Goal: Task Accomplishment & Management: Manage account settings

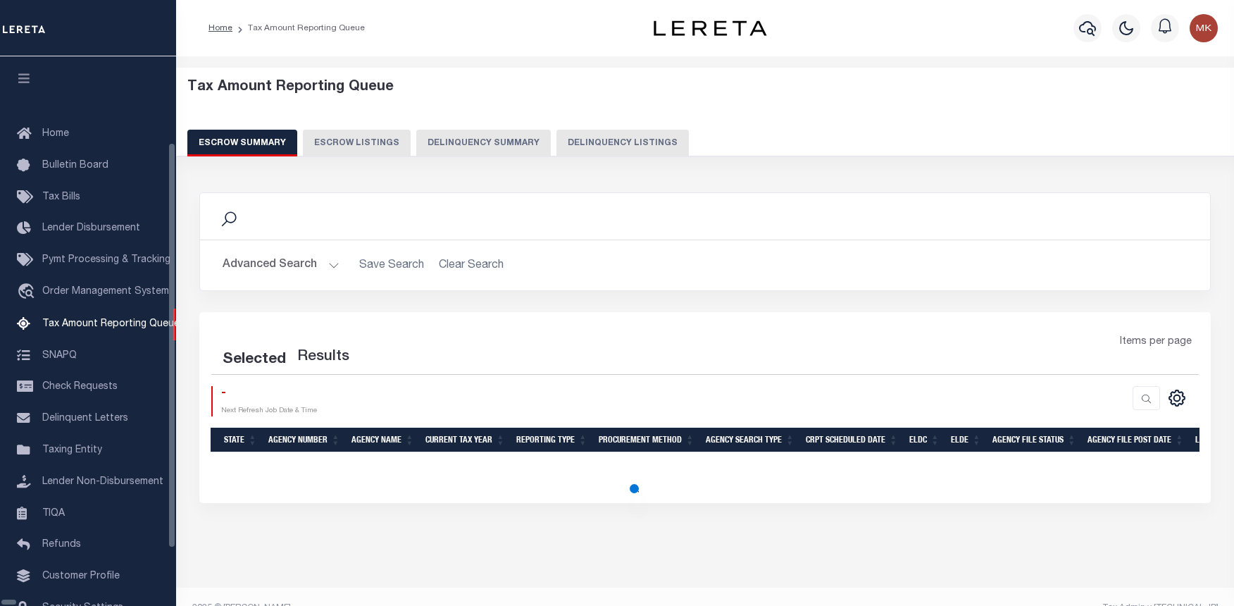
select select "100"
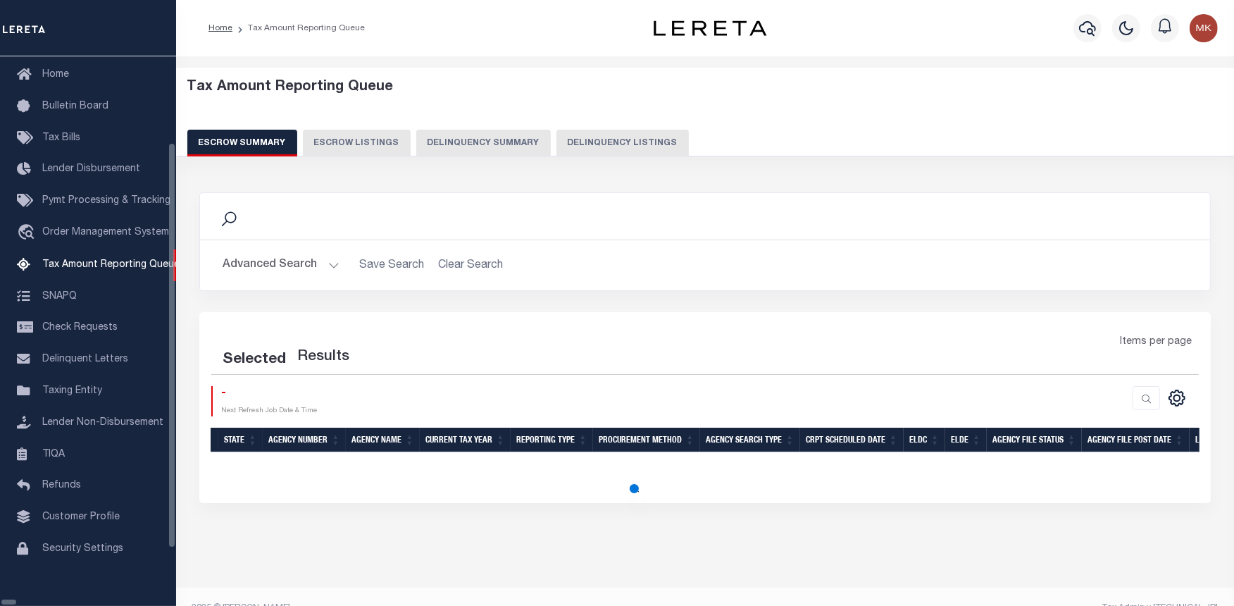
select select "100"
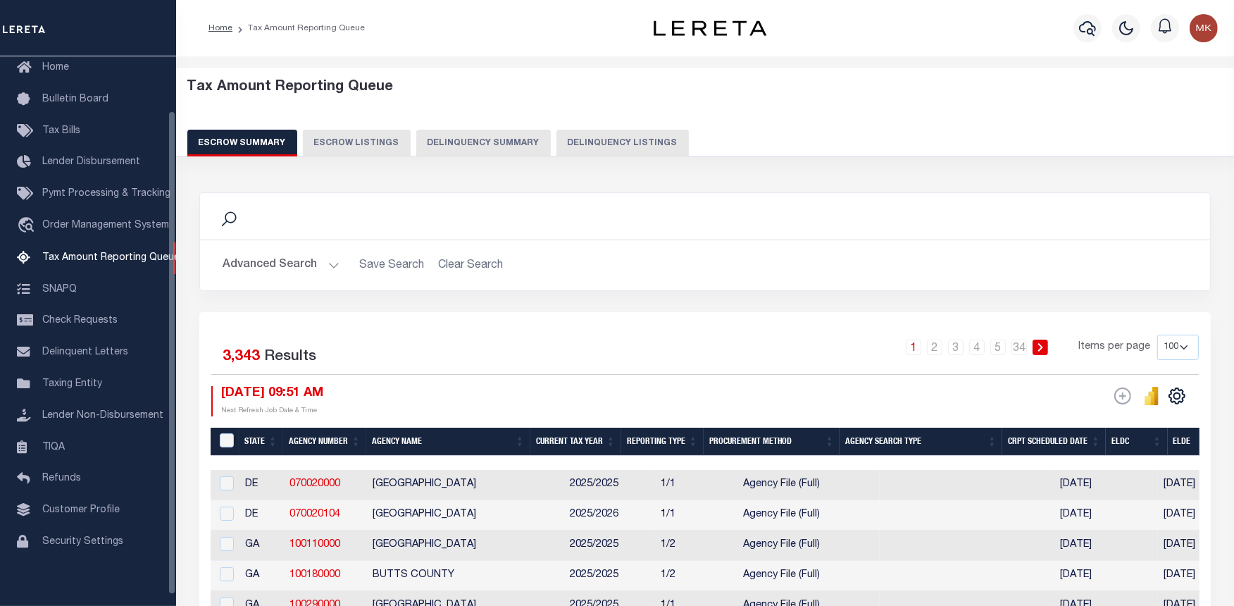
scroll to position [61, 0]
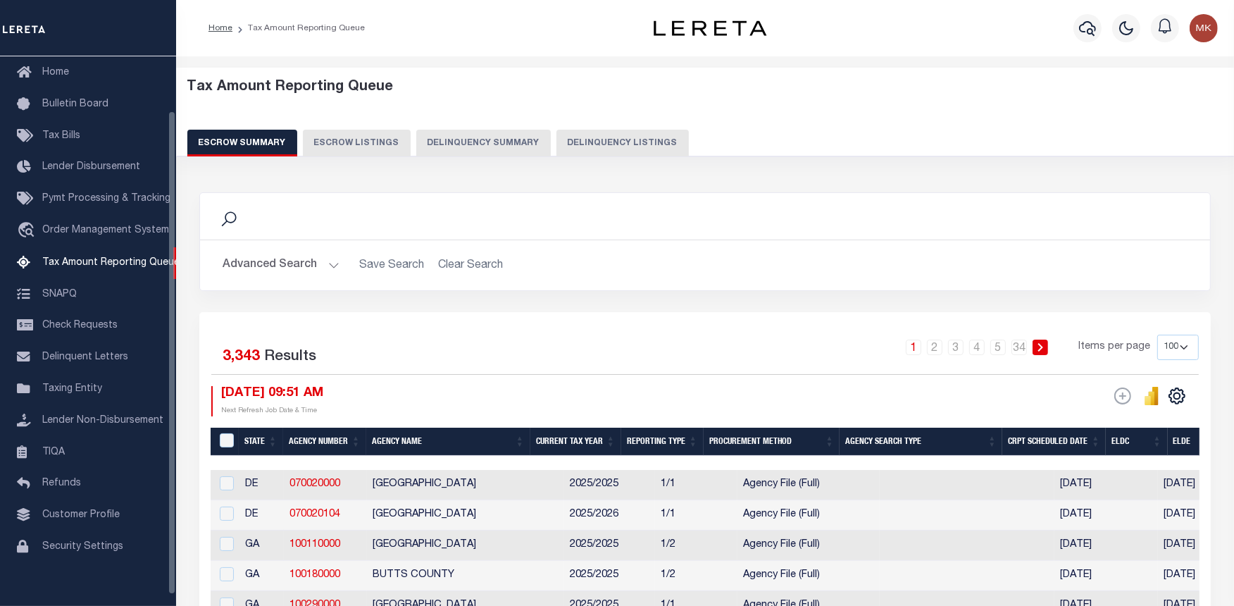
click at [635, 146] on button "Delinquency Listings" at bounding box center [622, 143] width 132 height 27
select select "100"
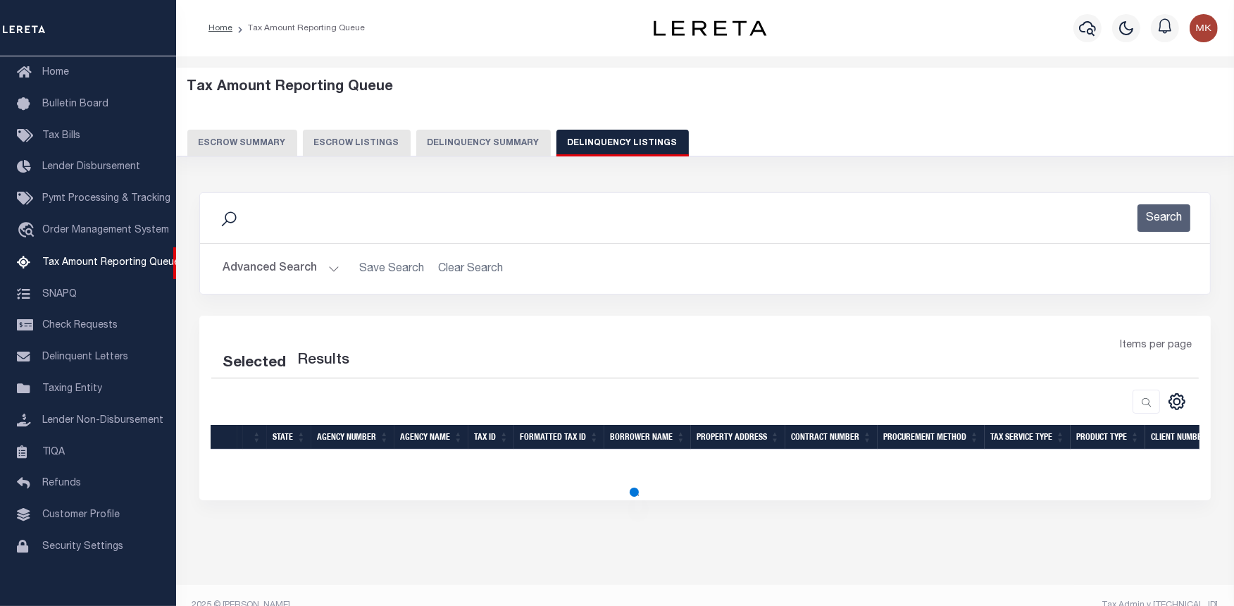
select select "100"
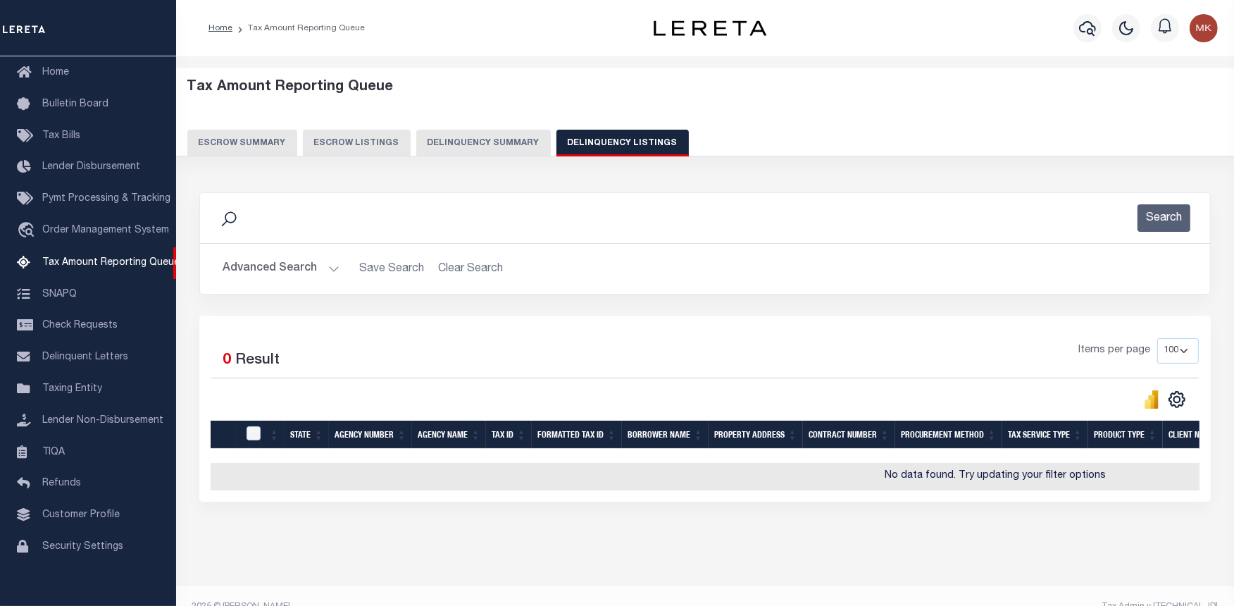
click at [322, 266] on button "Advanced Search" at bounding box center [281, 268] width 117 height 27
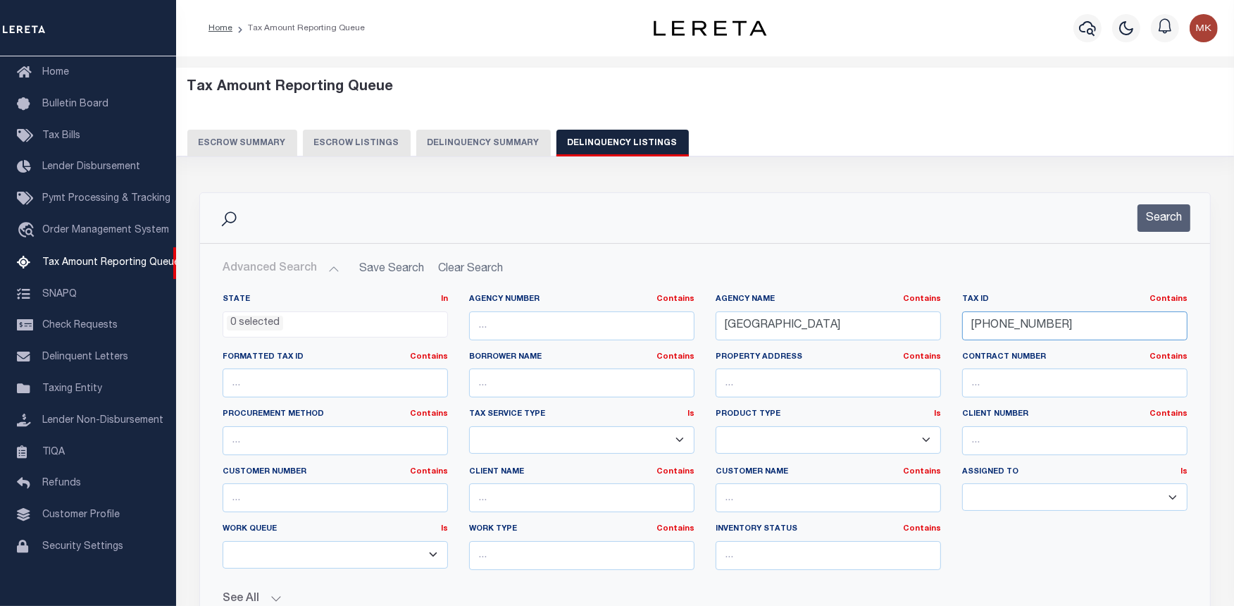
click at [993, 327] on input "03-04590-840" at bounding box center [1074, 325] width 225 height 29
paste input "688-032"
type input "03-04688-032"
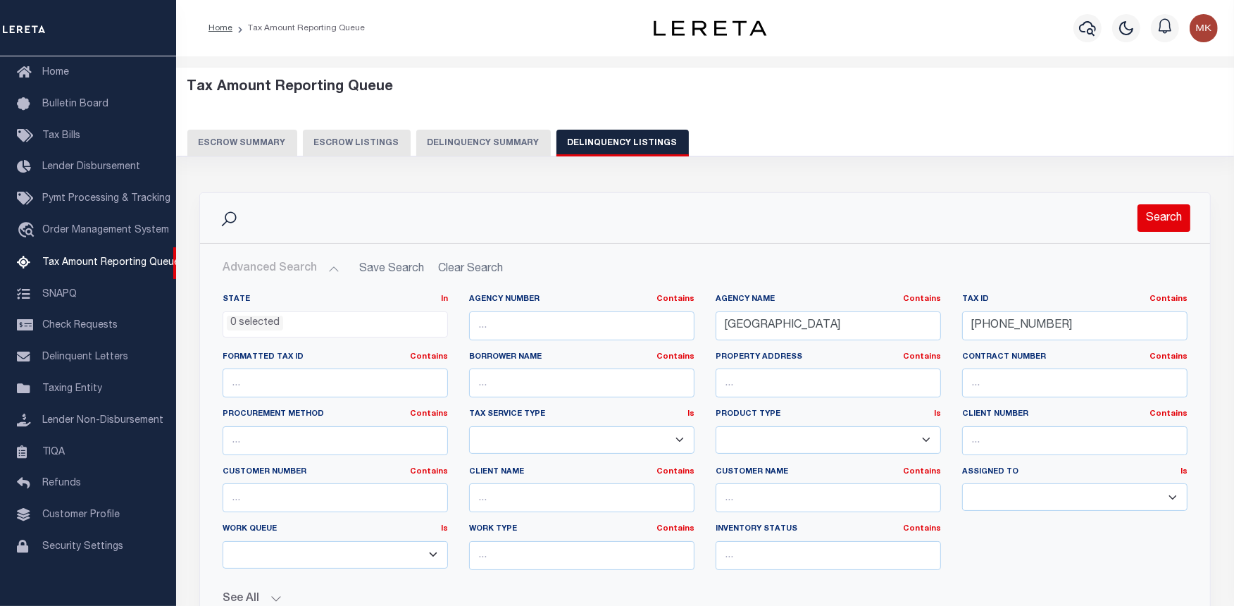
click at [1147, 220] on button "Search" at bounding box center [1163, 217] width 53 height 27
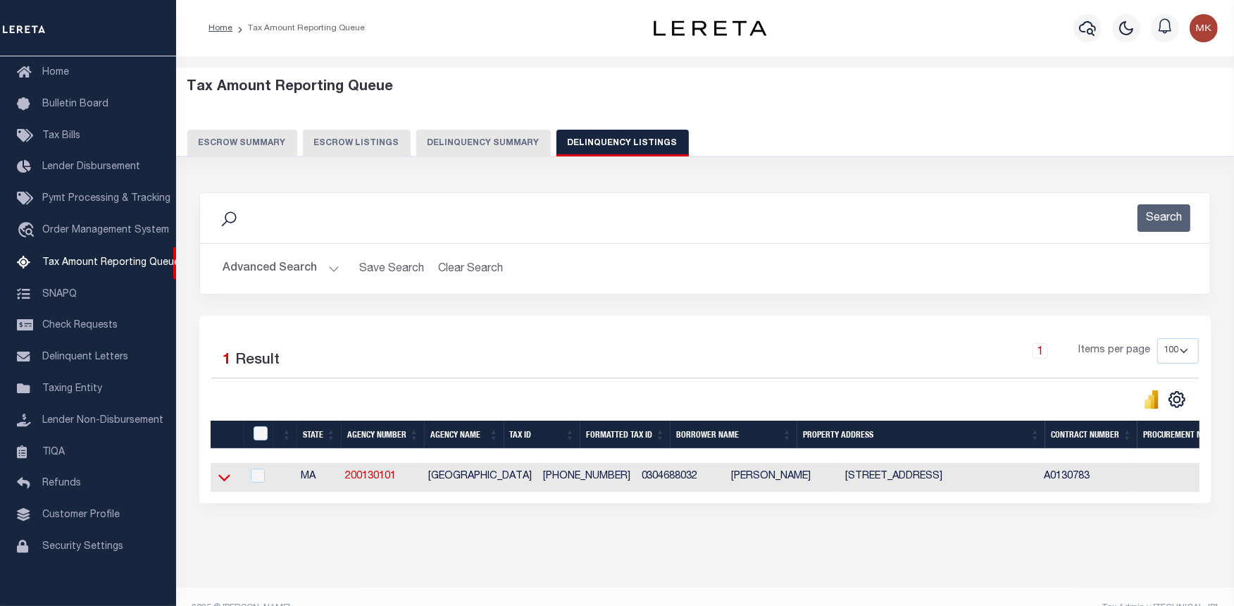
click at [222, 480] on icon at bounding box center [224, 477] width 12 height 15
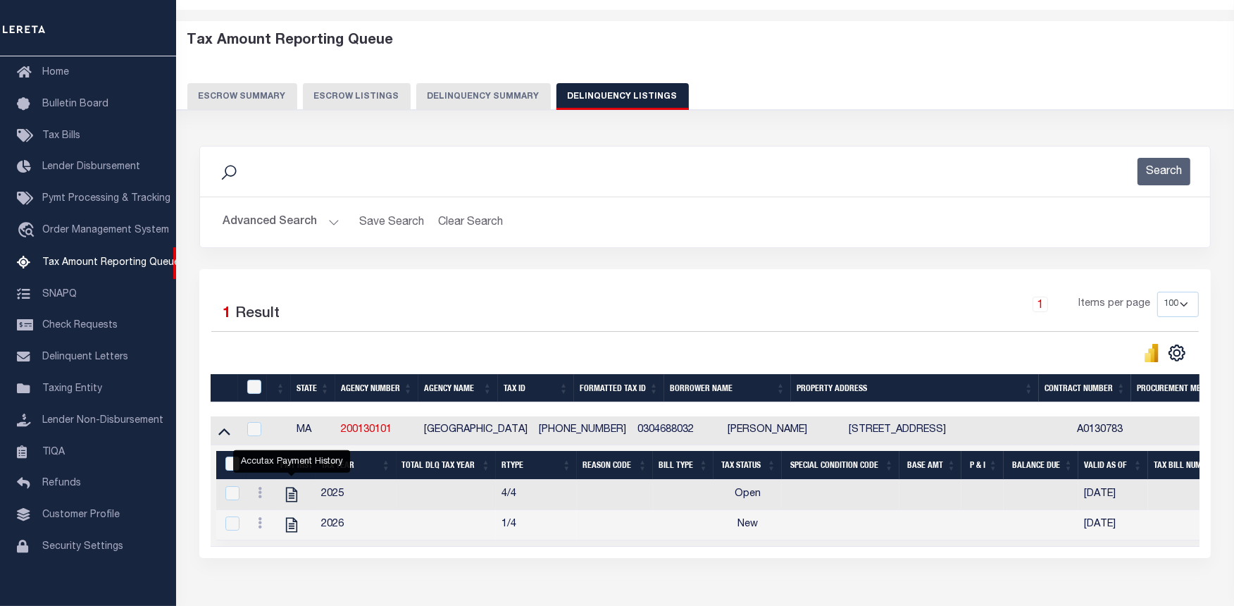
scroll to position [138, 0]
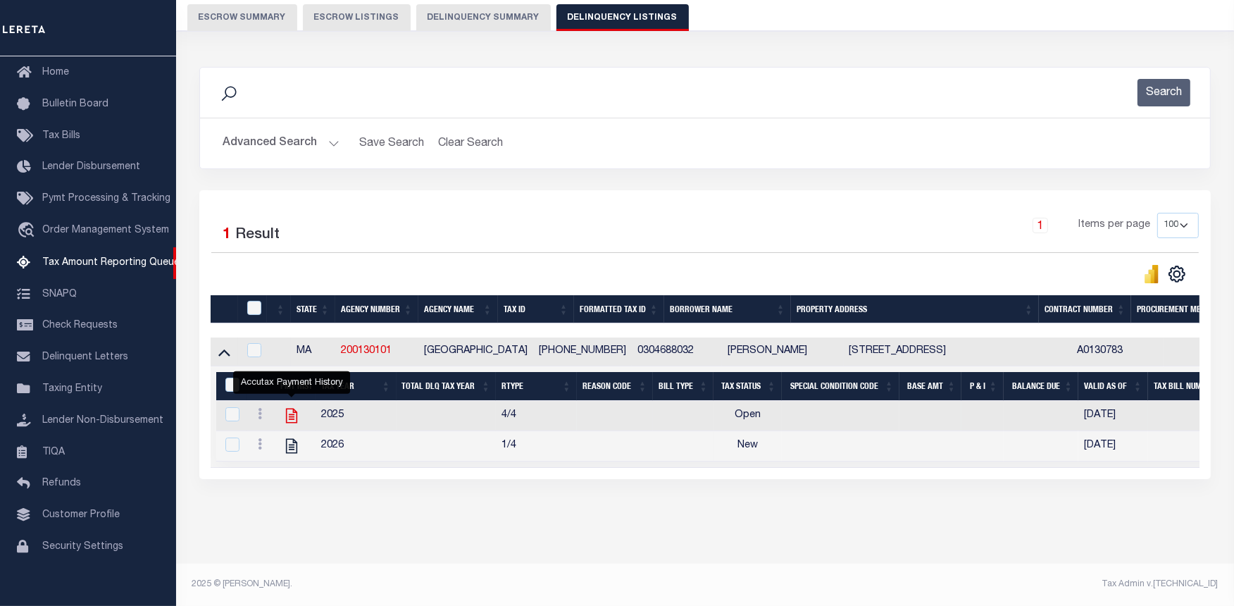
click at [287, 406] on icon "" at bounding box center [291, 415] width 18 height 18
checkbox input "true"
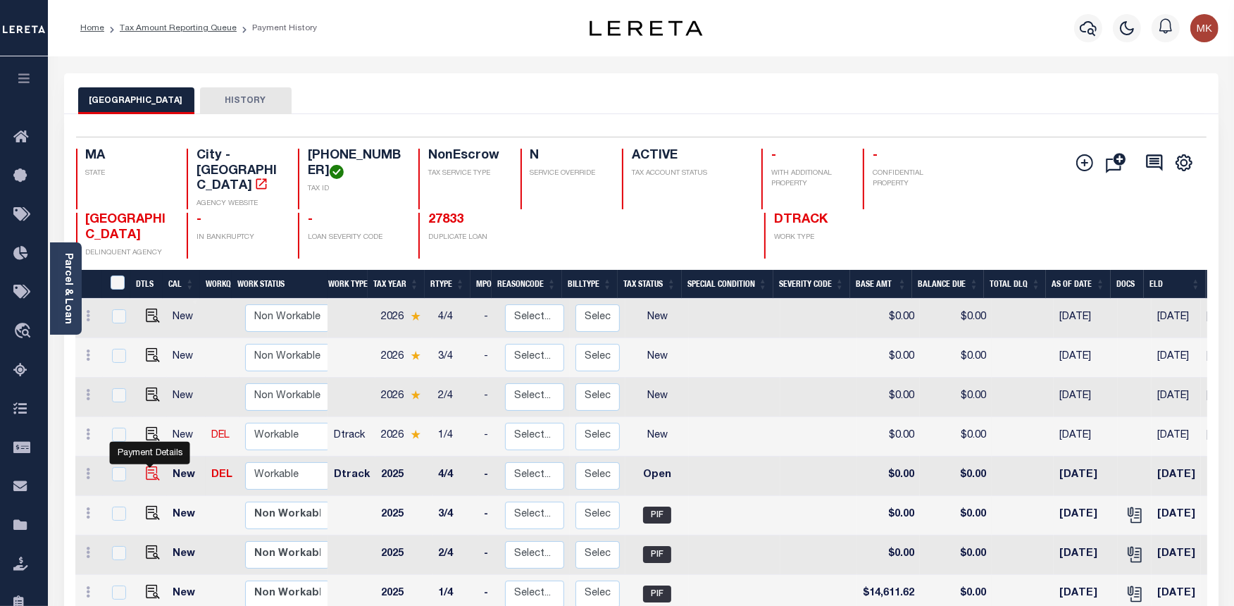
click at [146, 466] on img "" at bounding box center [153, 473] width 14 height 14
checkbox input "true"
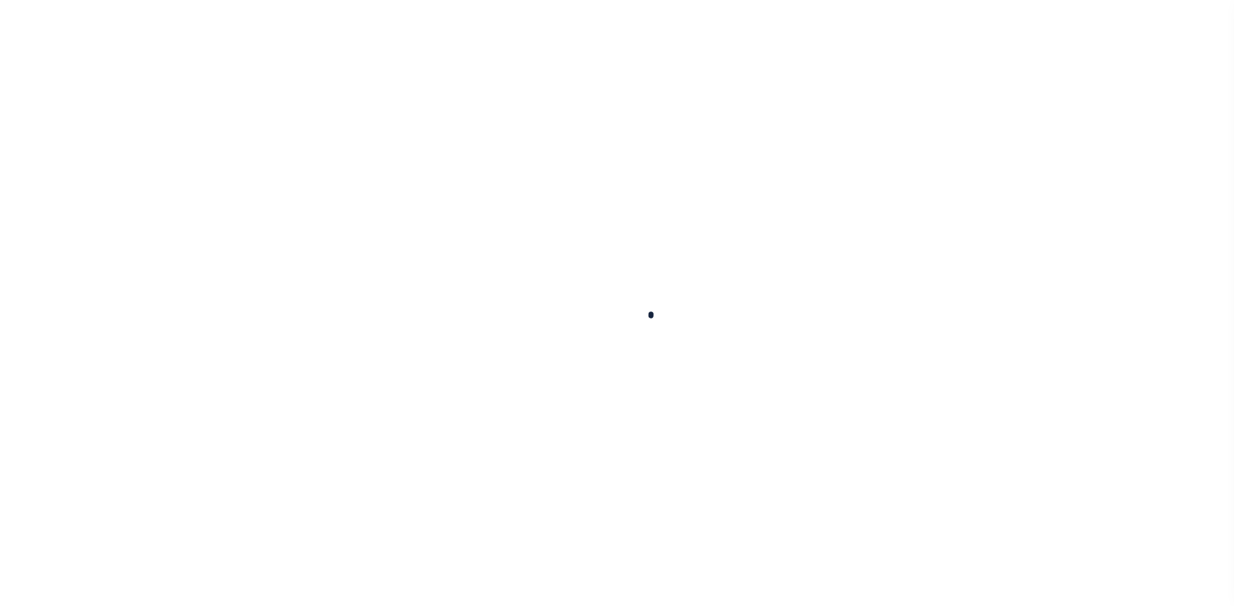
checkbox input "false"
type input "[DATE]"
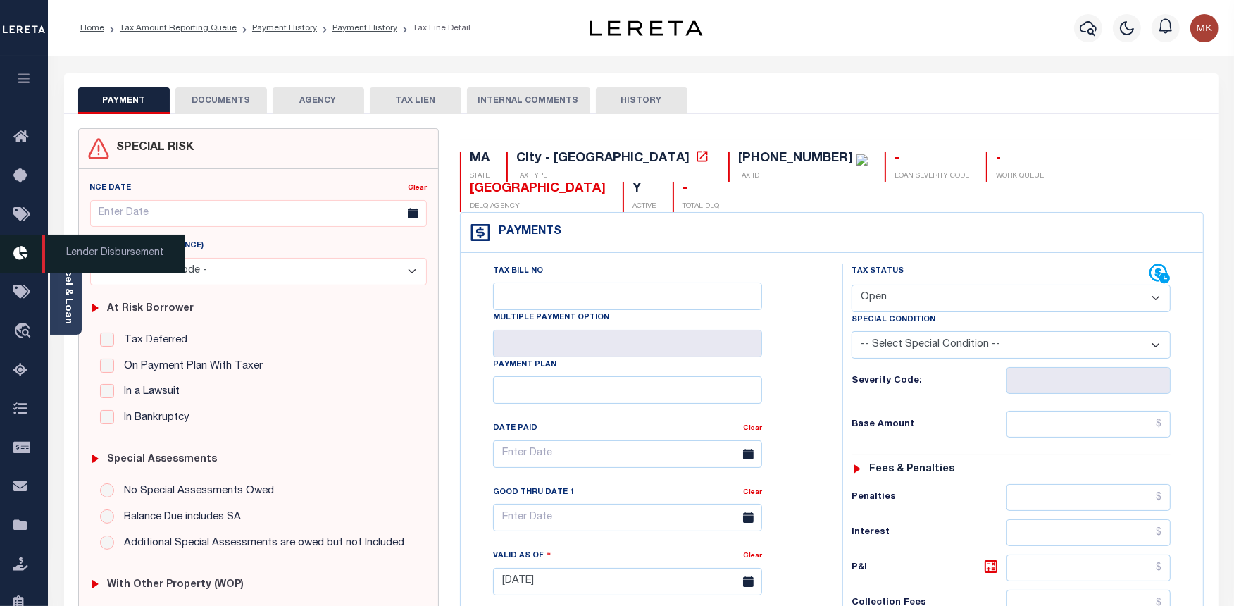
click at [61, 258] on span "Lender Disbursement" at bounding box center [113, 254] width 143 height 39
click at [63, 266] on link "Parcel & Loan" at bounding box center [68, 288] width 10 height 71
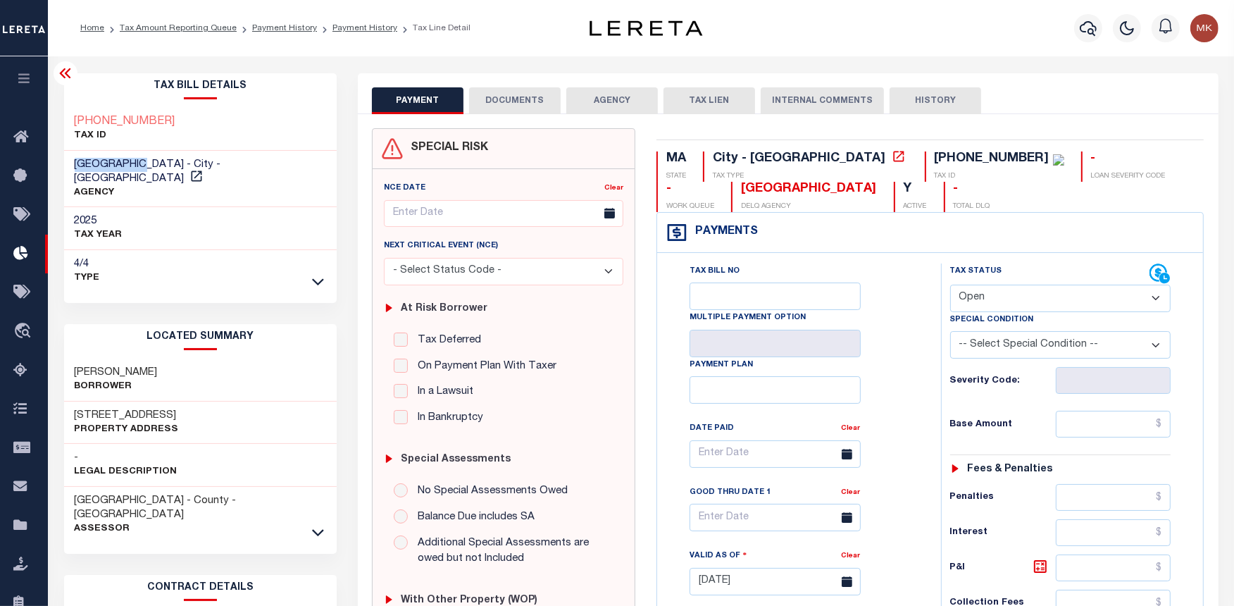
drag, startPoint x: 144, startPoint y: 161, endPoint x: 58, endPoint y: 163, distance: 86.0
click at [58, 163] on div "Tax Bill Details 03-04688-032 TAX ID -" at bounding box center [201, 569] width 294 height 992
copy span "[GEOGRAPHIC_DATA]"
click at [1156, 300] on select "- Select Status Code - Open Due/Unpaid Paid Incomplete No Tax Due Internal Refu…" at bounding box center [1060, 298] width 221 height 27
select select "PYD"
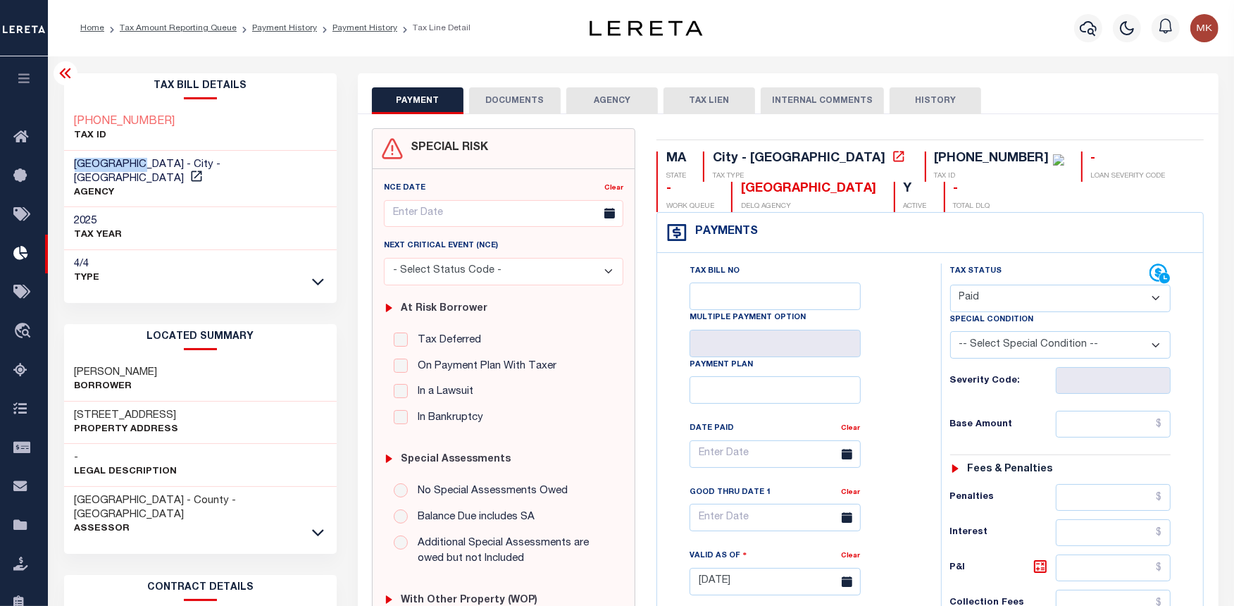
click at [950, 285] on select "- Select Status Code - Open Due/Unpaid Paid Incomplete No Tax Due Internal Refu…" at bounding box center [1060, 298] width 221 height 27
type input "[DATE]"
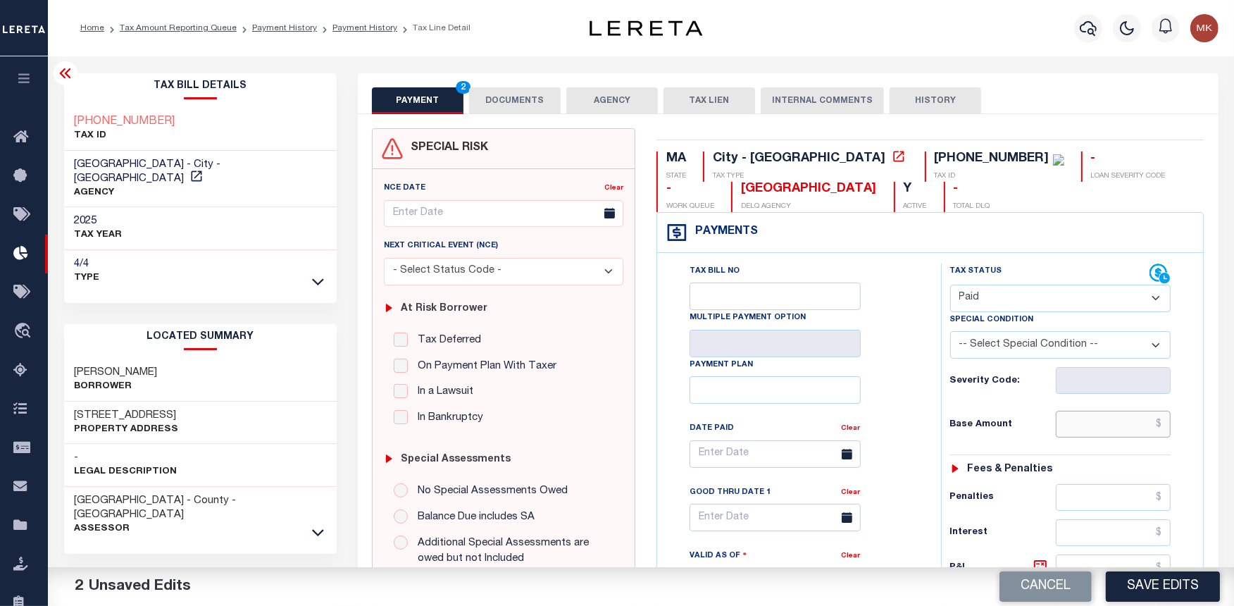
click at [1078, 420] on input "text" at bounding box center [1114, 424] width 116 height 27
type input "$0.00"
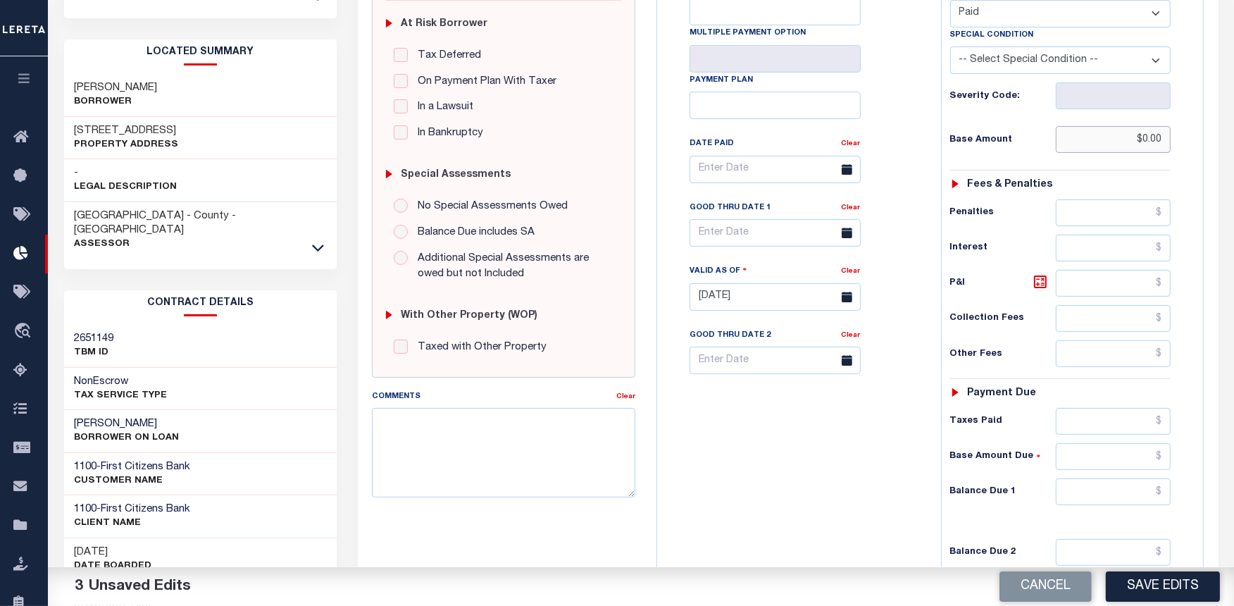
scroll to position [391, 0]
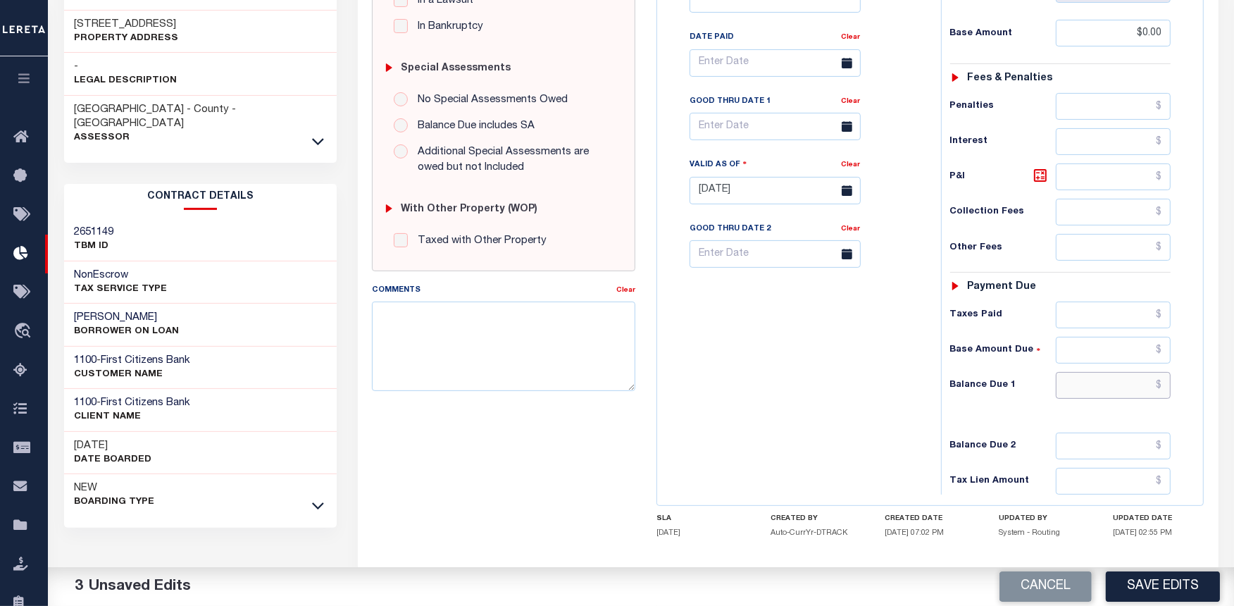
click at [1097, 394] on input "text" at bounding box center [1114, 385] width 116 height 27
type input "$0.00"
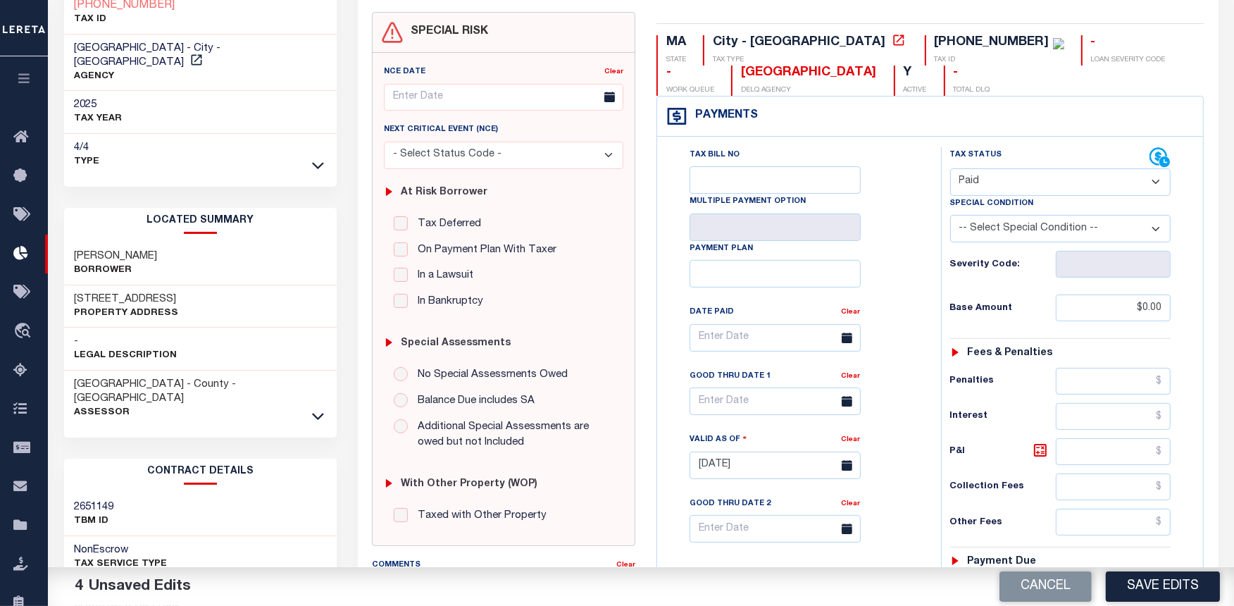
scroll to position [0, 0]
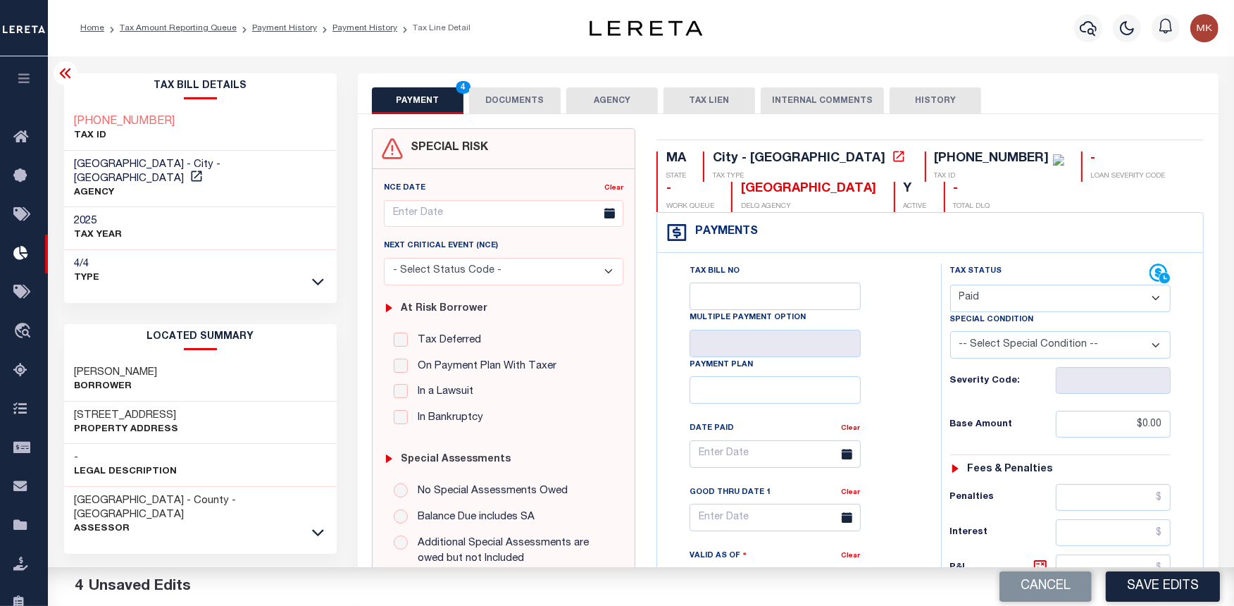
click at [516, 96] on button "DOCUMENTS" at bounding box center [515, 100] width 92 height 27
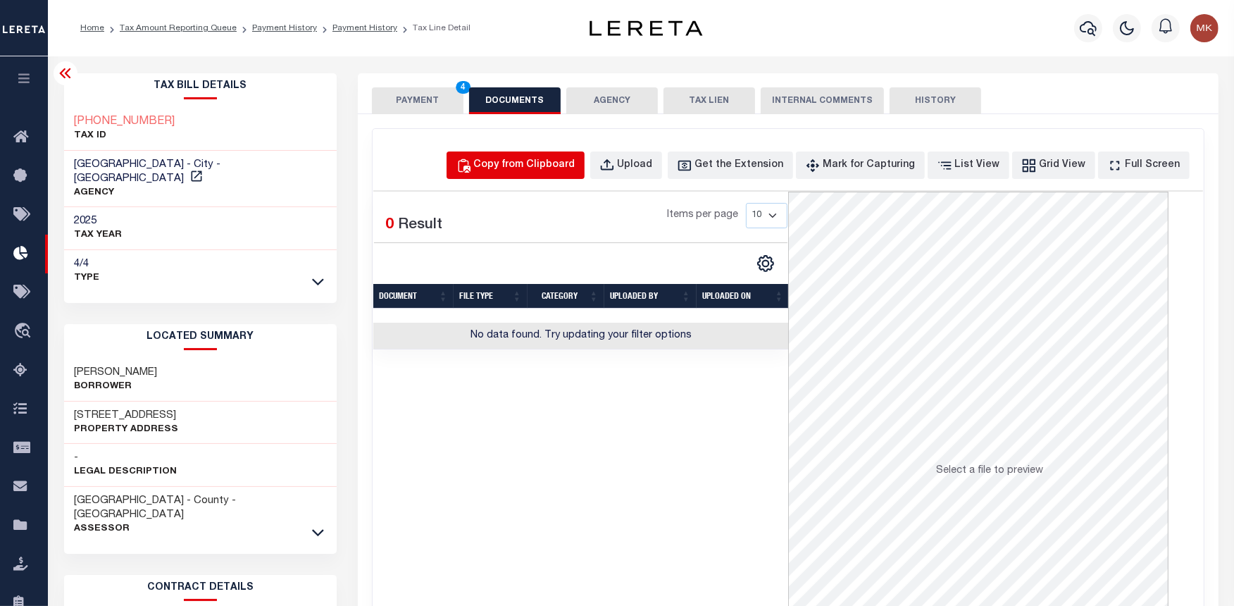
click at [547, 169] on div "Copy from Clipboard" at bounding box center [524, 165] width 101 height 15
select select "POP"
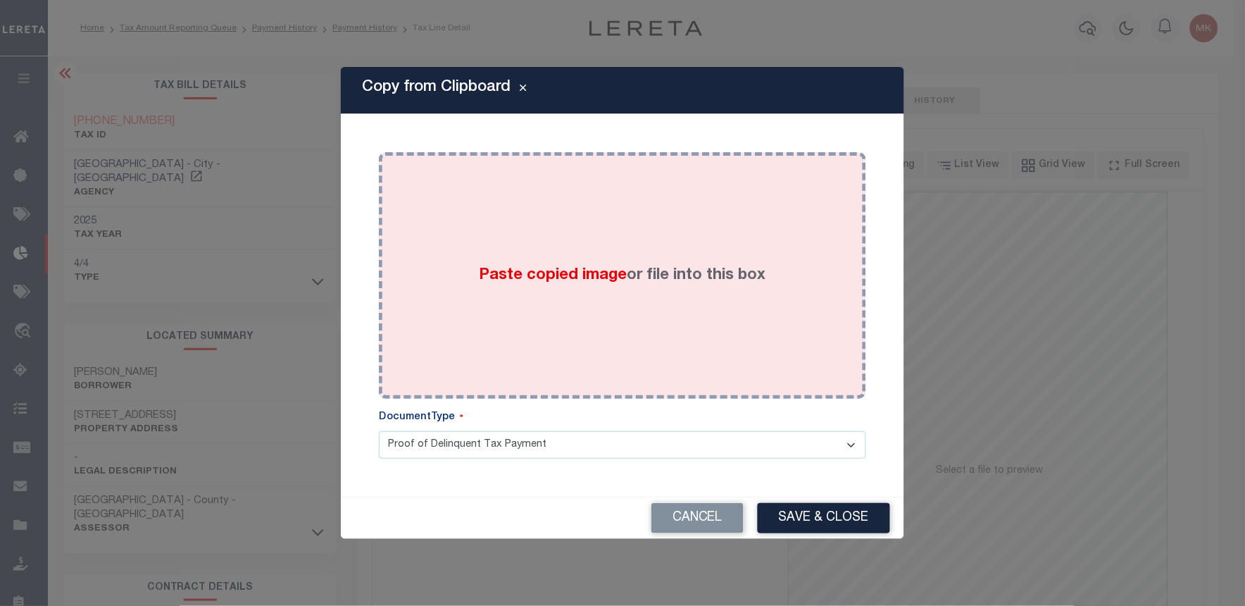
click at [631, 249] on div "Paste copied image or file into this box" at bounding box center [622, 275] width 466 height 225
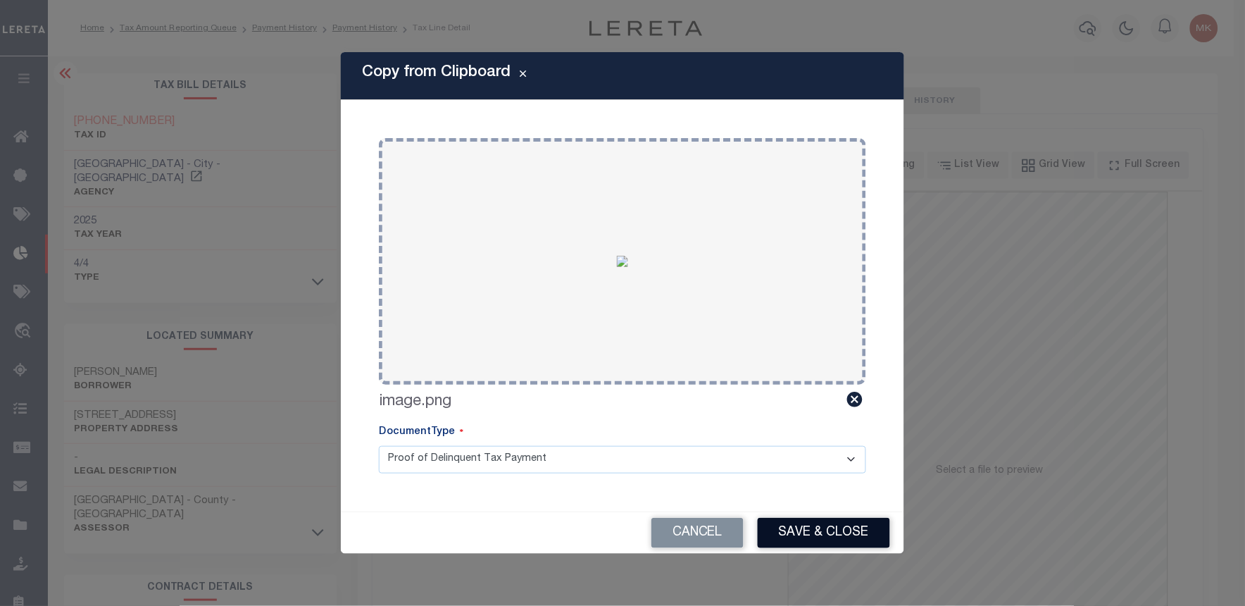
click at [849, 537] on button "Save & Close" at bounding box center [824, 533] width 132 height 30
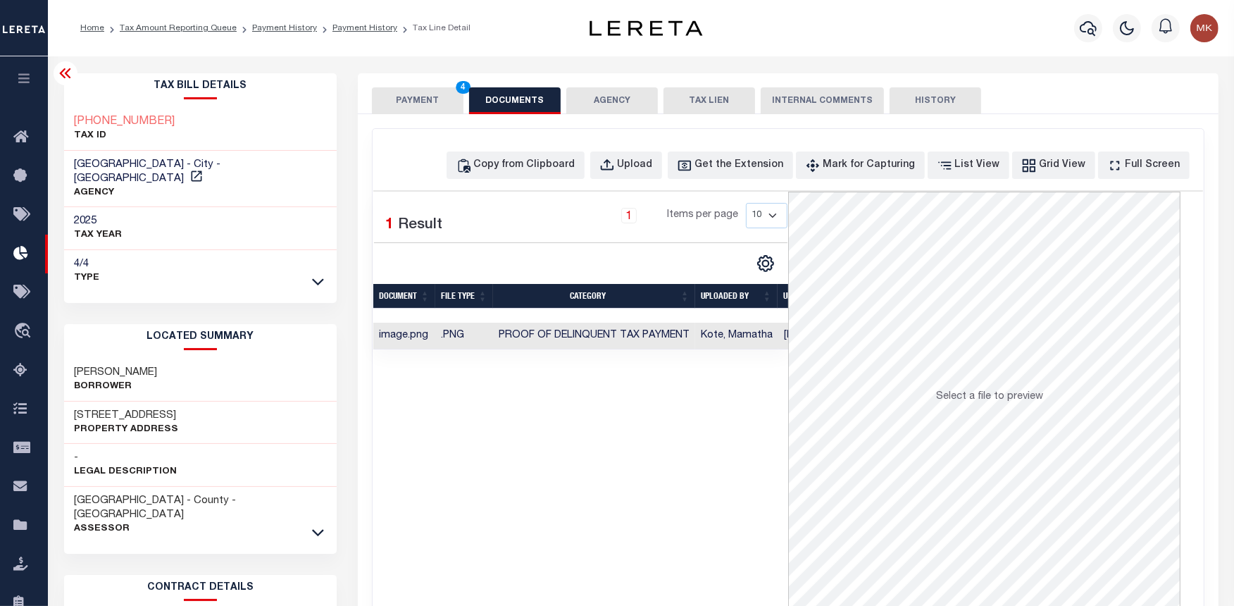
click at [412, 108] on button "PAYMENT 4" at bounding box center [418, 100] width 92 height 27
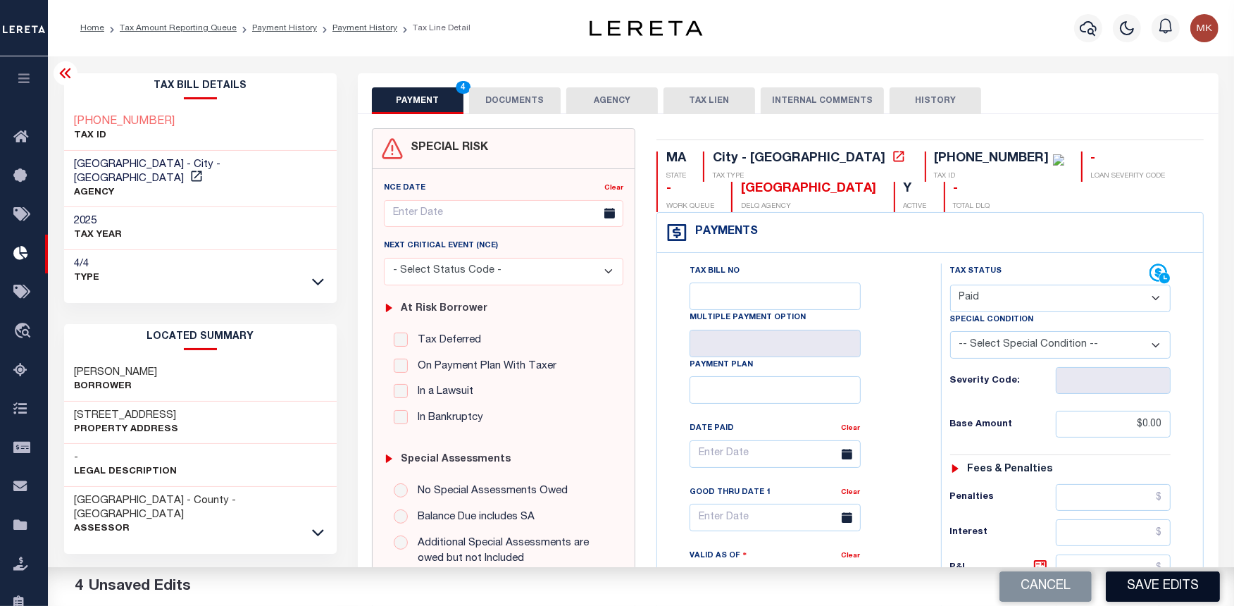
click at [1166, 582] on button "Save Edits" at bounding box center [1163, 586] width 114 height 30
checkbox input "false"
type input "$0"
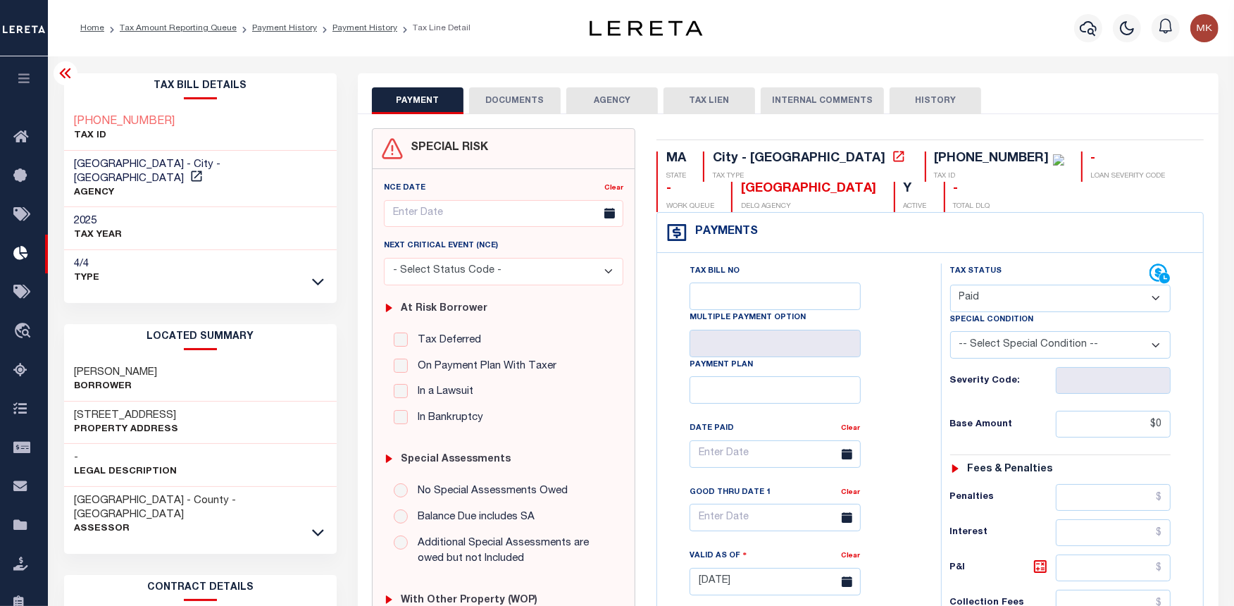
click at [524, 101] on button "DOCUMENTS" at bounding box center [515, 100] width 92 height 27
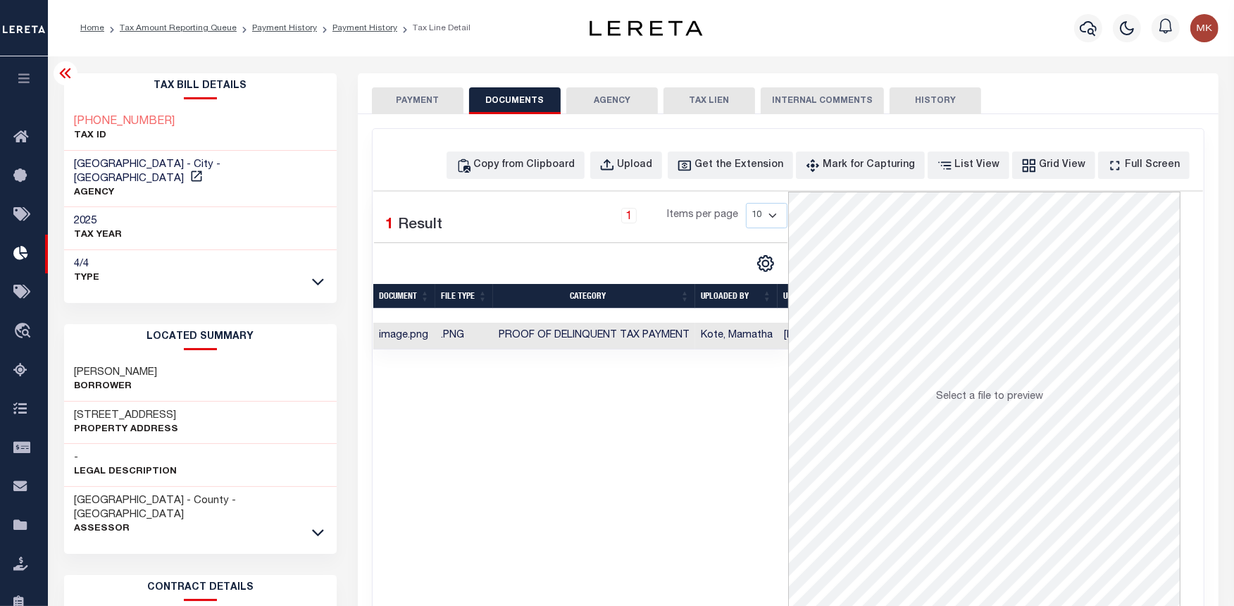
click at [418, 101] on button "PAYMENT" at bounding box center [418, 100] width 92 height 27
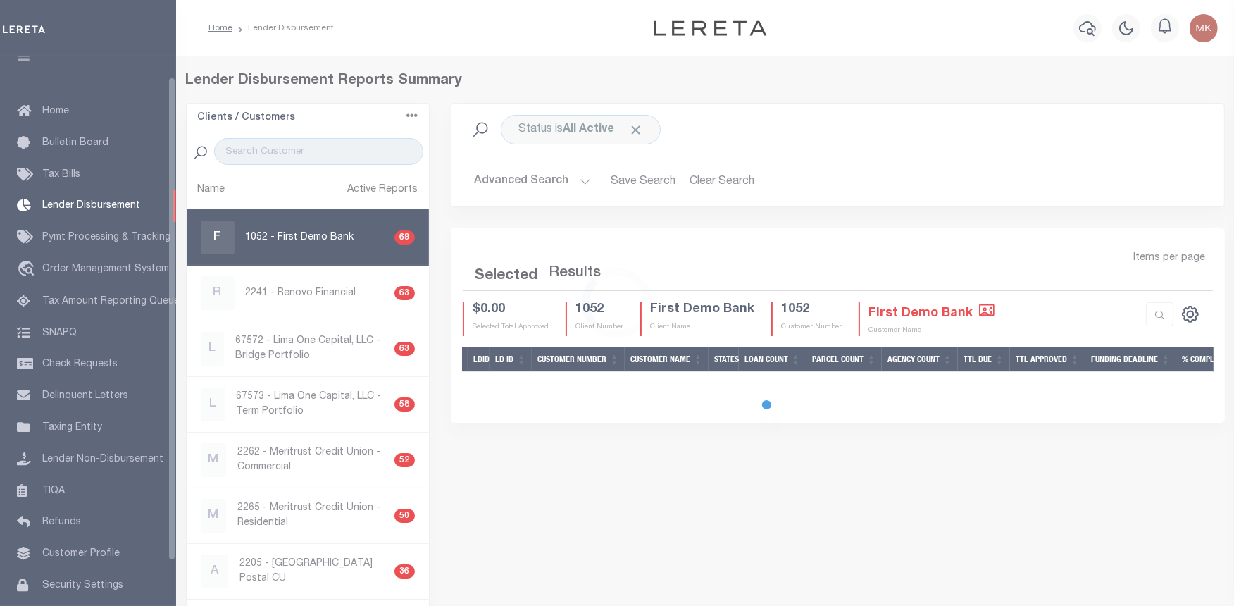
scroll to position [23, 0]
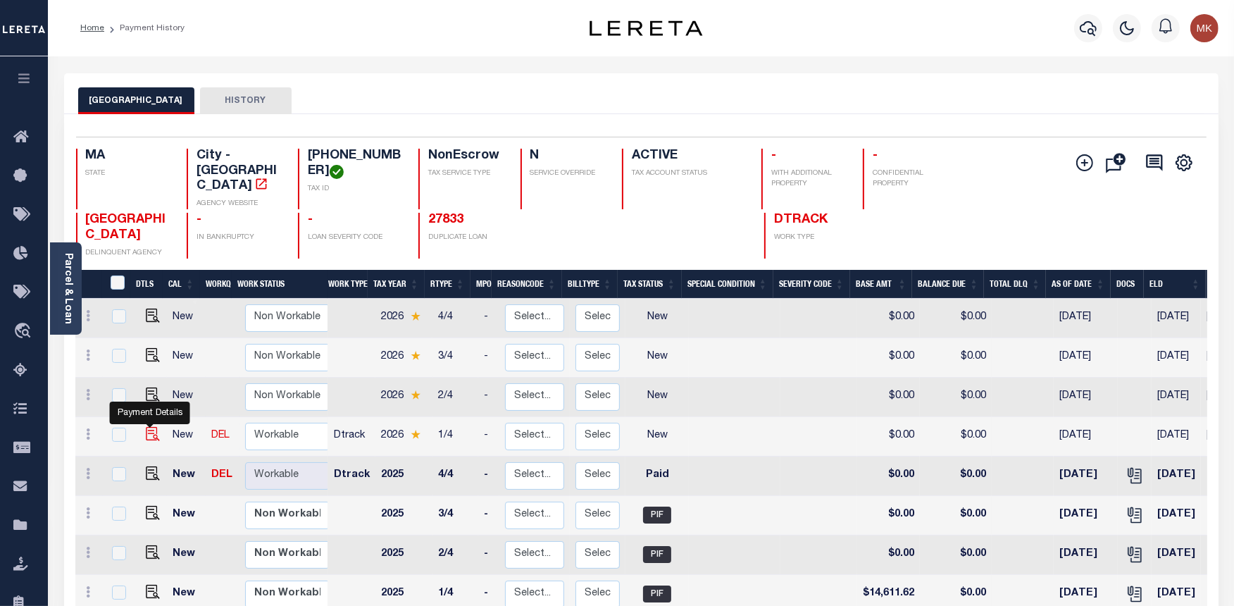
click at [151, 427] on img "" at bounding box center [153, 434] width 14 height 14
checkbox input "true"
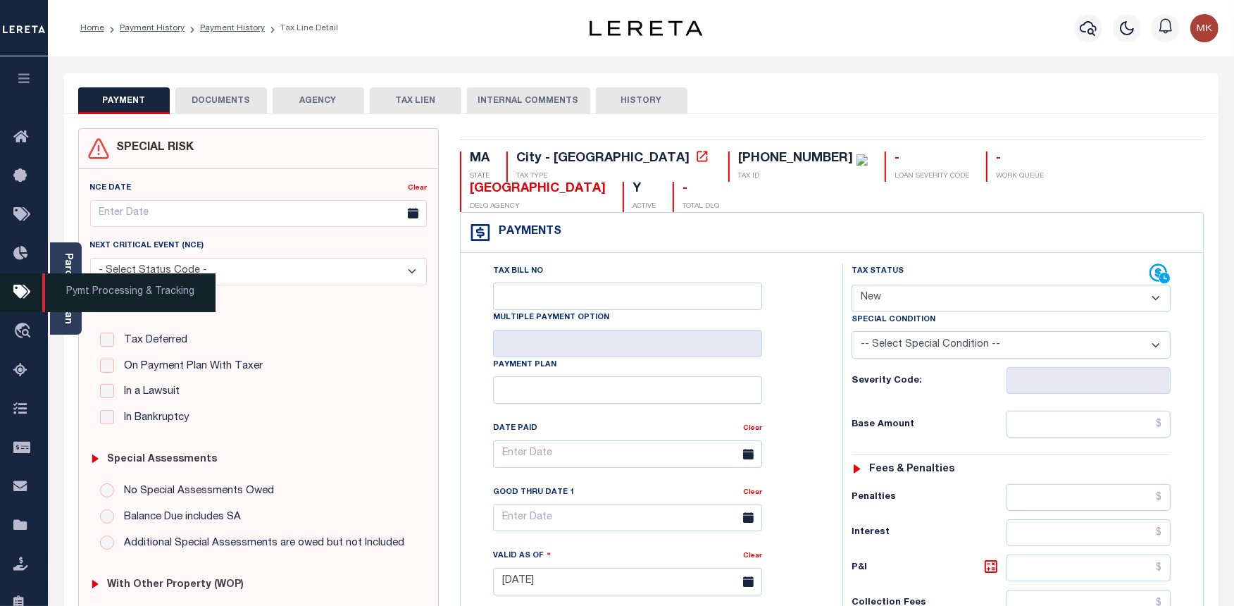
click at [63, 279] on span "Pymt Processing & Tracking" at bounding box center [128, 292] width 173 height 39
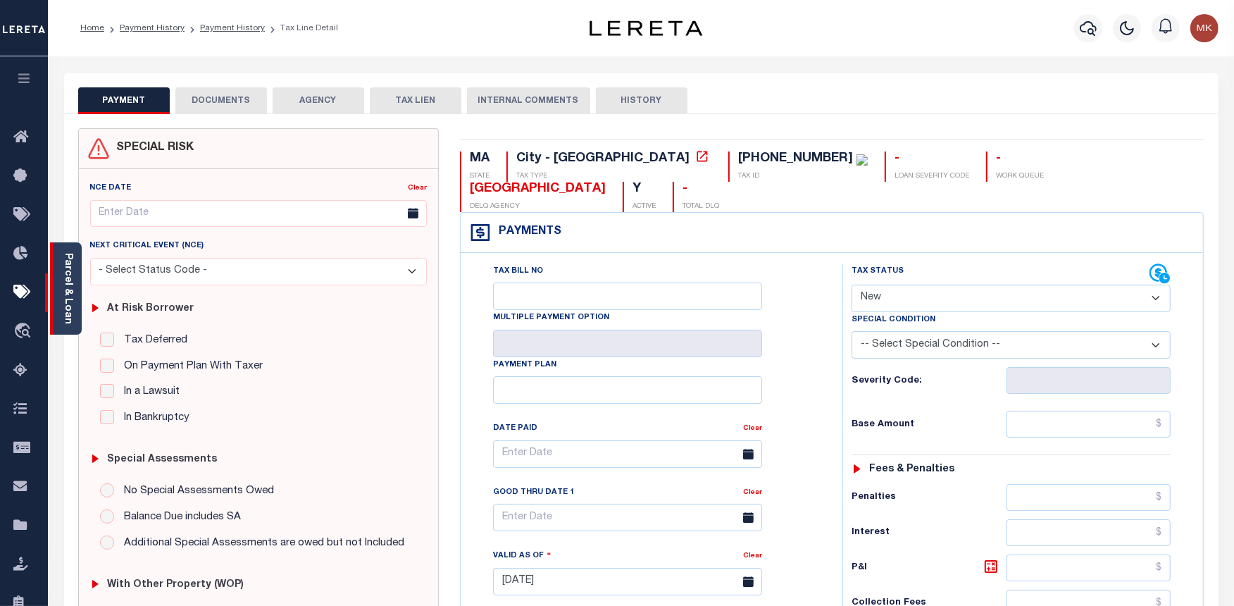
click at [69, 258] on link "Parcel & Loan" at bounding box center [68, 288] width 10 height 71
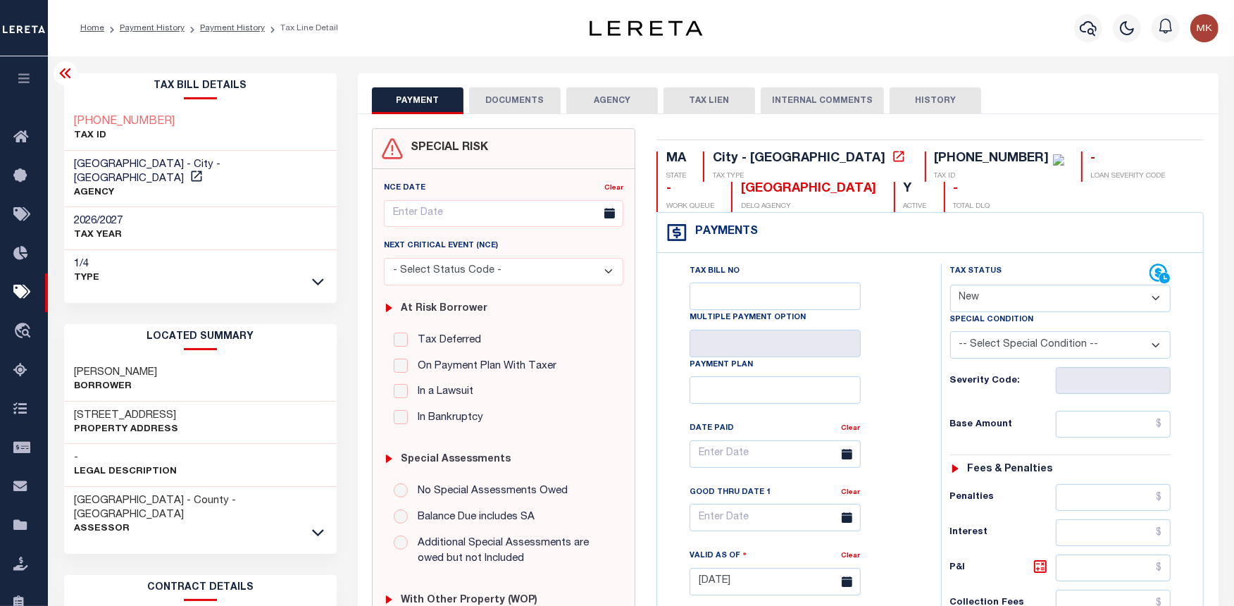
click at [1147, 299] on select "- Select Status Code - Open Due/Unpaid Paid Incomplete No Tax Due Internal Refu…" at bounding box center [1060, 298] width 221 height 27
select select "DUE"
click at [950, 285] on select "- Select Status Code - Open Due/Unpaid Paid Incomplete No Tax Due Internal Refu…" at bounding box center [1060, 298] width 221 height 27
type input "[DATE]"
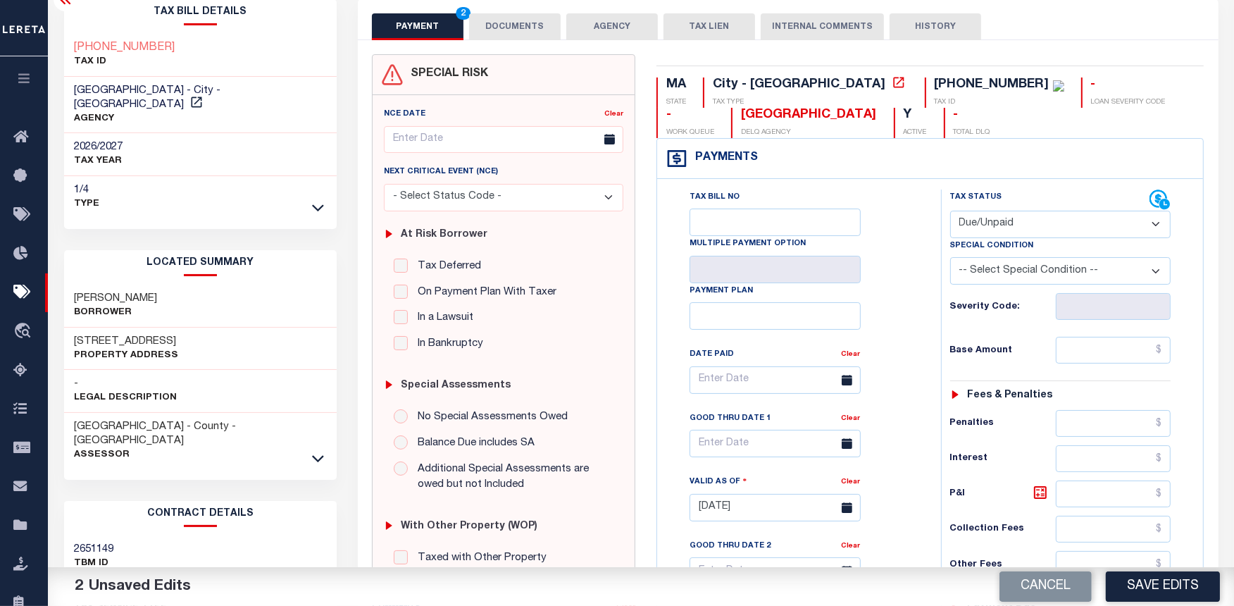
scroll to position [78, 0]
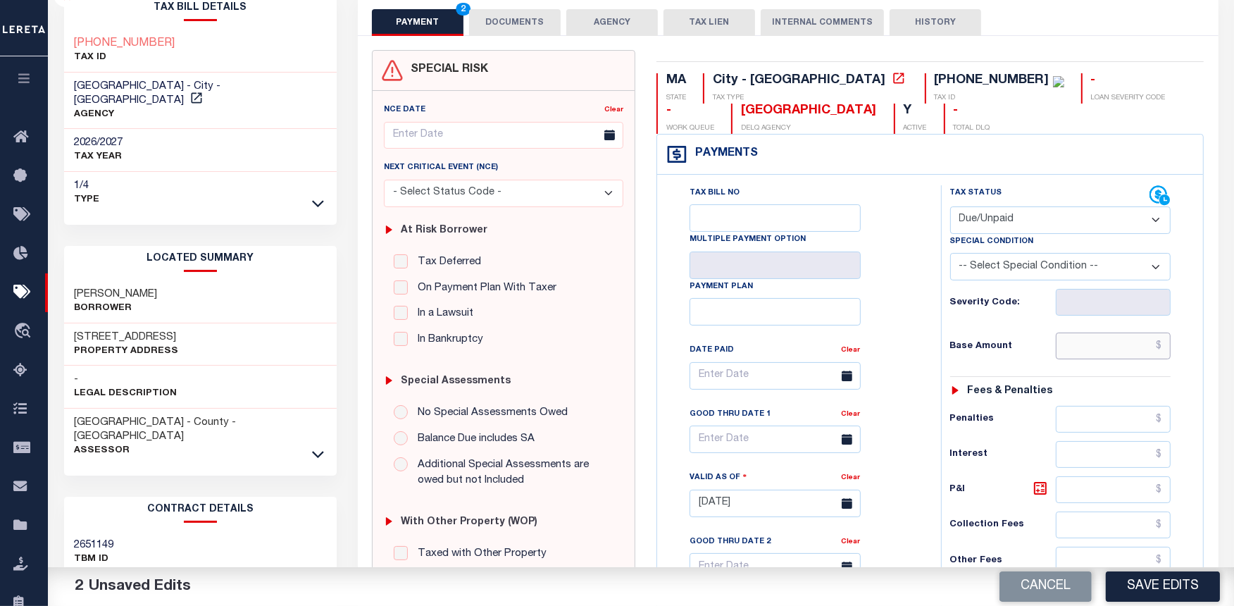
click at [1073, 351] on input "text" at bounding box center [1114, 345] width 116 height 27
paste input "16,195.62"
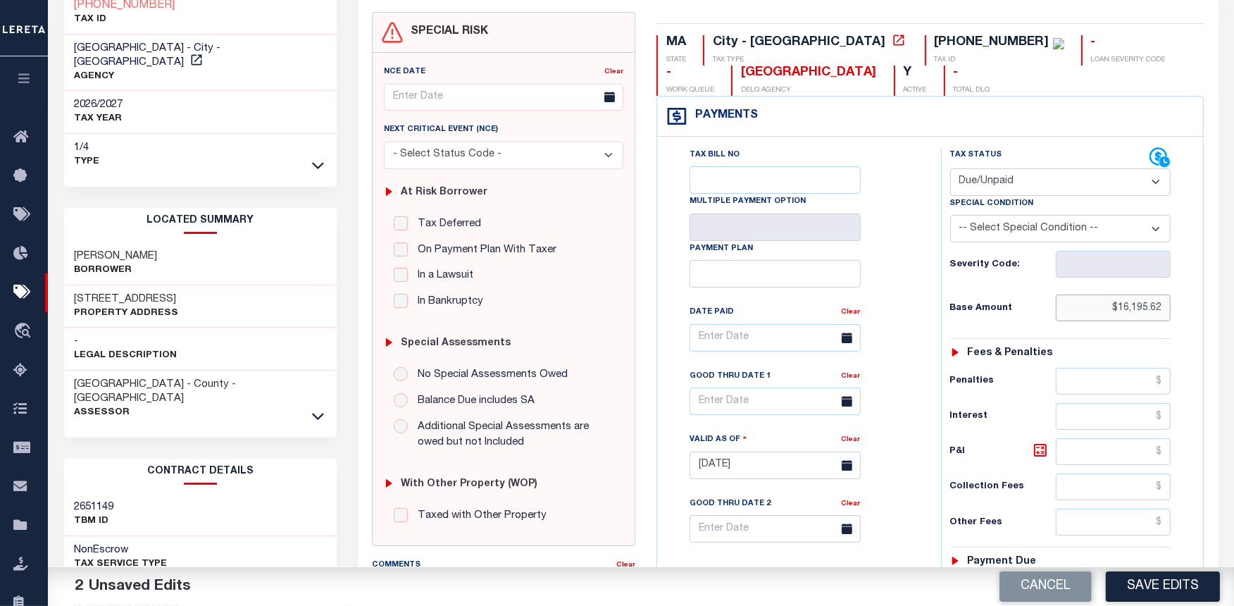
scroll to position [0, 0]
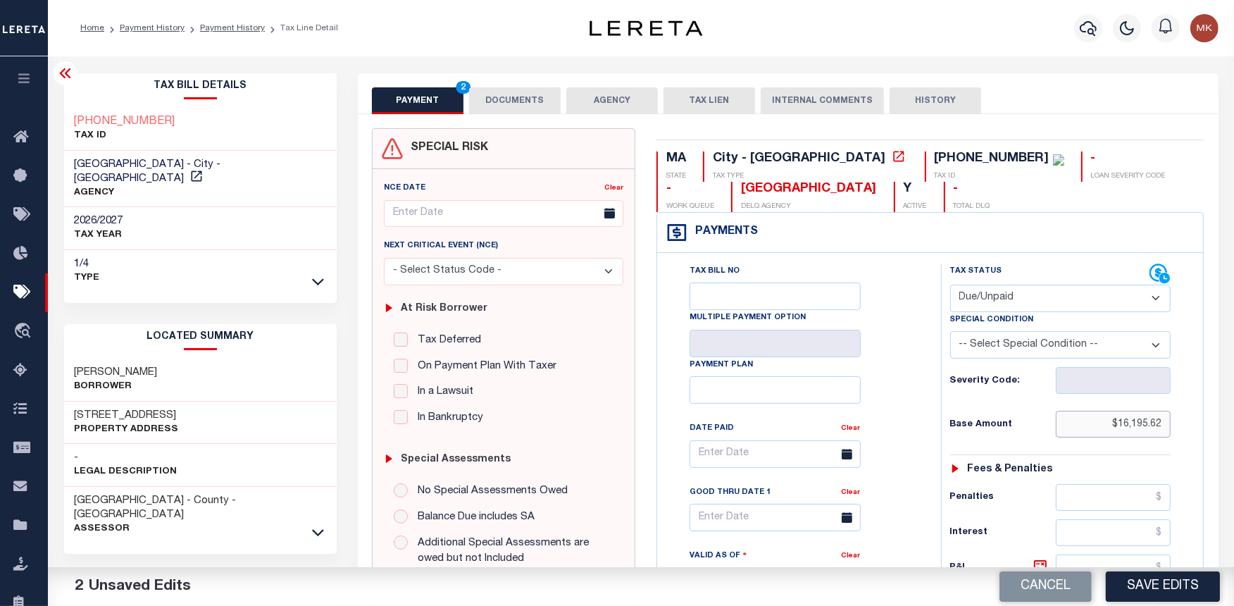
type input "$16,195.62"
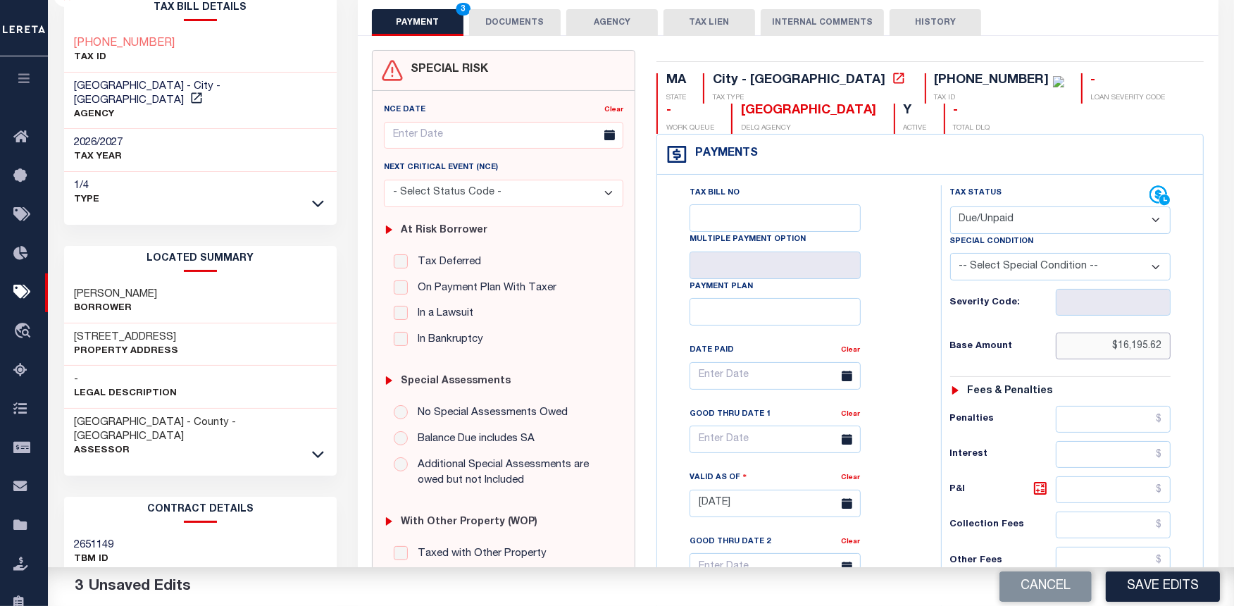
scroll to position [313, 0]
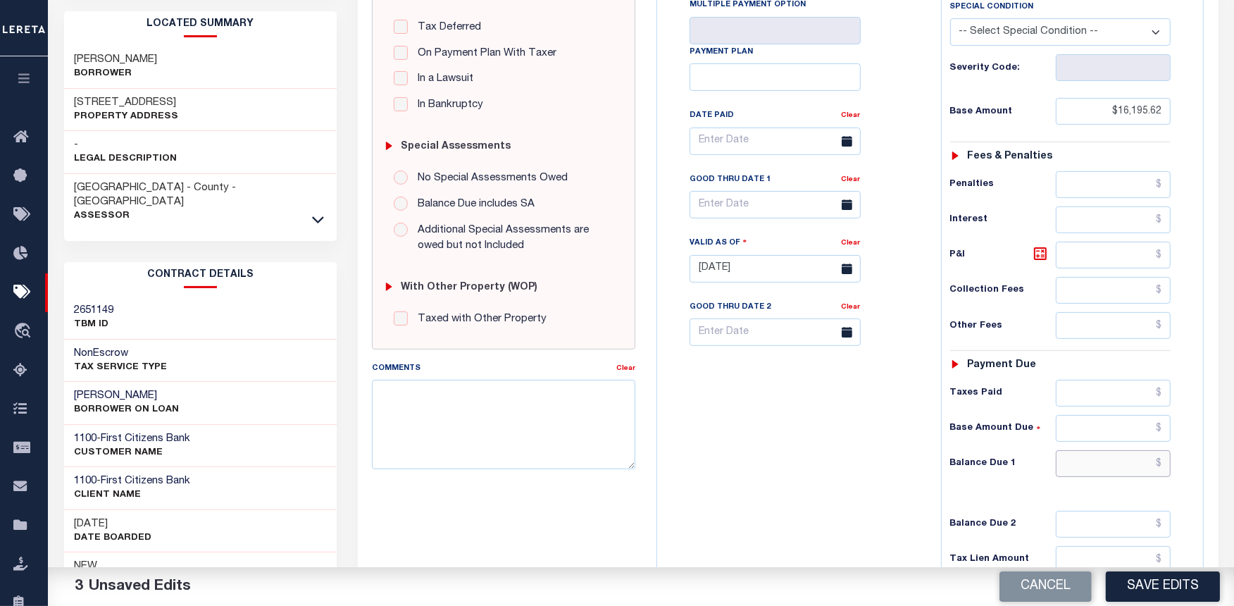
click at [1057, 463] on input "text" at bounding box center [1114, 463] width 116 height 27
paste input "16,195.62"
click at [1139, 470] on input "$16,195.62" at bounding box center [1114, 463] width 116 height 27
click at [1137, 469] on input "$16,195.62" at bounding box center [1114, 463] width 116 height 27
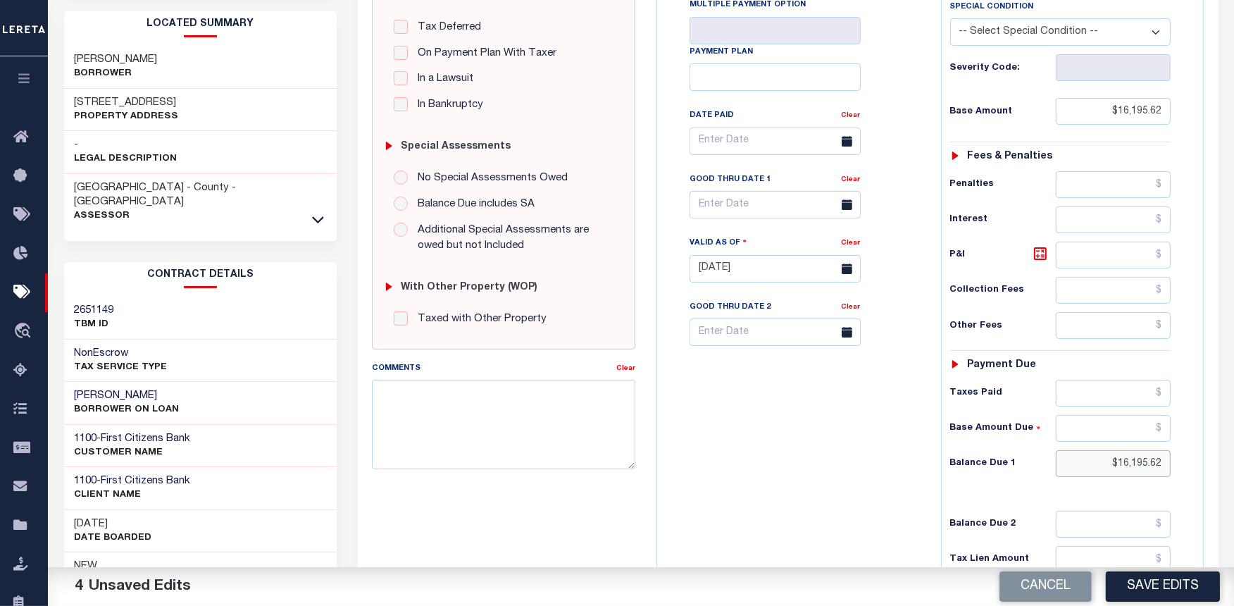
paste input "16,369.56"
type input "$16,369.56"
click at [1041, 129] on div "Tax Status Status - Select Status Code -" at bounding box center [1065, 262] width 249 height 622
drag, startPoint x: 1138, startPoint y: 109, endPoint x: 1117, endPoint y: 114, distance: 21.7
click at [1117, 114] on input "$16,195.62" at bounding box center [1114, 111] width 116 height 27
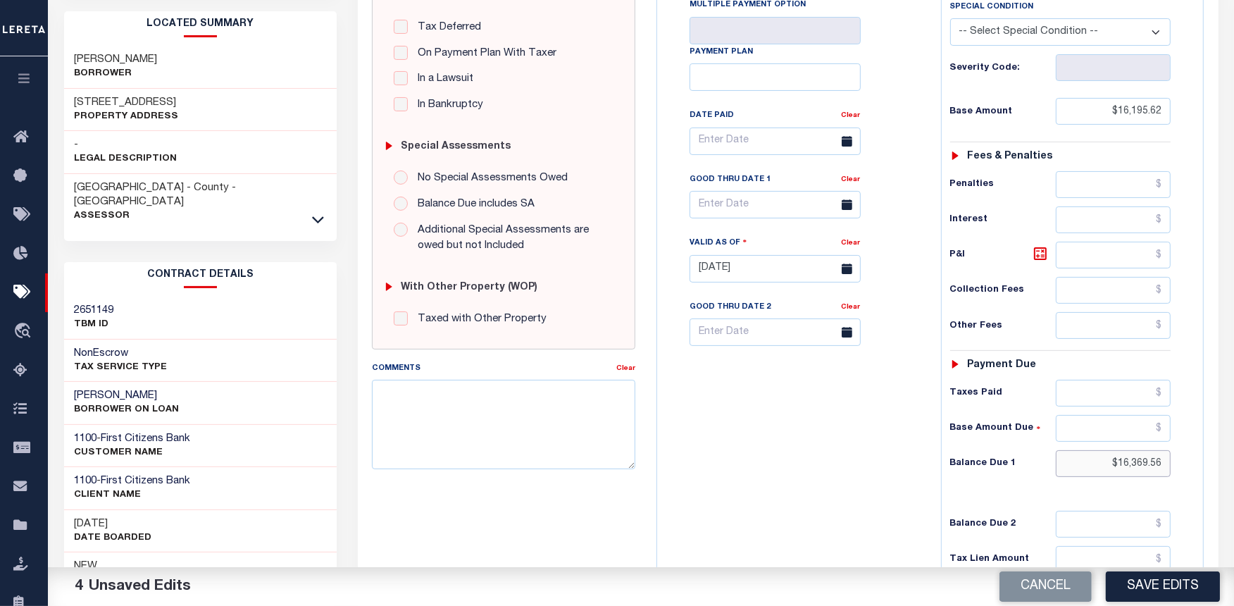
drag, startPoint x: 1163, startPoint y: 463, endPoint x: 1118, endPoint y: 461, distance: 44.4
click at [1118, 461] on input "$16,369.56" at bounding box center [1114, 463] width 116 height 27
click at [1090, 435] on input "text" at bounding box center [1114, 428] width 116 height 27
click at [1036, 256] on icon at bounding box center [1040, 253] width 17 height 17
type input "$173.94"
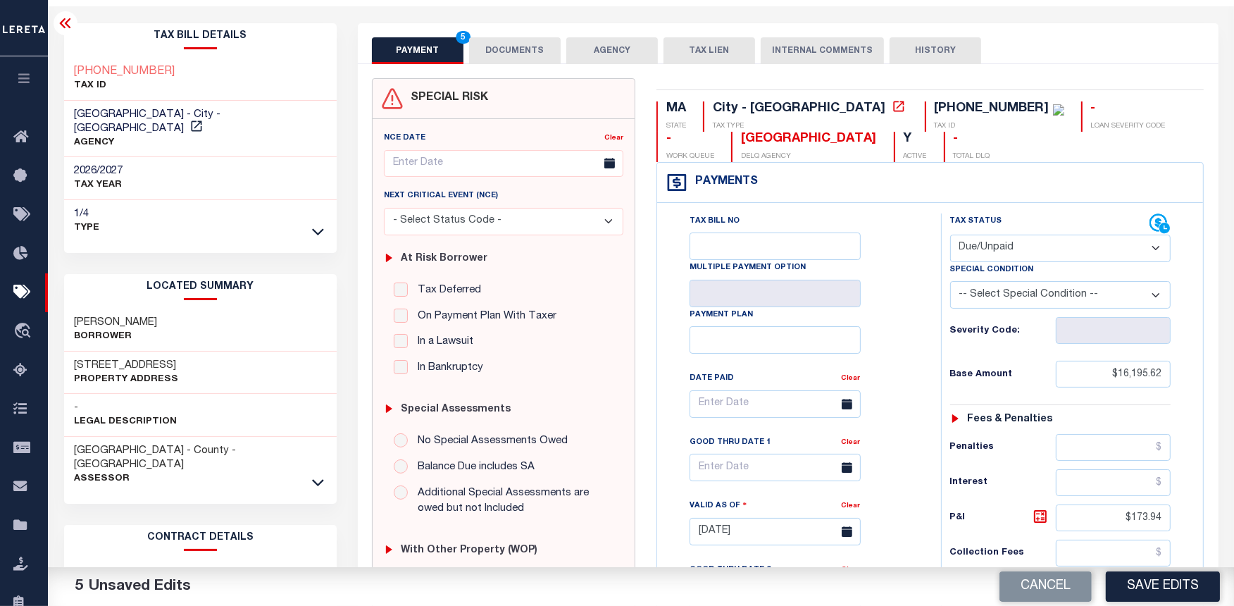
scroll to position [0, 0]
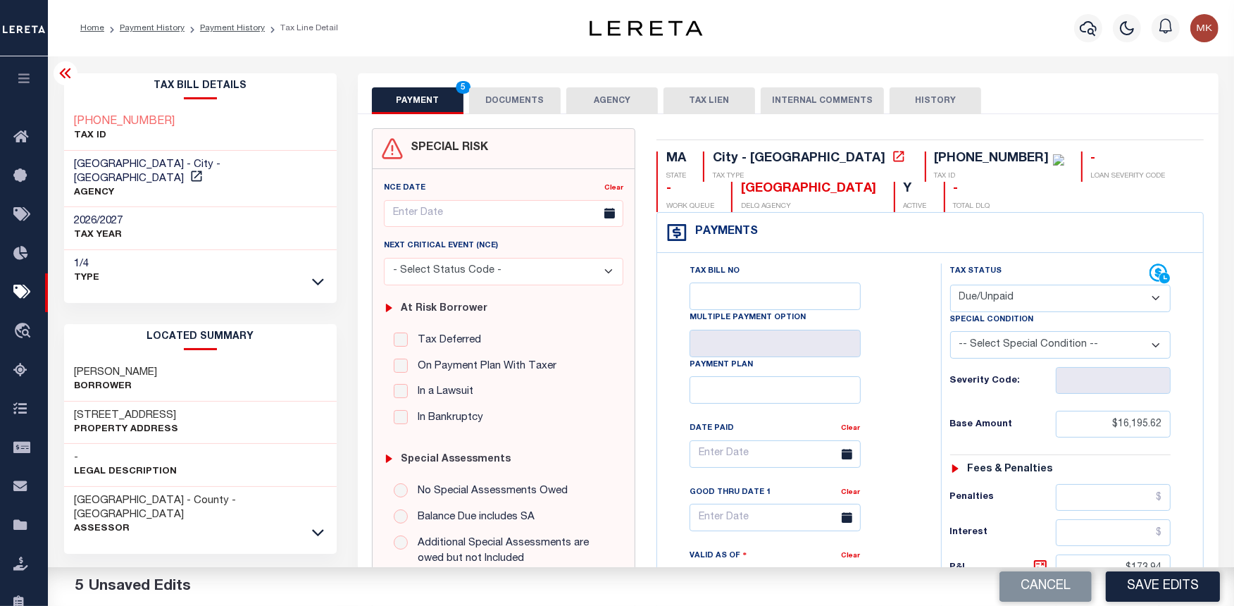
click at [497, 99] on button "DOCUMENTS" at bounding box center [515, 100] width 92 height 27
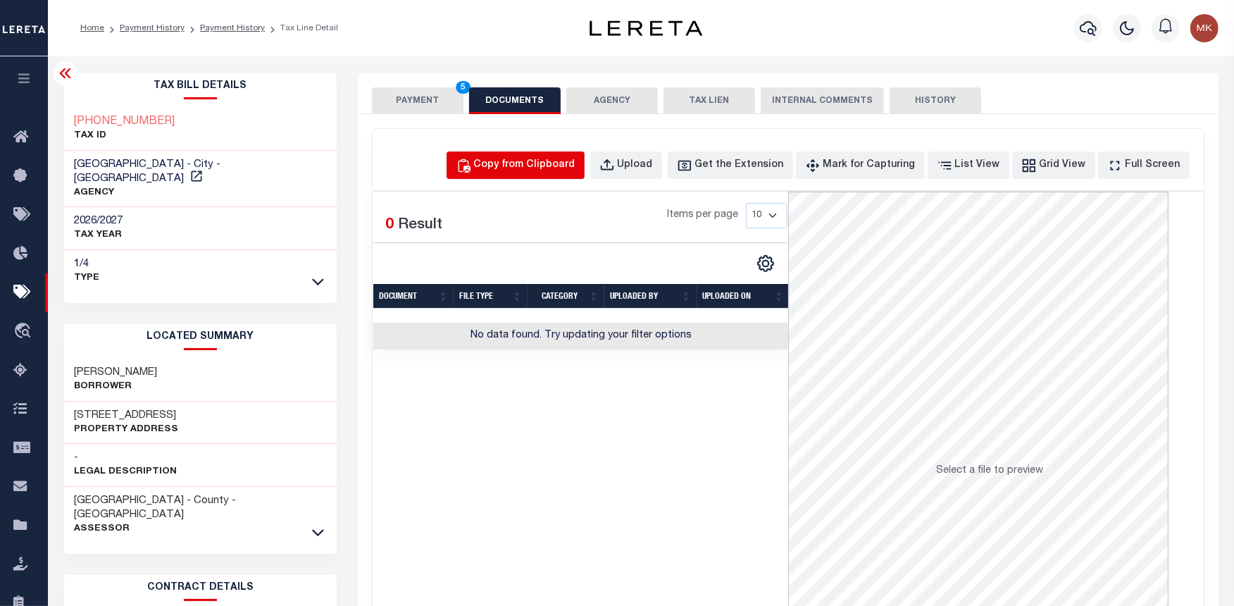
click at [570, 166] on div "Copy from Clipboard" at bounding box center [524, 165] width 101 height 15
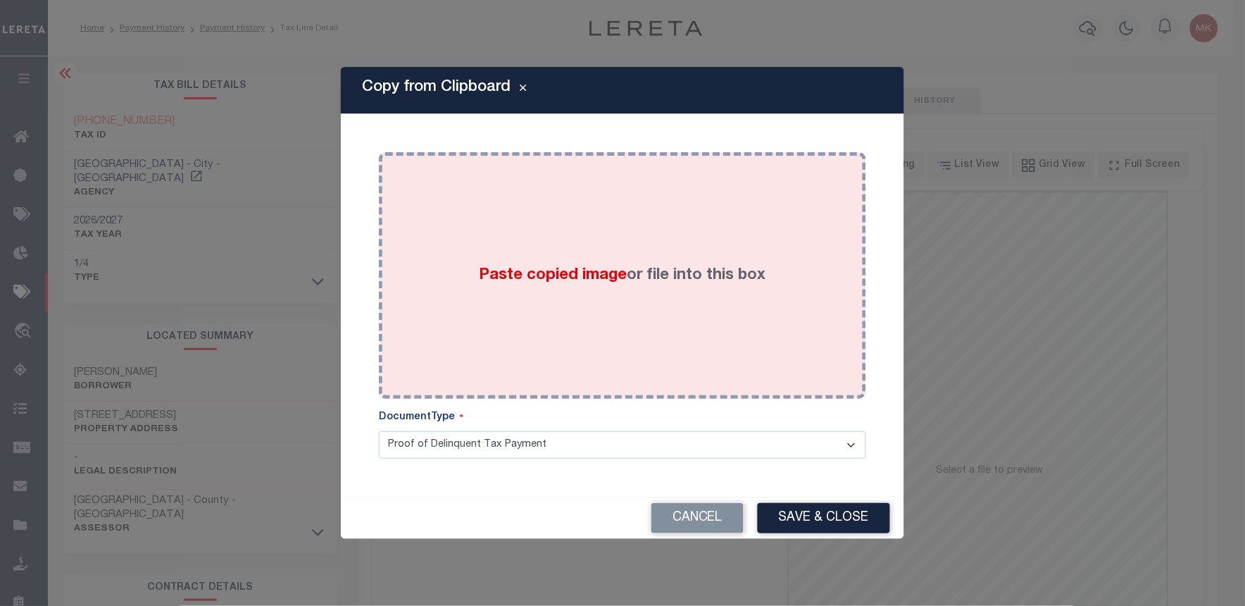
click at [665, 230] on div "Paste copied image or file into this box" at bounding box center [622, 275] width 466 height 225
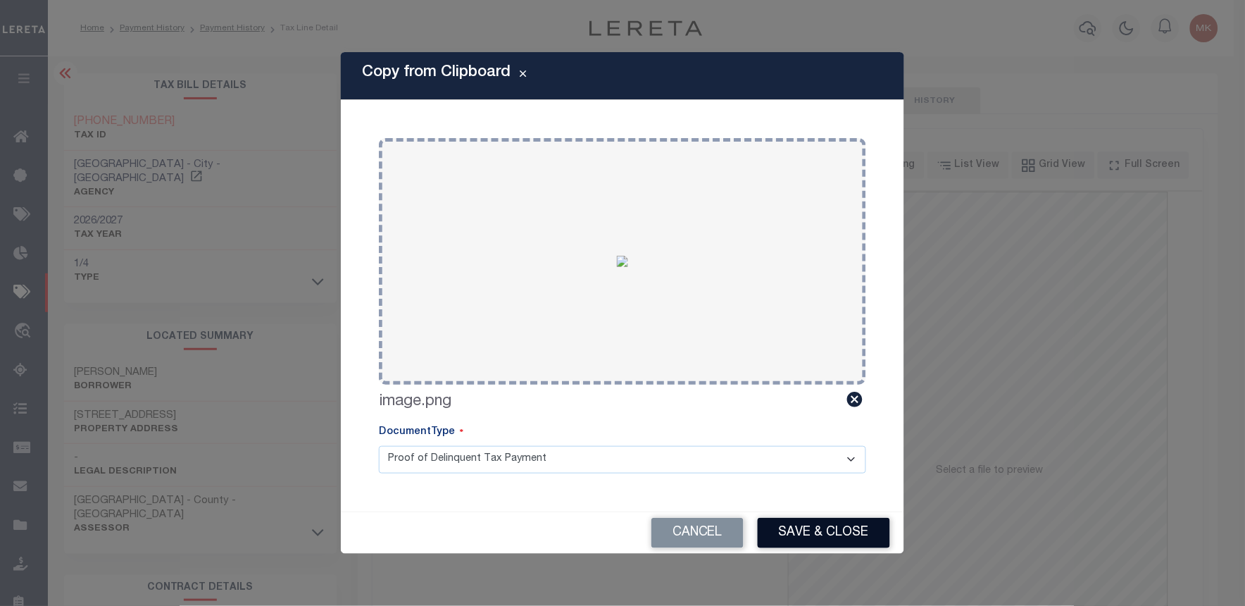
click at [847, 542] on button "Save & Close" at bounding box center [824, 533] width 132 height 30
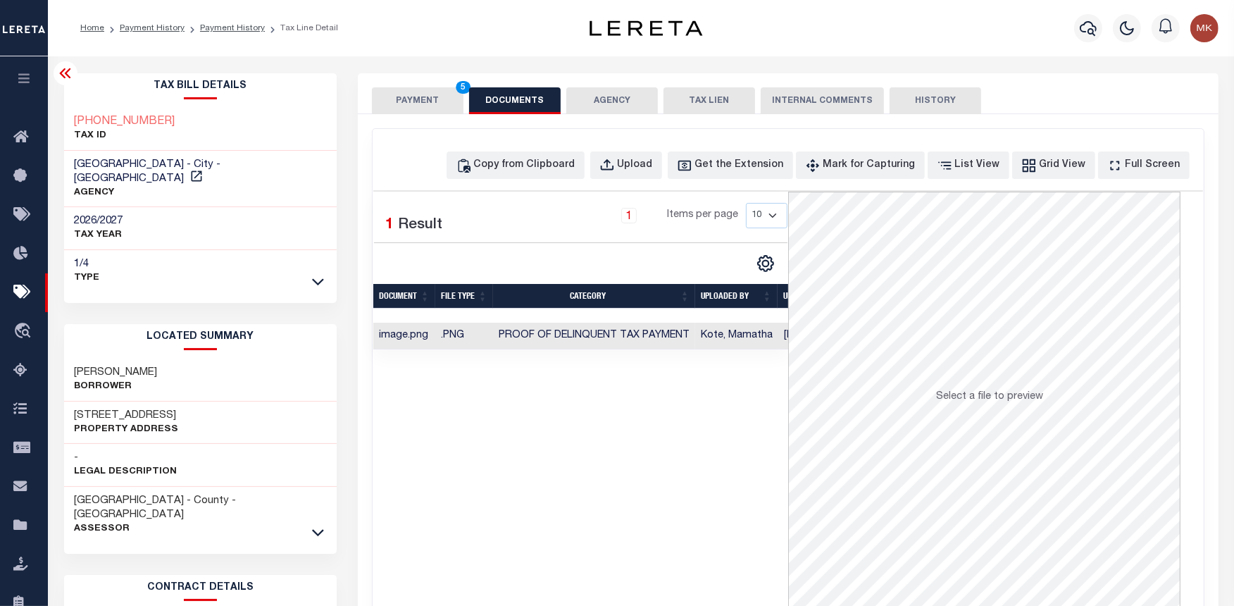
click at [431, 101] on button "PAYMENT 5" at bounding box center [418, 100] width 92 height 27
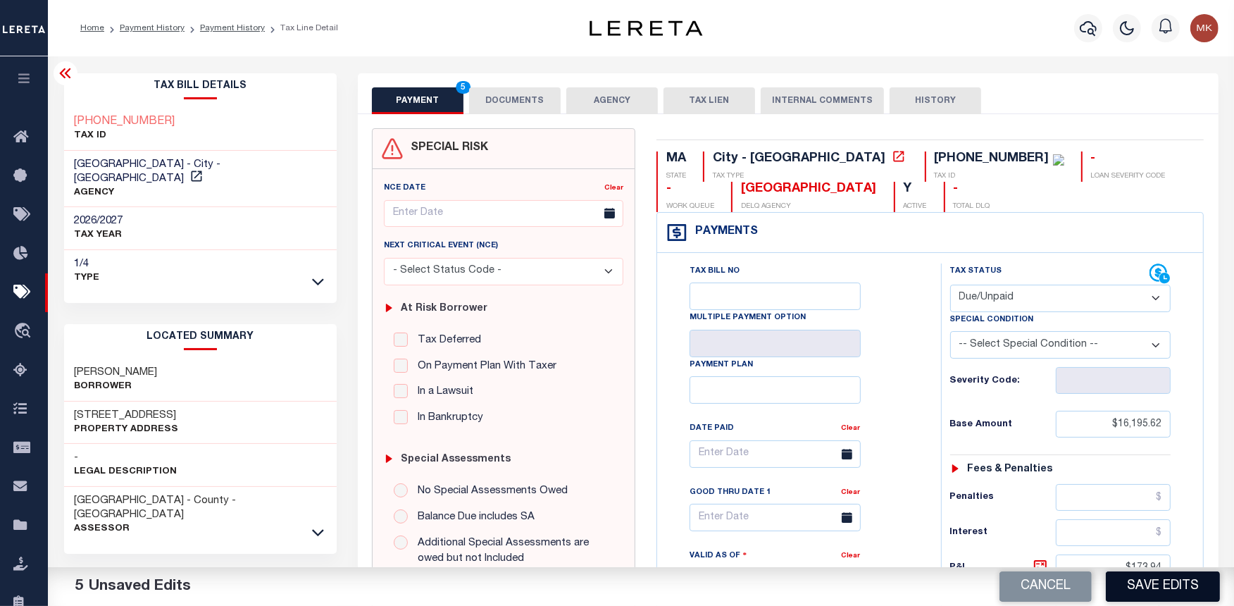
click at [1175, 587] on button "Save Edits" at bounding box center [1163, 586] width 114 height 30
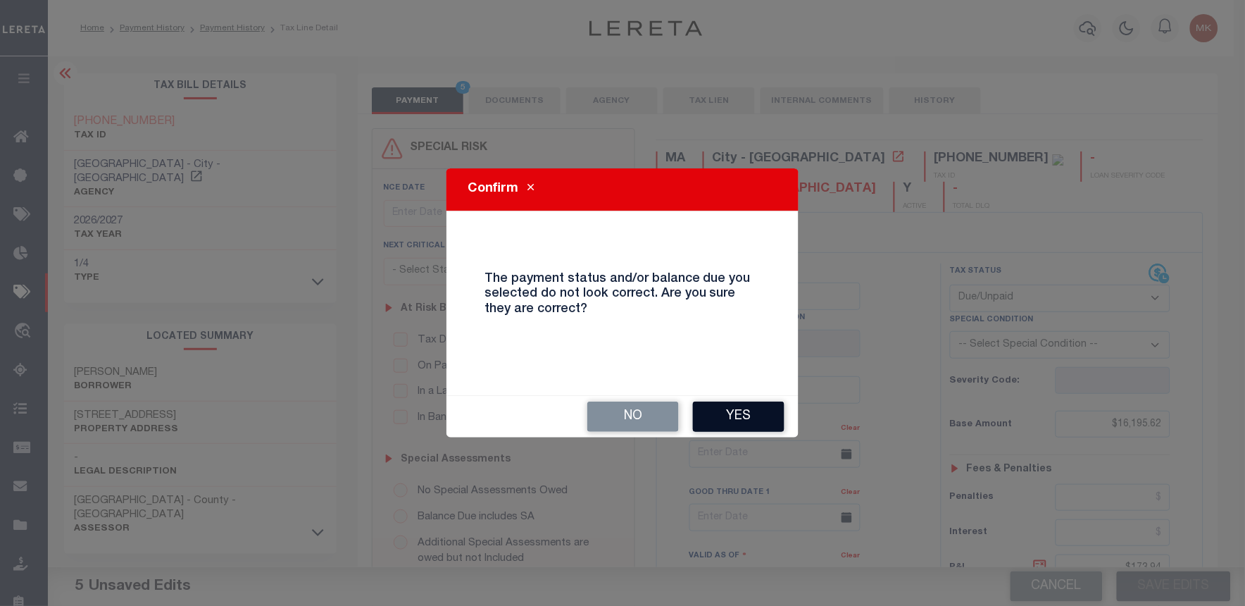
click at [733, 418] on button "Yes" at bounding box center [739, 416] width 92 height 30
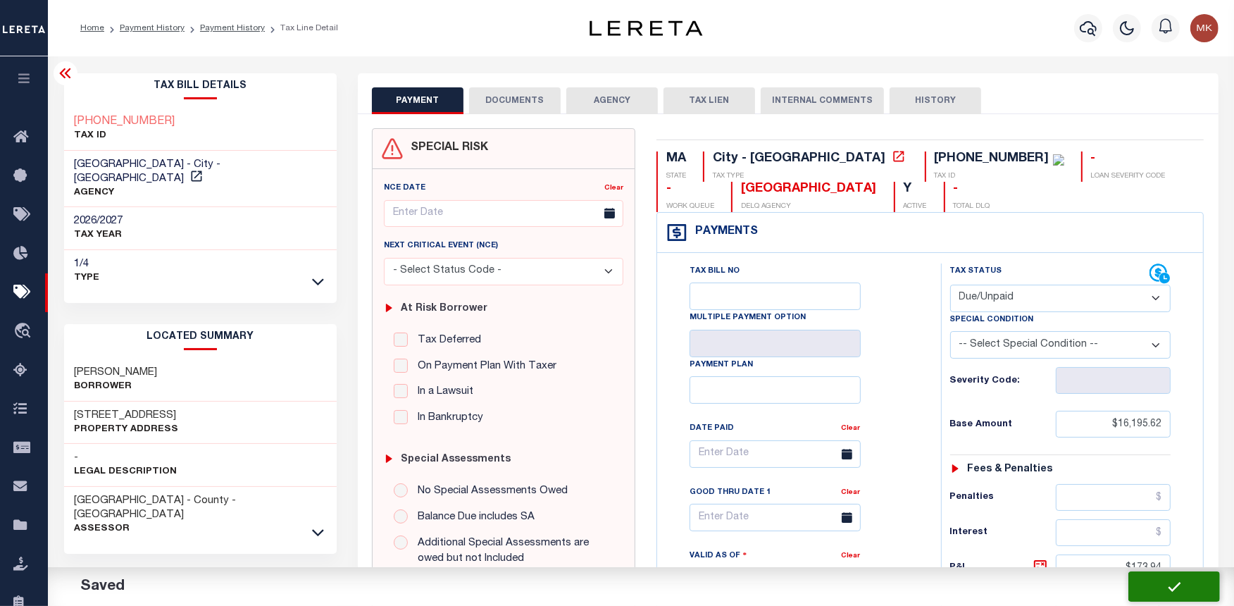
checkbox input "false"
type input "$16,195.62"
type input "$173.94"
type input "$16,369.56"
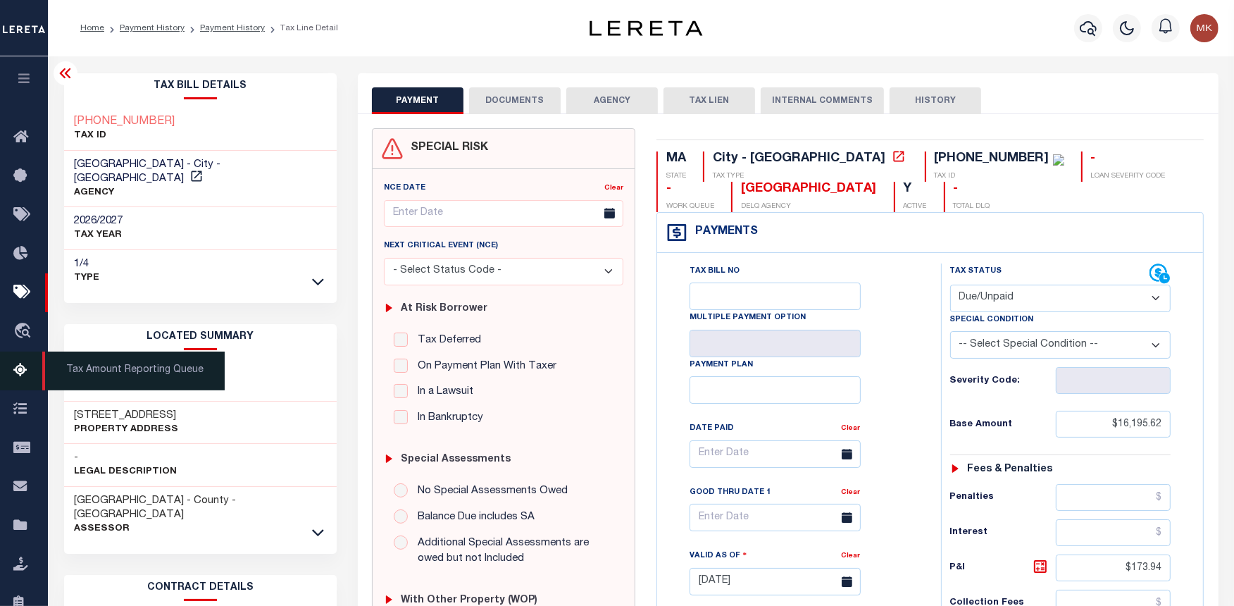
click at [26, 368] on icon at bounding box center [24, 371] width 23 height 18
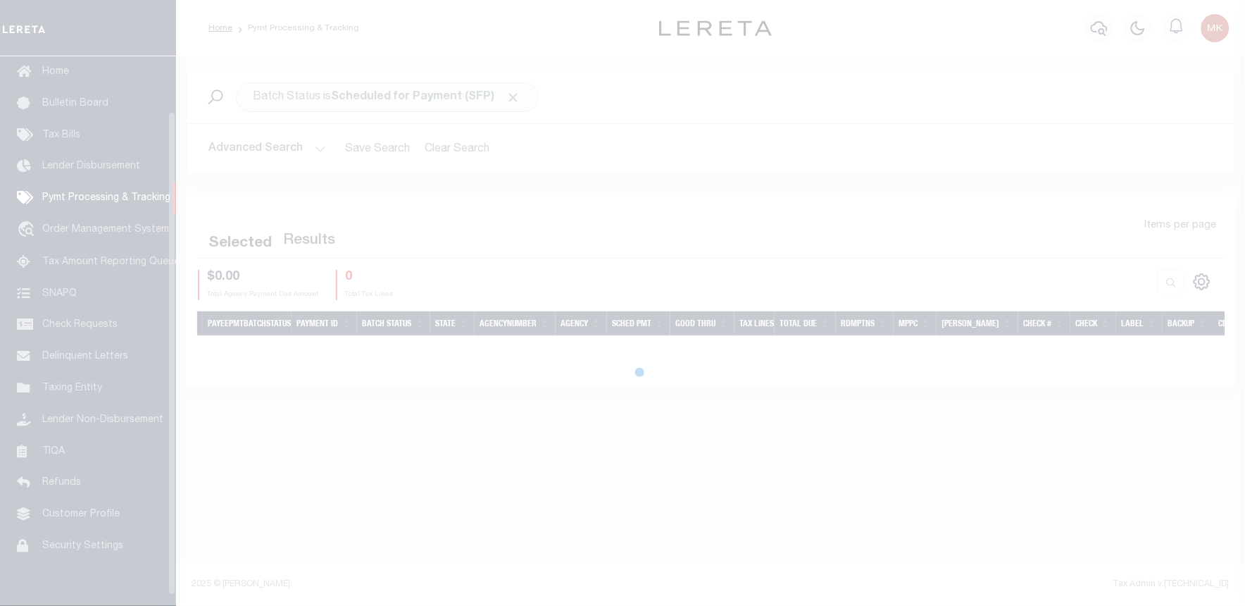
scroll to position [62, 0]
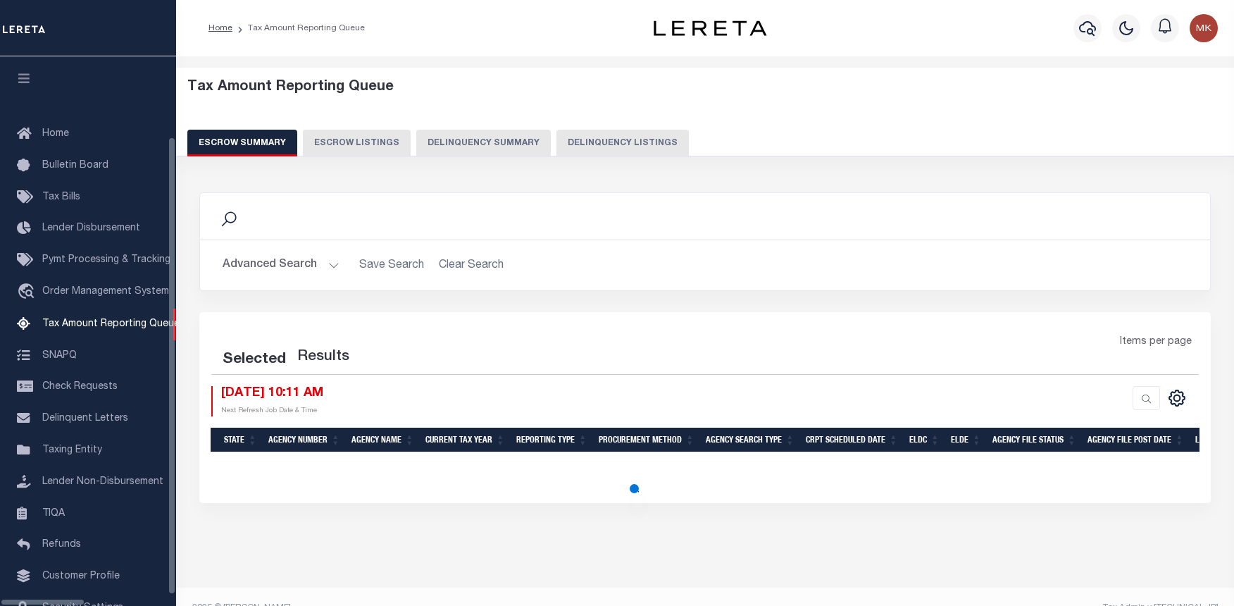
select select "100"
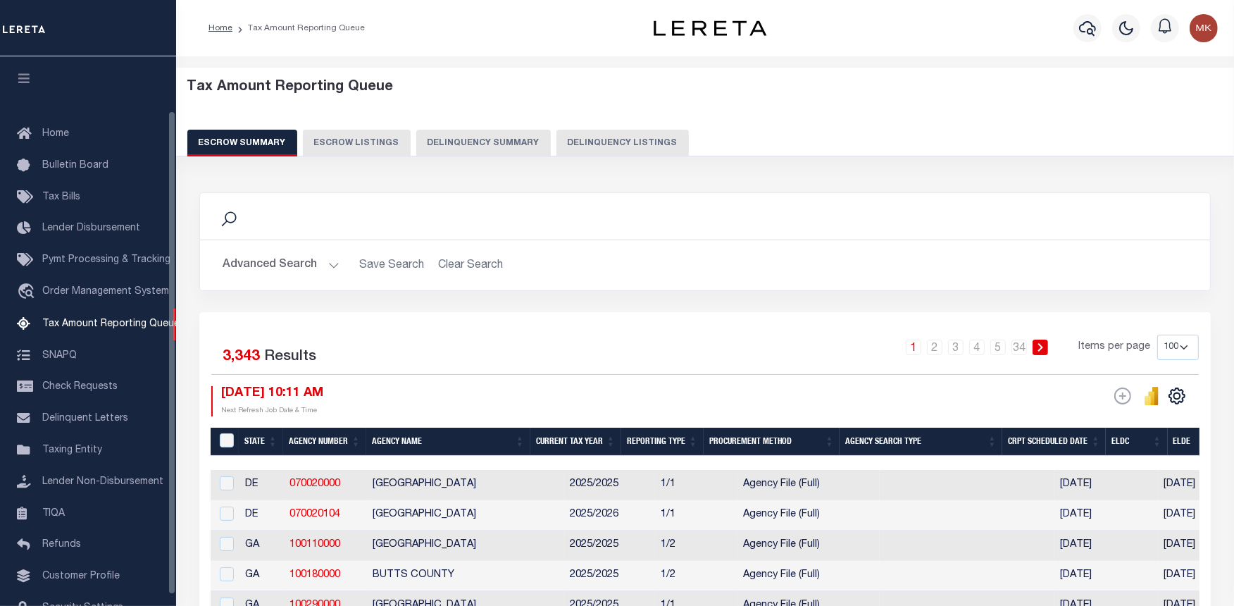
scroll to position [61, 0]
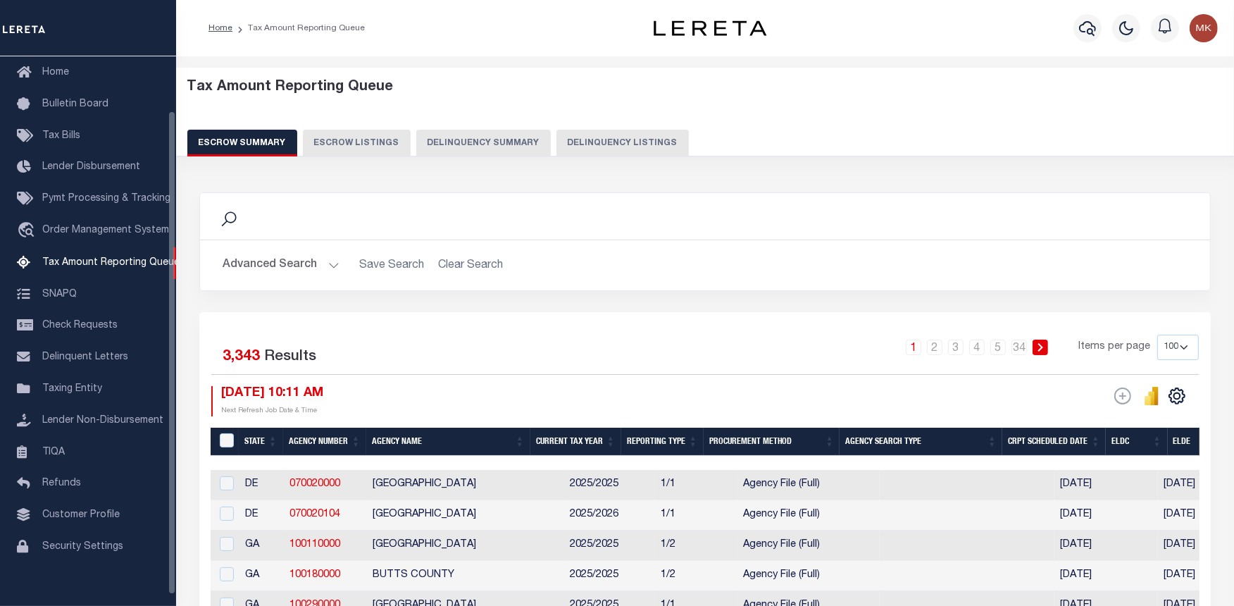
click at [586, 148] on button "Delinquency Listings" at bounding box center [622, 143] width 132 height 27
select select "100"
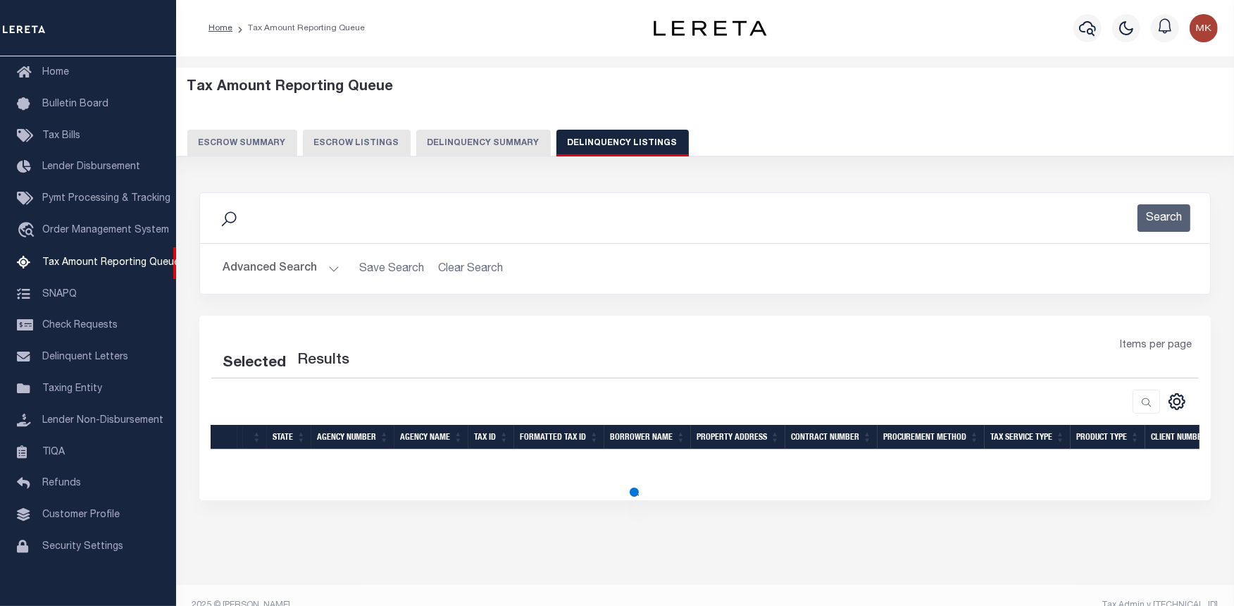
select select "100"
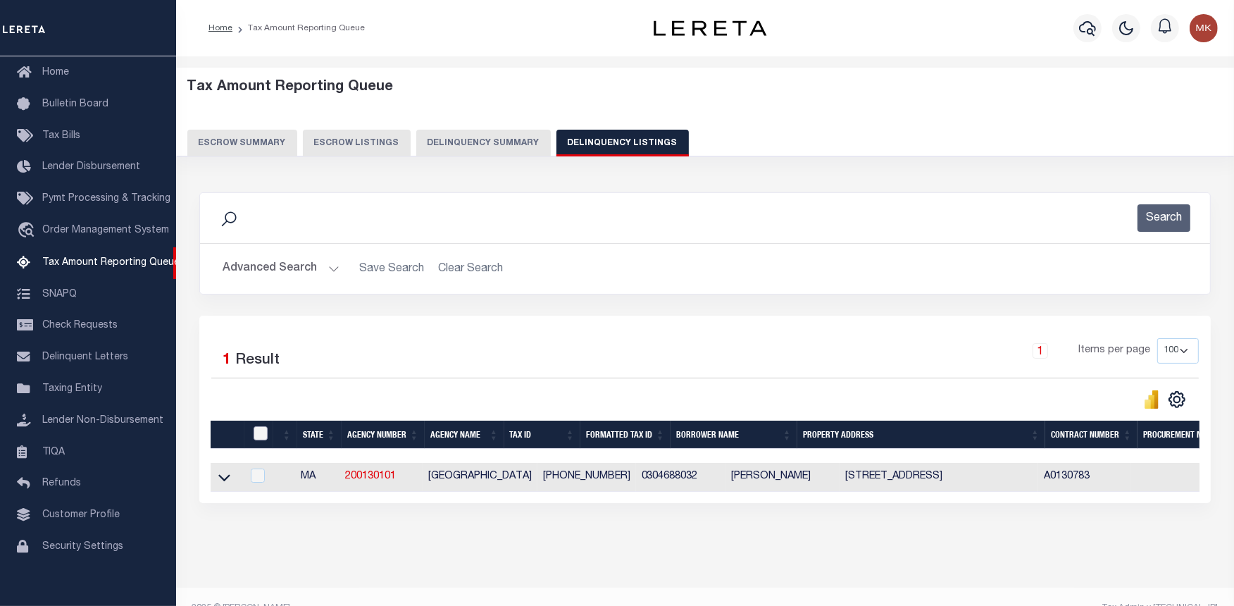
click at [257, 433] on input "checkbox" at bounding box center [261, 433] width 14 height 14
checkbox input "true"
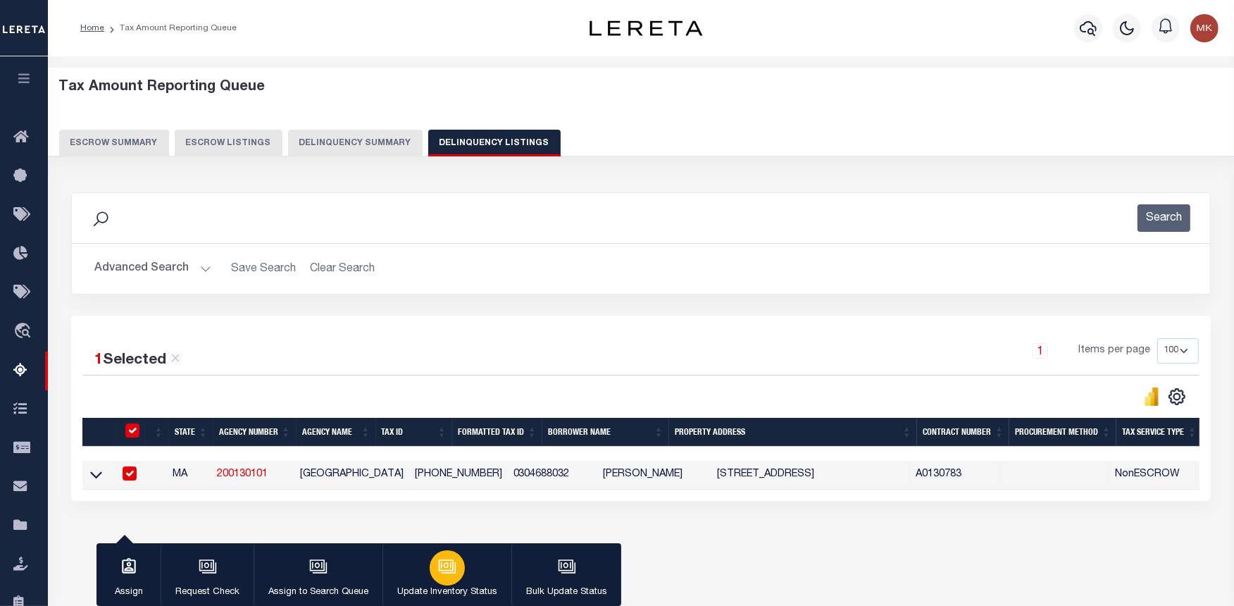
click at [432, 565] on div "button" at bounding box center [447, 567] width 35 height 35
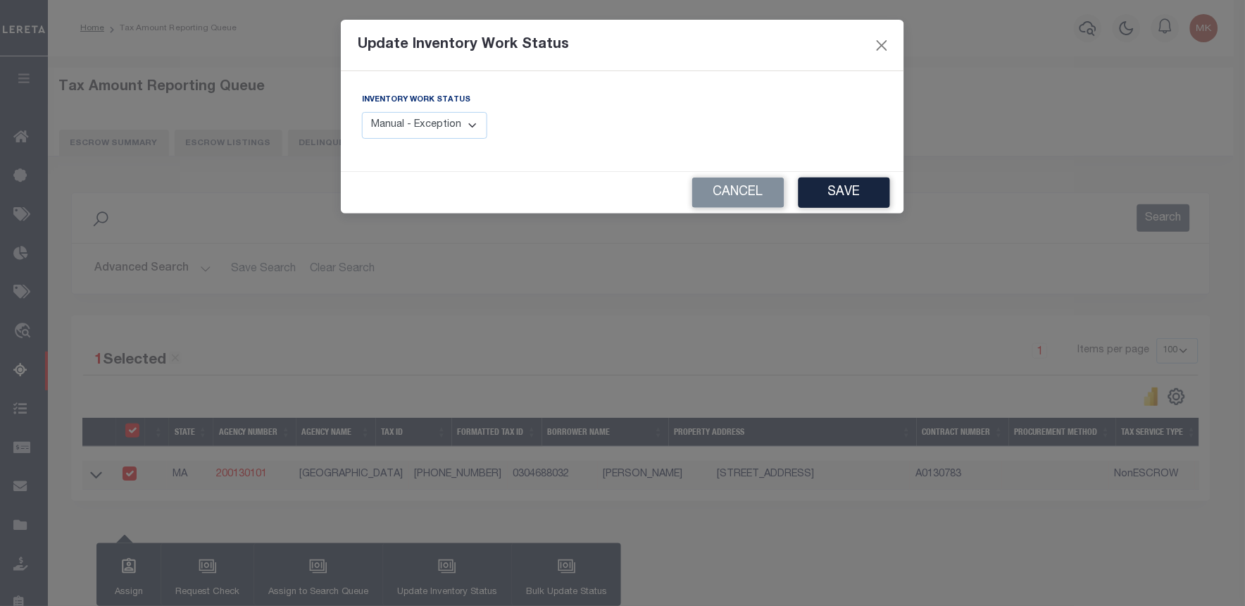
click at [465, 121] on select "Manual - Exception Pended - Awaiting Search Late Add Exception Completed" at bounding box center [424, 125] width 125 height 27
select select "4"
click at [362, 112] on select "Manual - Exception Pended - Awaiting Search Late Add Exception Completed" at bounding box center [424, 125] width 125 height 27
click at [818, 198] on button "Save" at bounding box center [845, 192] width 92 height 30
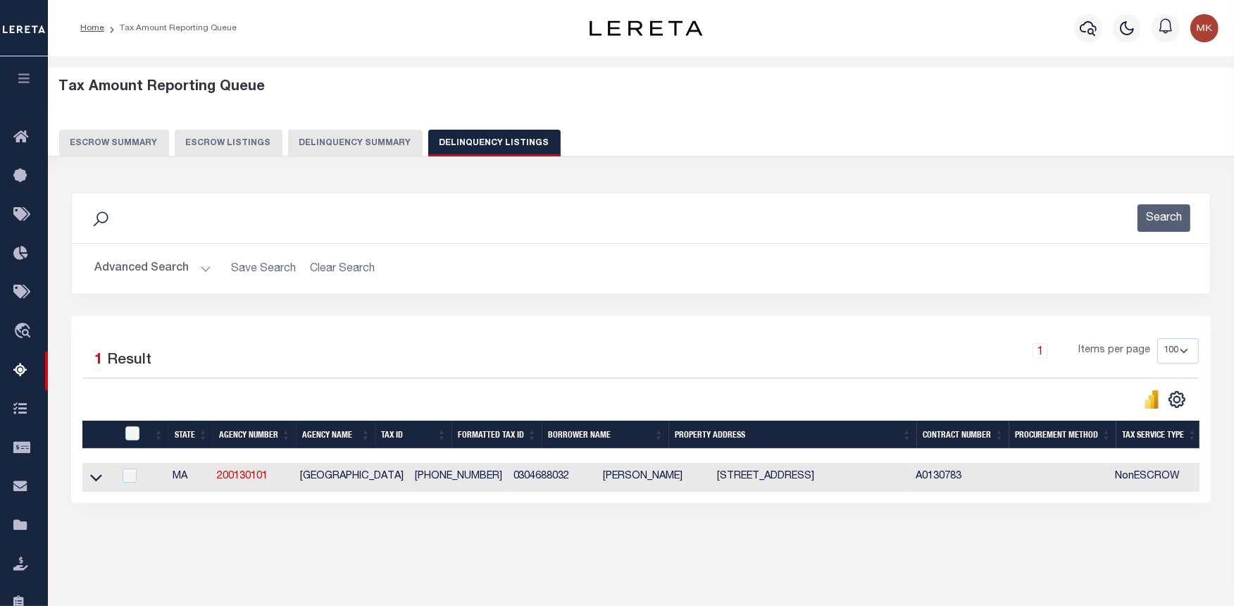
click at [199, 270] on button "Advanced Search" at bounding box center [152, 268] width 117 height 27
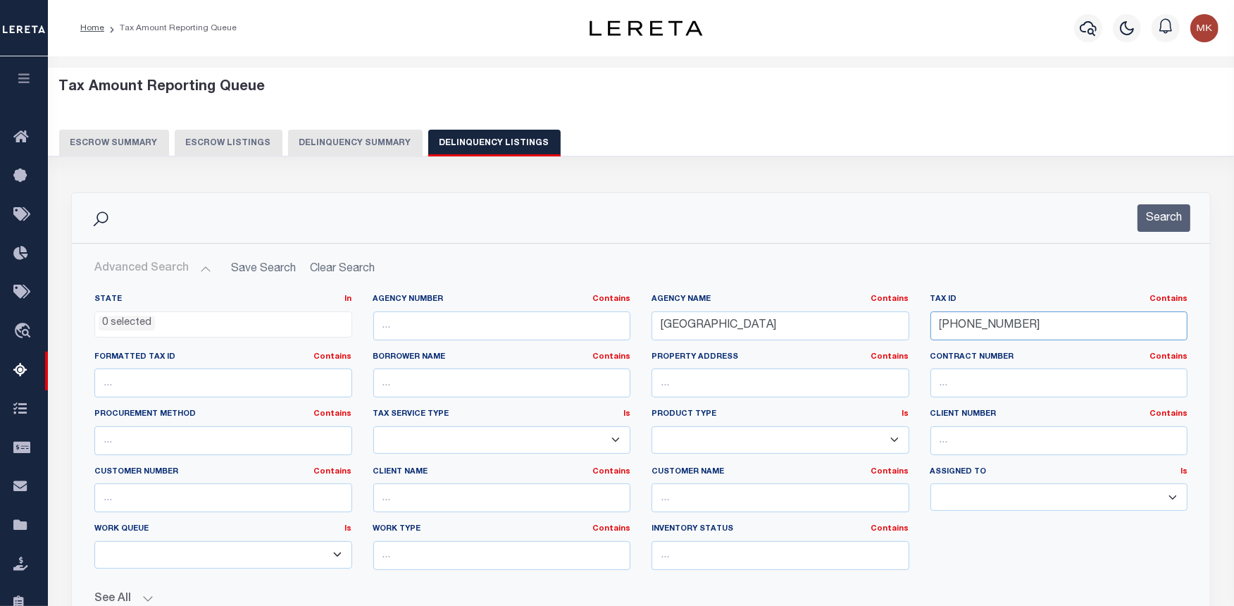
click at [955, 331] on input "03-04688-032" at bounding box center [1059, 325] width 258 height 29
paste input "97-000"
type input "03-04697-000"
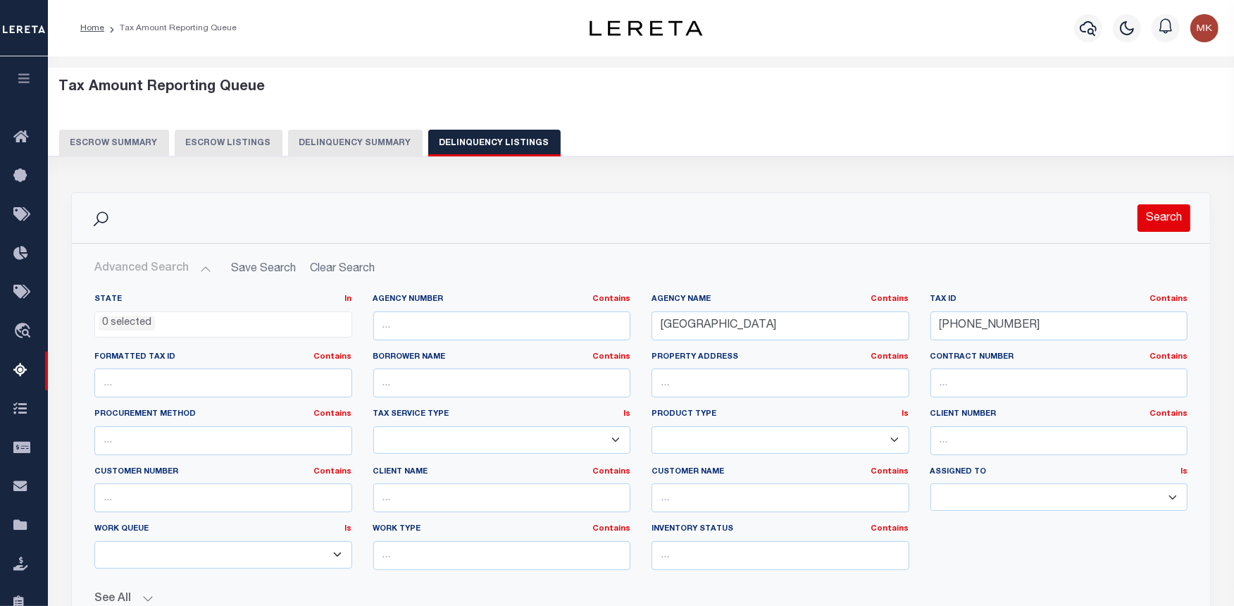
click at [1157, 218] on button "Search" at bounding box center [1163, 217] width 53 height 27
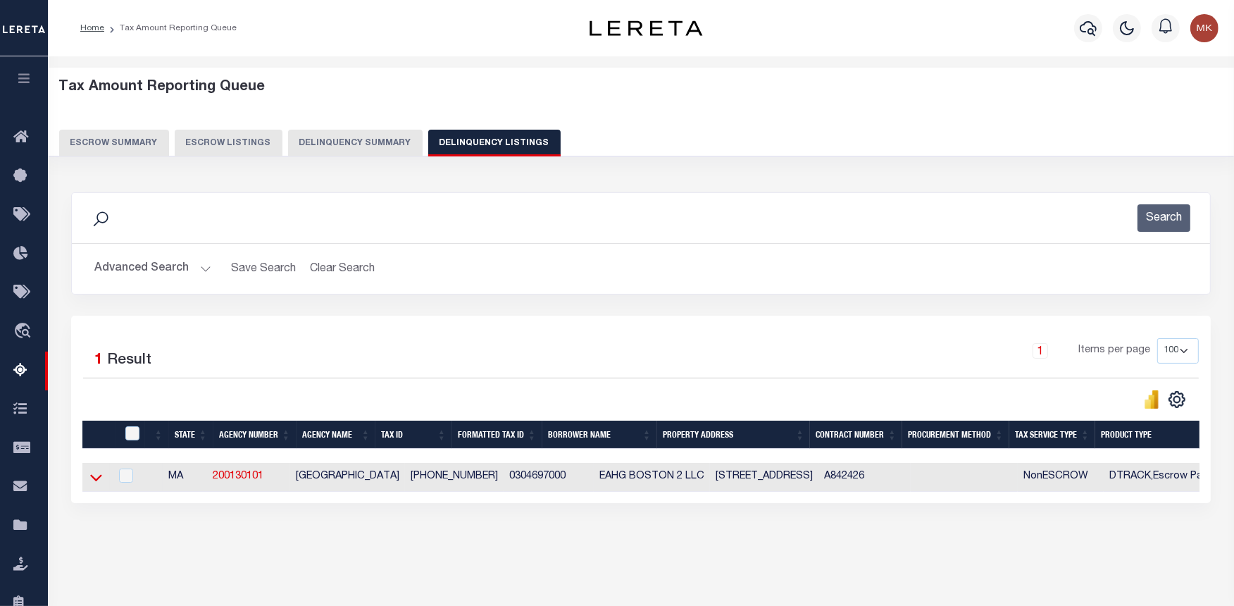
click at [94, 483] on icon at bounding box center [96, 477] width 12 height 15
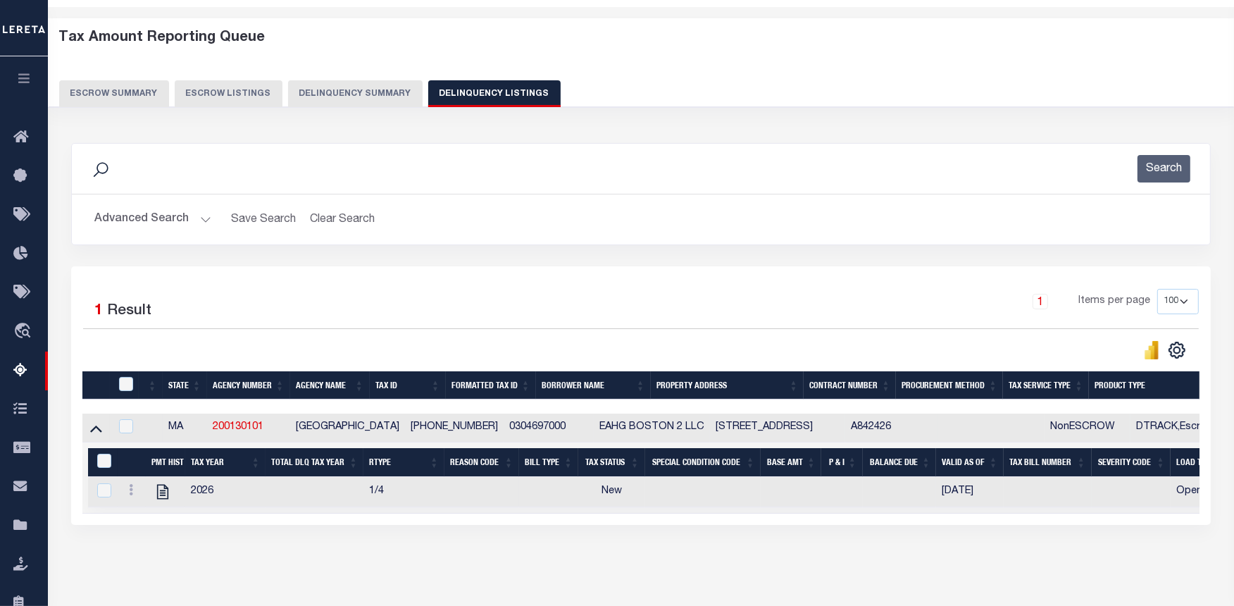
scroll to position [78, 0]
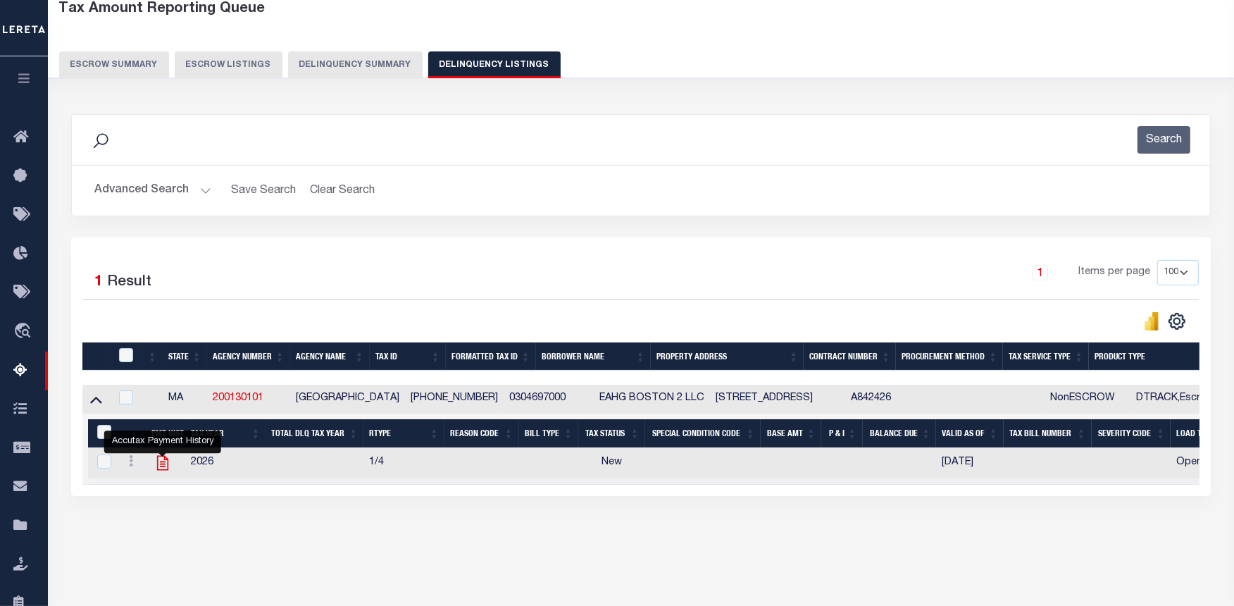
click at [158, 466] on icon "" at bounding box center [162, 463] width 11 height 15
checkbox input "true"
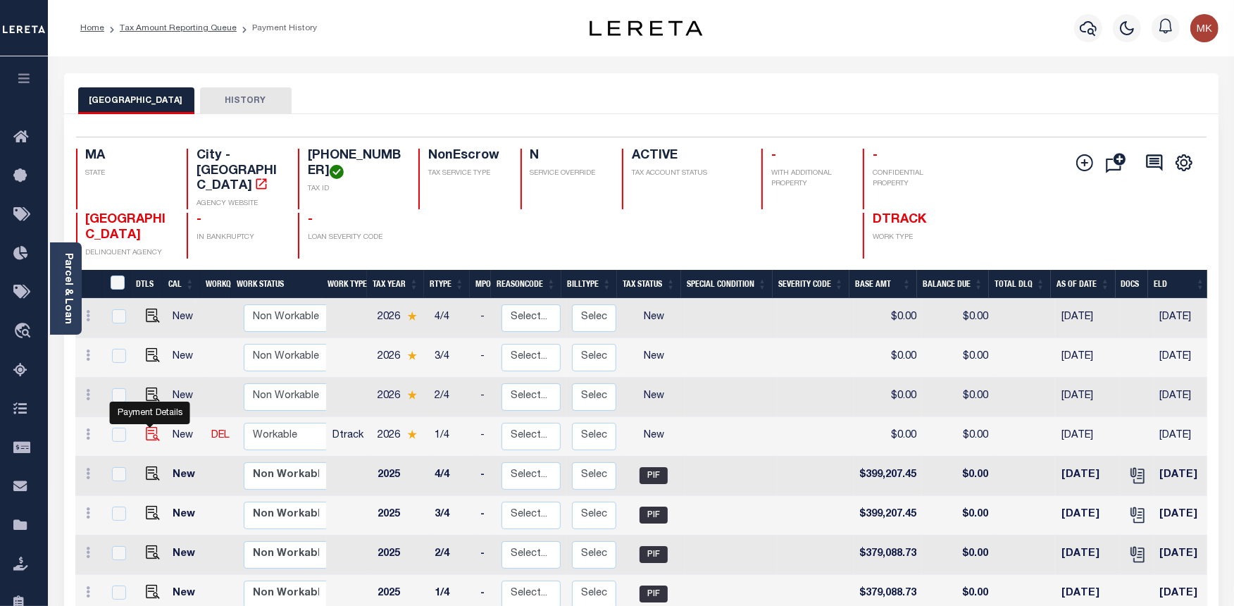
click at [149, 427] on img "" at bounding box center [153, 434] width 14 height 14
checkbox input "true"
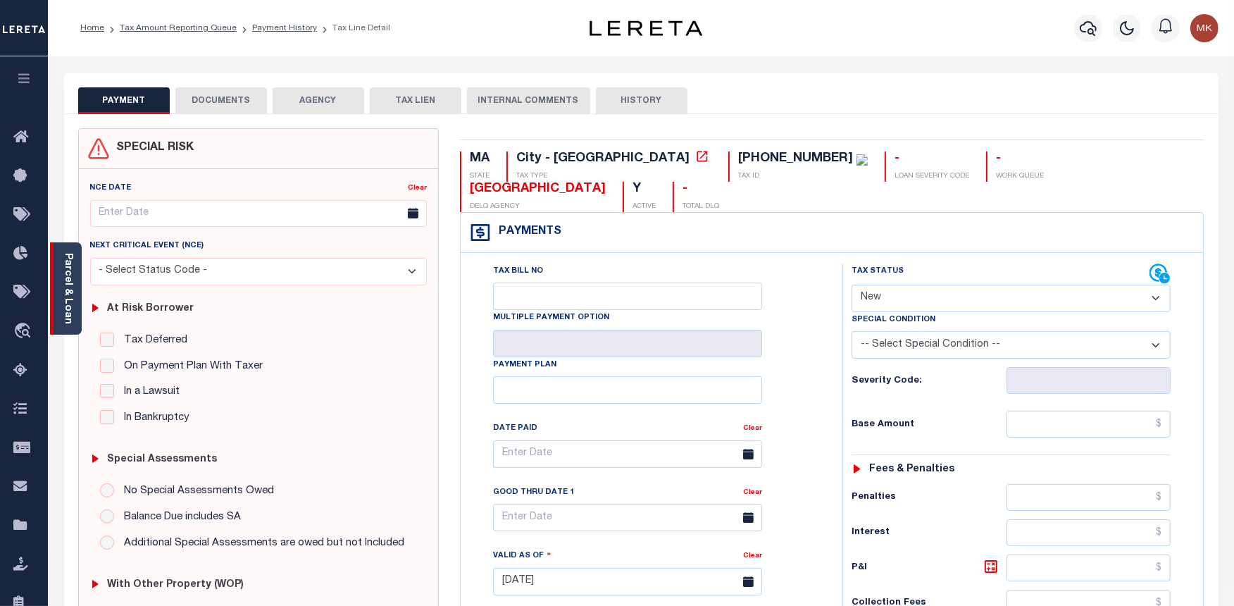
click at [65, 277] on link "Parcel & Loan" at bounding box center [68, 288] width 10 height 71
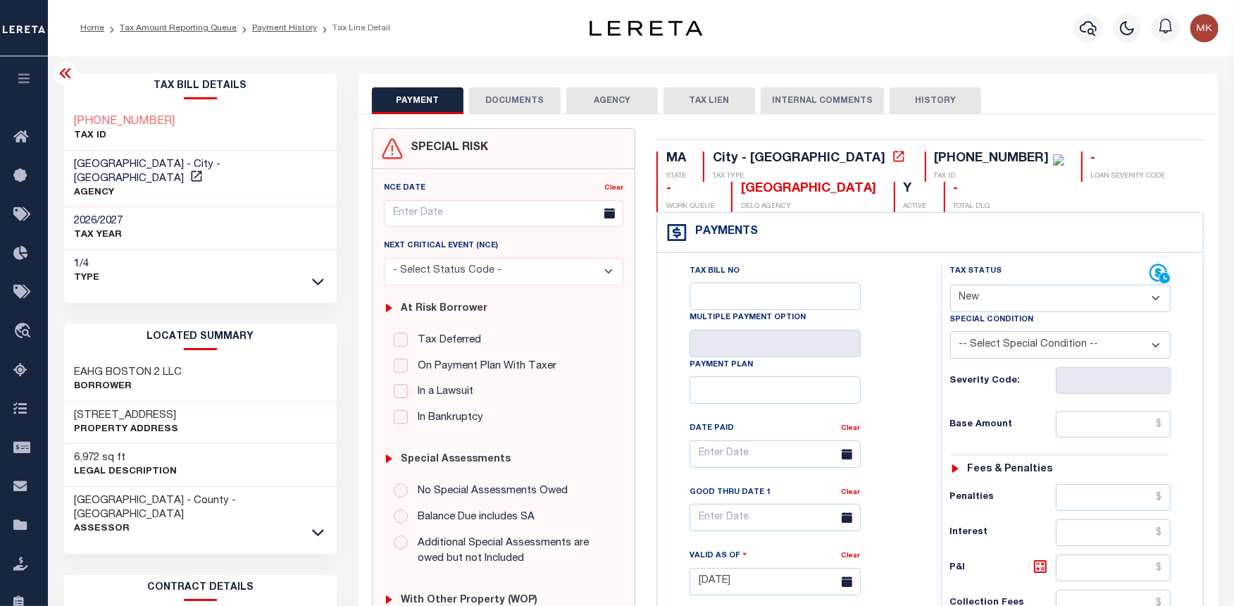
click at [1142, 300] on select "- Select Status Code - Open Due/Unpaid Paid Incomplete No Tax Due Internal Refu…" at bounding box center [1060, 298] width 221 height 27
select select "PYD"
click at [950, 285] on select "- Select Status Code - Open Due/Unpaid Paid Incomplete No Tax Due Internal Refu…" at bounding box center [1060, 298] width 221 height 27
type input "[DATE]"
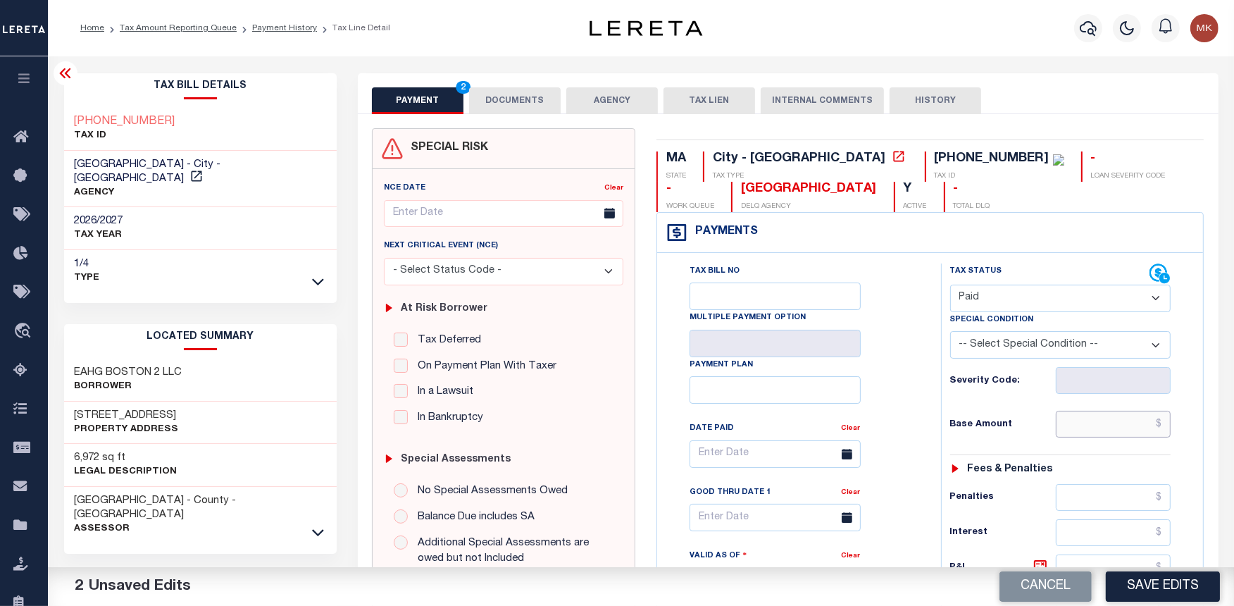
click at [1099, 427] on input "text" at bounding box center [1114, 424] width 116 height 27
type input "$0.00"
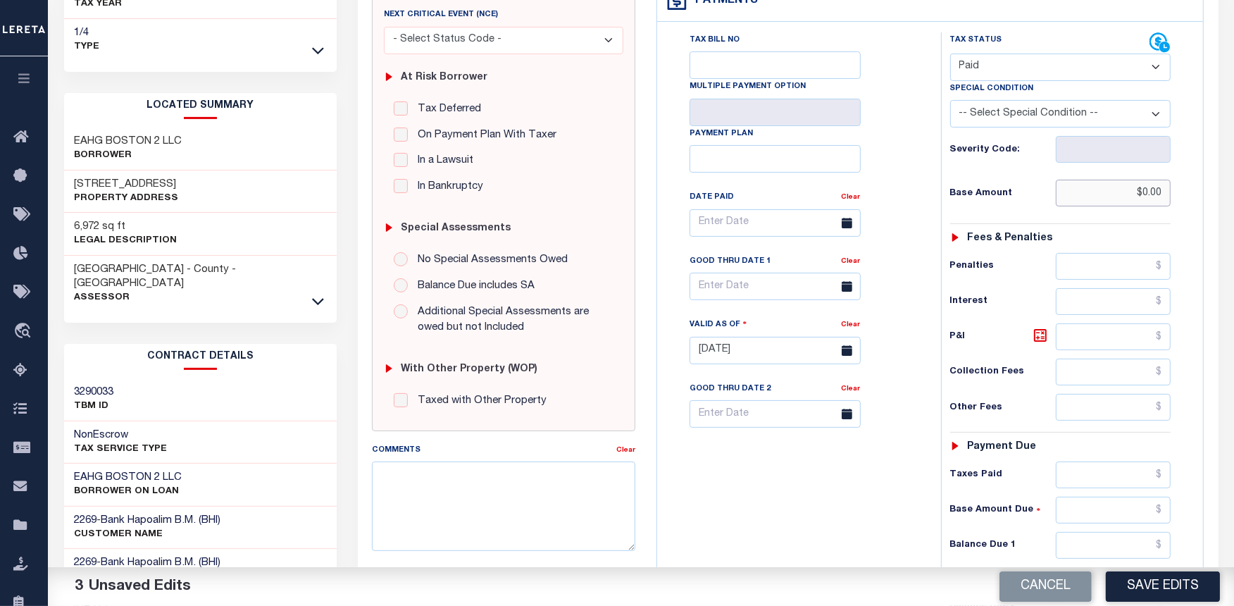
scroll to position [235, 0]
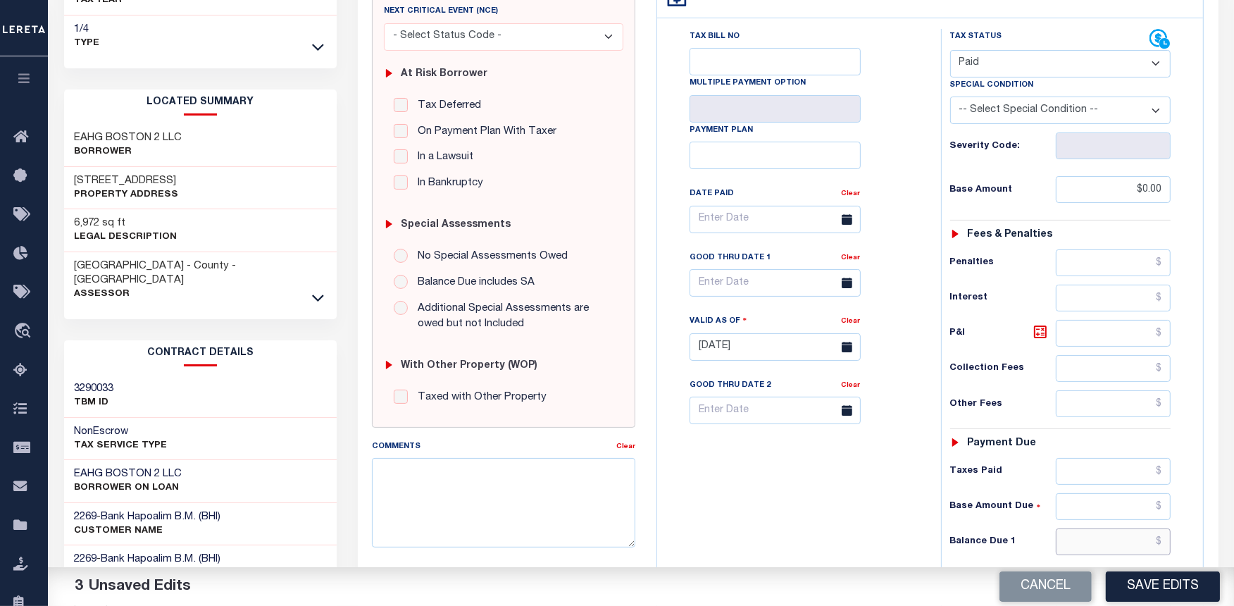
click at [1100, 543] on input "text" at bounding box center [1114, 541] width 116 height 27
type input "$0.00"
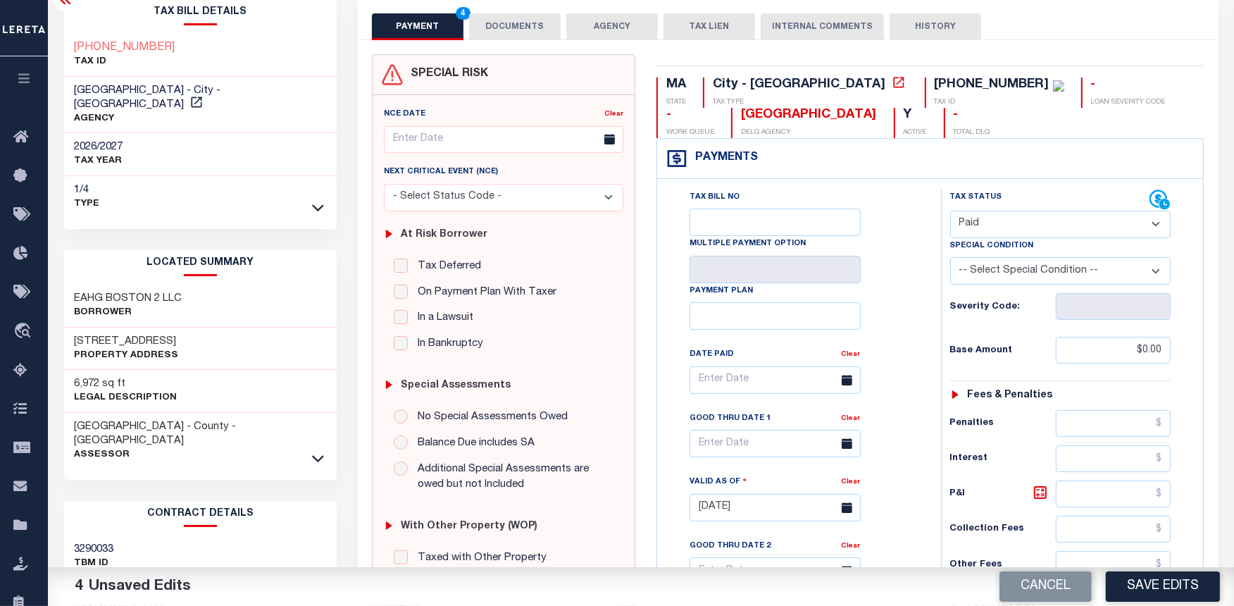
scroll to position [0, 0]
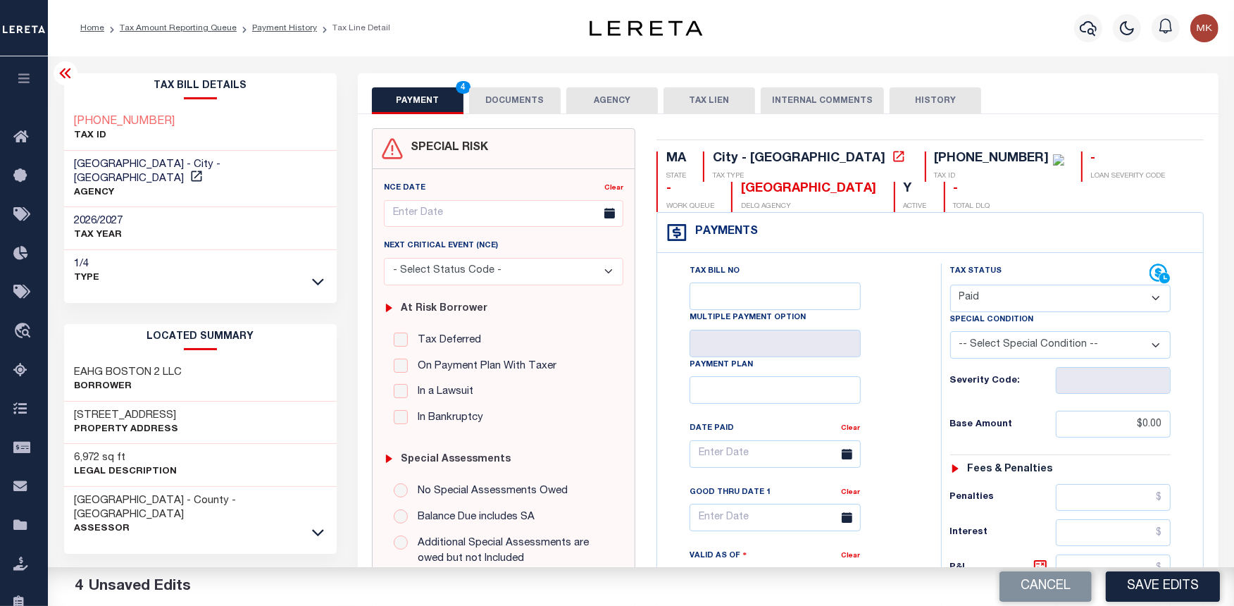
click at [532, 96] on button "DOCUMENTS" at bounding box center [515, 100] width 92 height 27
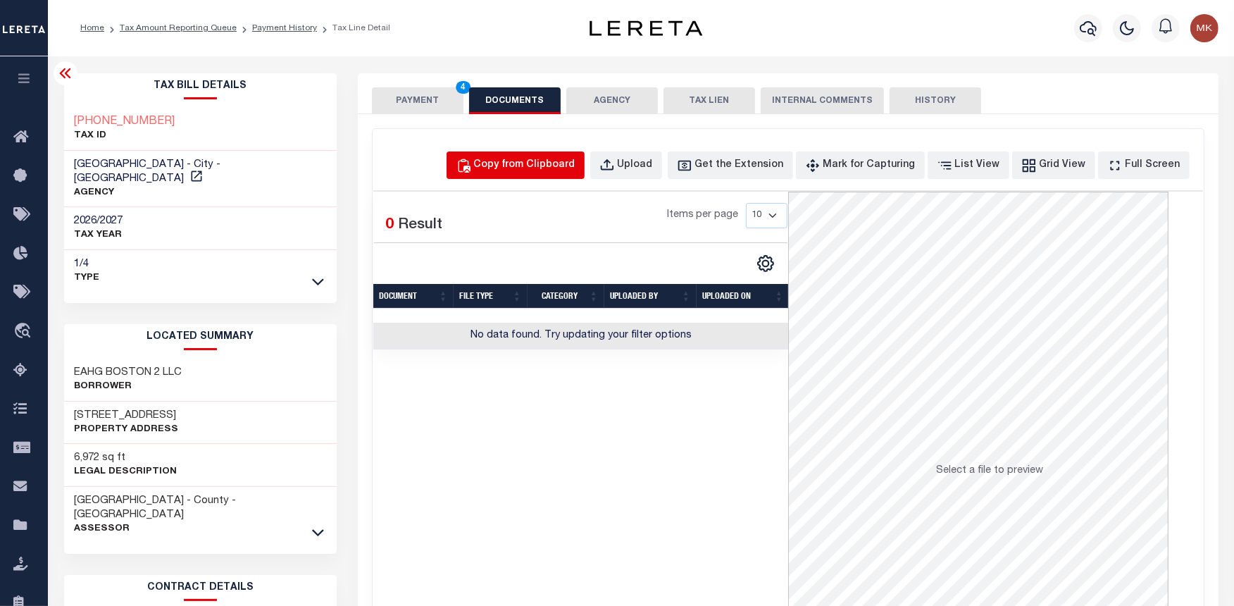
click at [556, 161] on div "Copy from Clipboard" at bounding box center [524, 165] width 101 height 15
select select "POP"
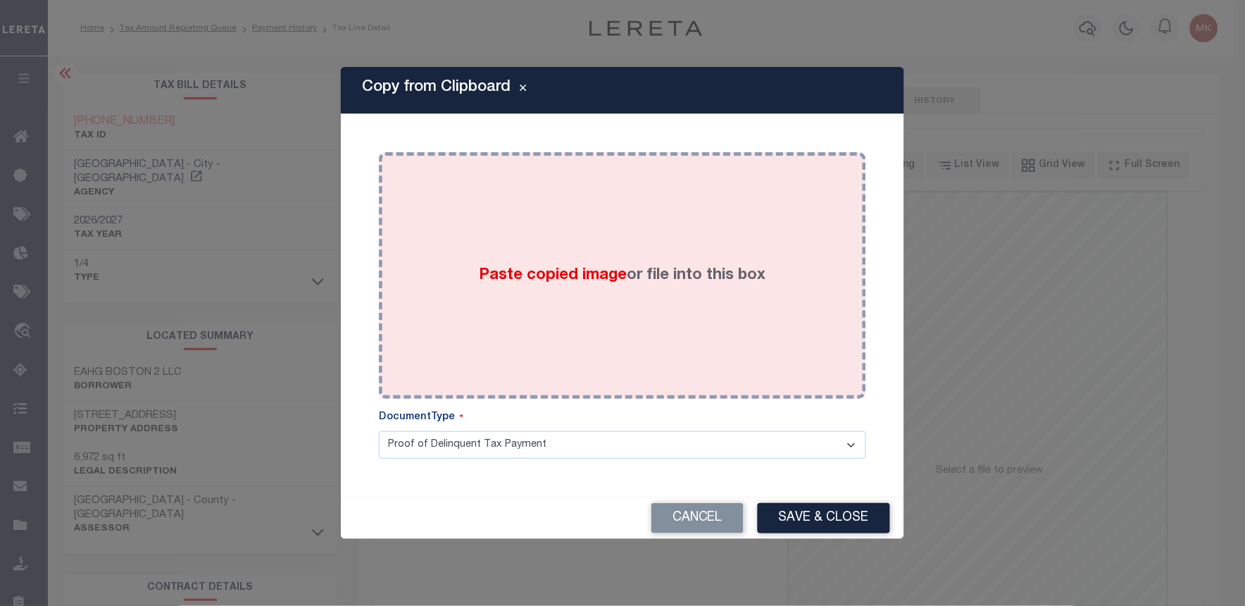
click at [649, 268] on label "Paste copied image or file into this box" at bounding box center [623, 275] width 287 height 23
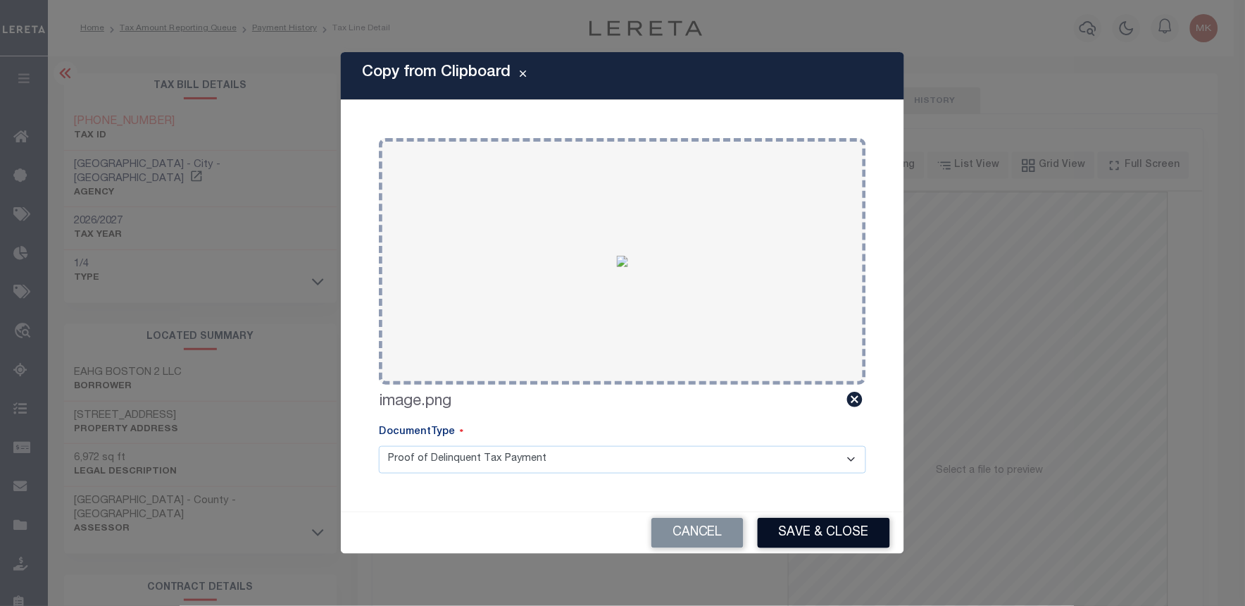
click at [819, 529] on button "Save & Close" at bounding box center [824, 533] width 132 height 30
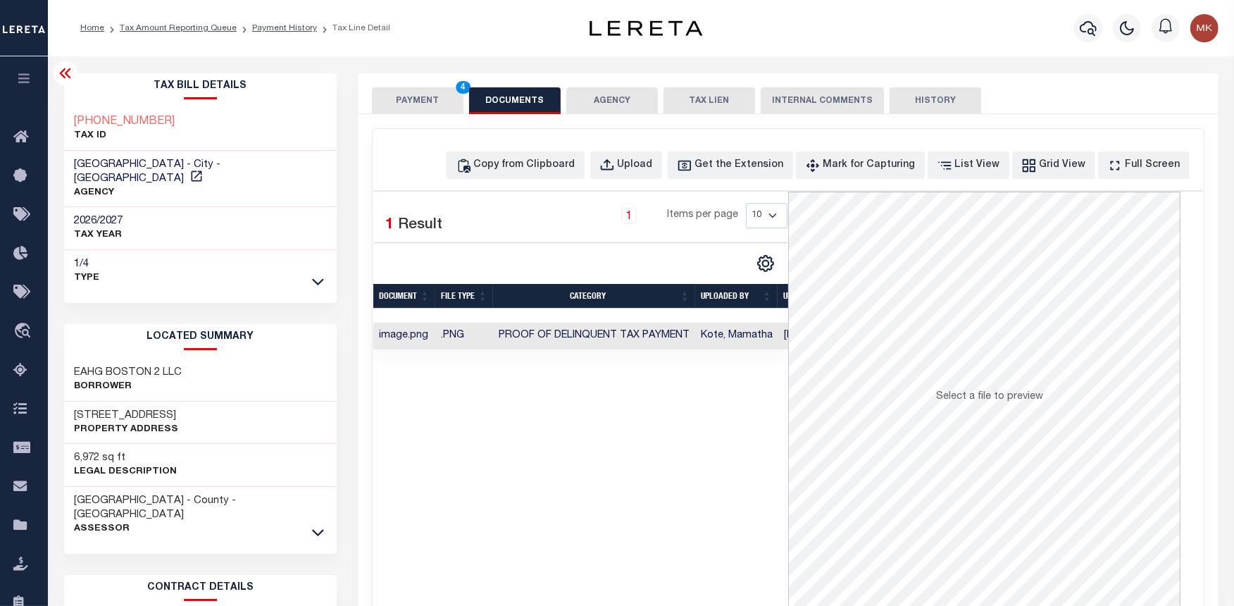
click at [406, 101] on button "PAYMENT 4" at bounding box center [418, 100] width 92 height 27
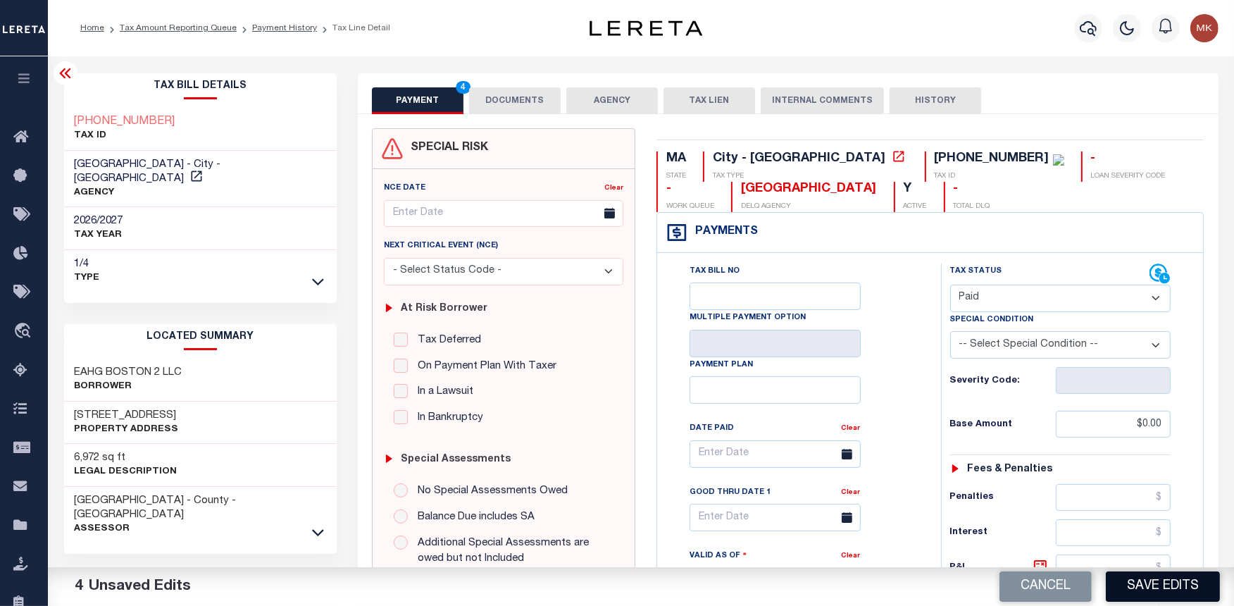
click at [1161, 589] on button "Save Edits" at bounding box center [1163, 586] width 114 height 30
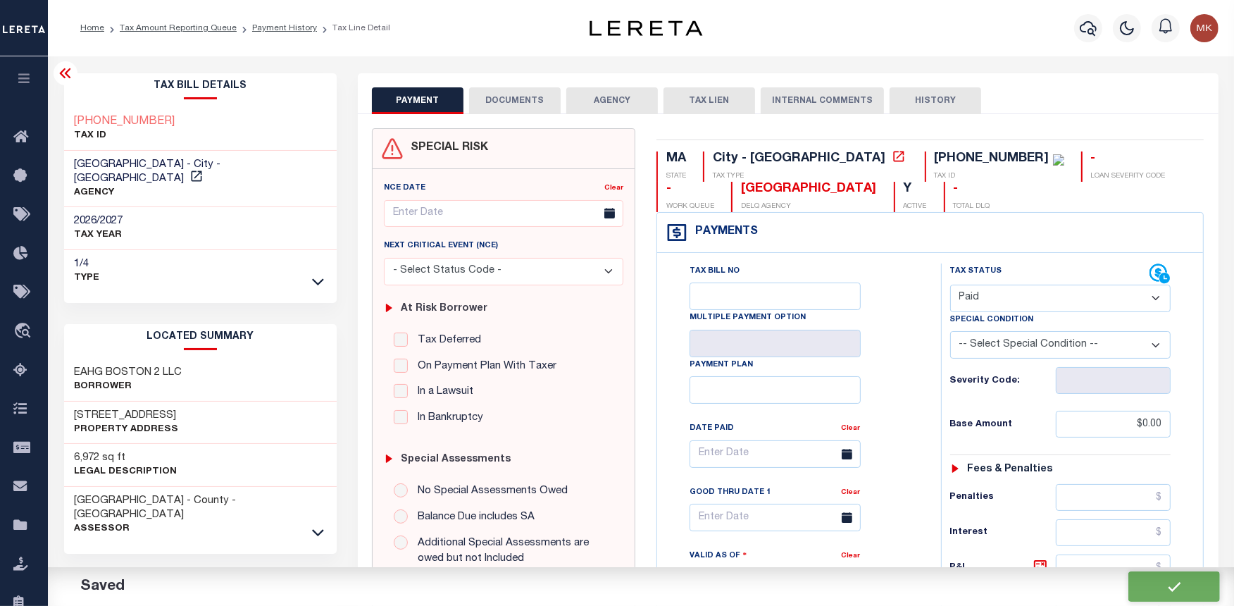
checkbox input "false"
type input "$0"
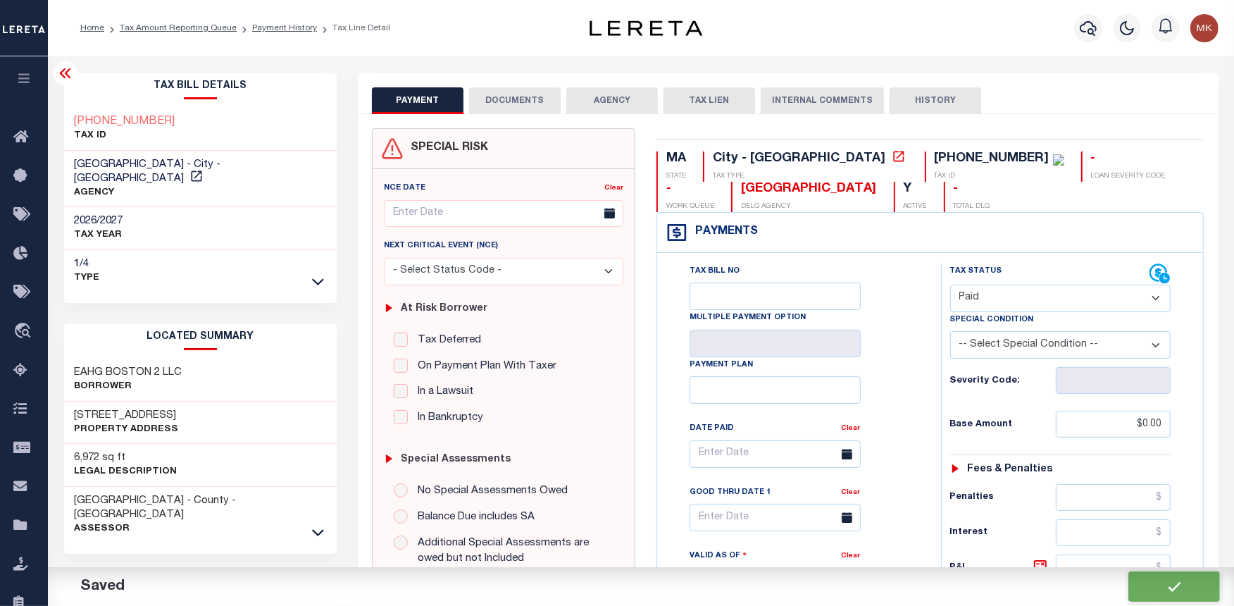
type input "$0"
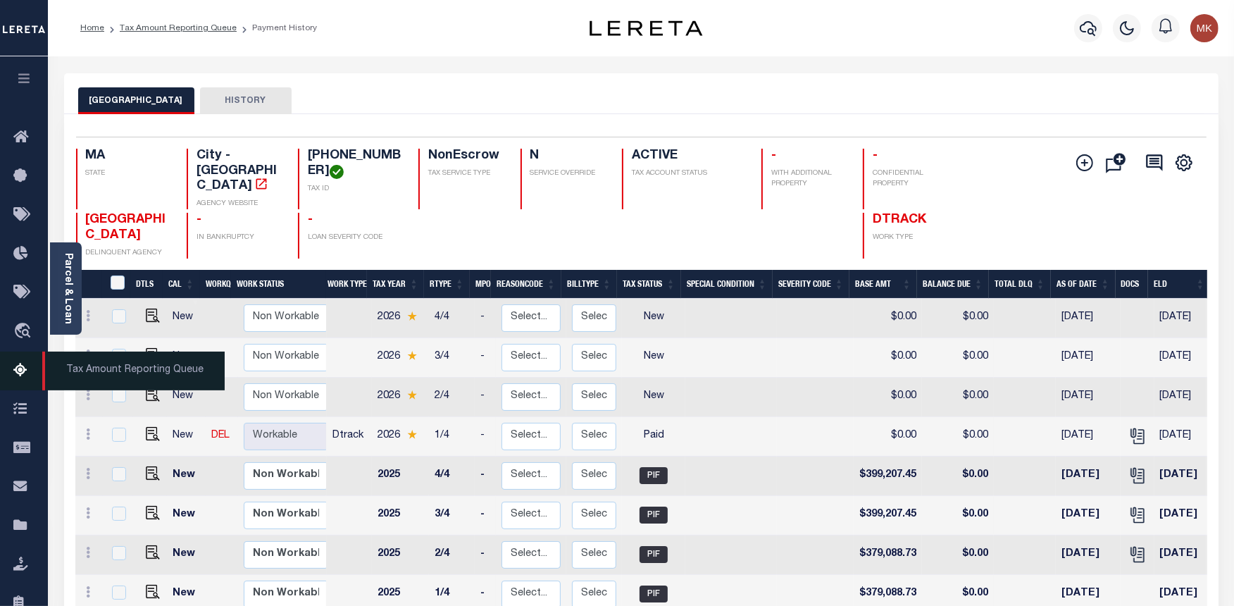
click at [23, 371] on icon at bounding box center [24, 371] width 23 height 18
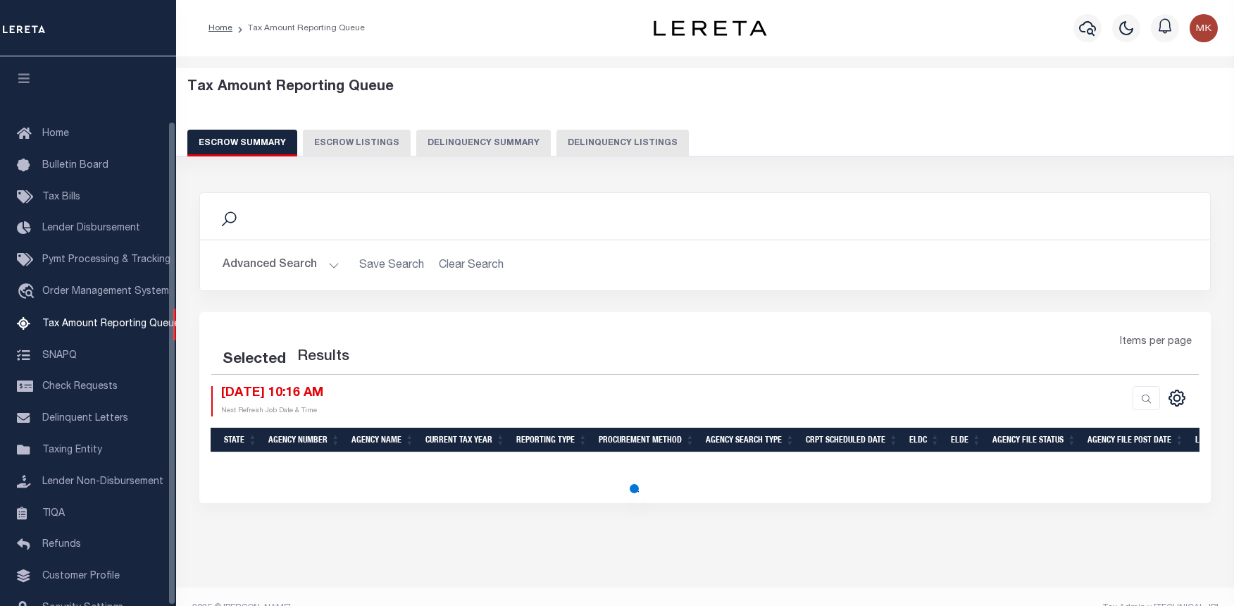
select select "100"
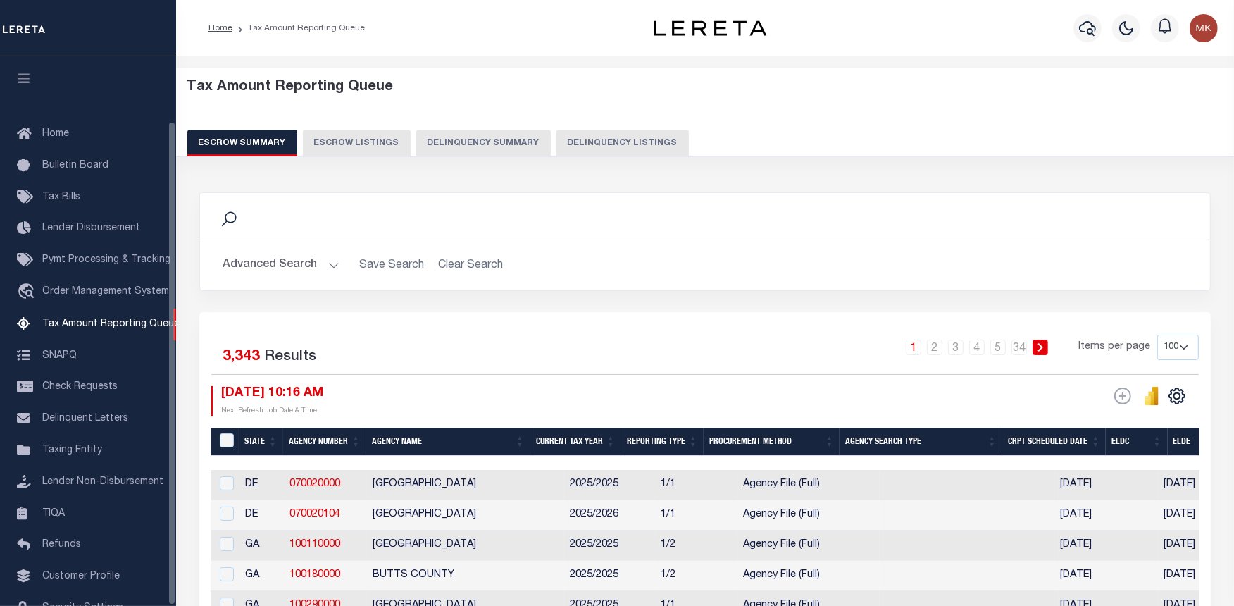
scroll to position [73, 0]
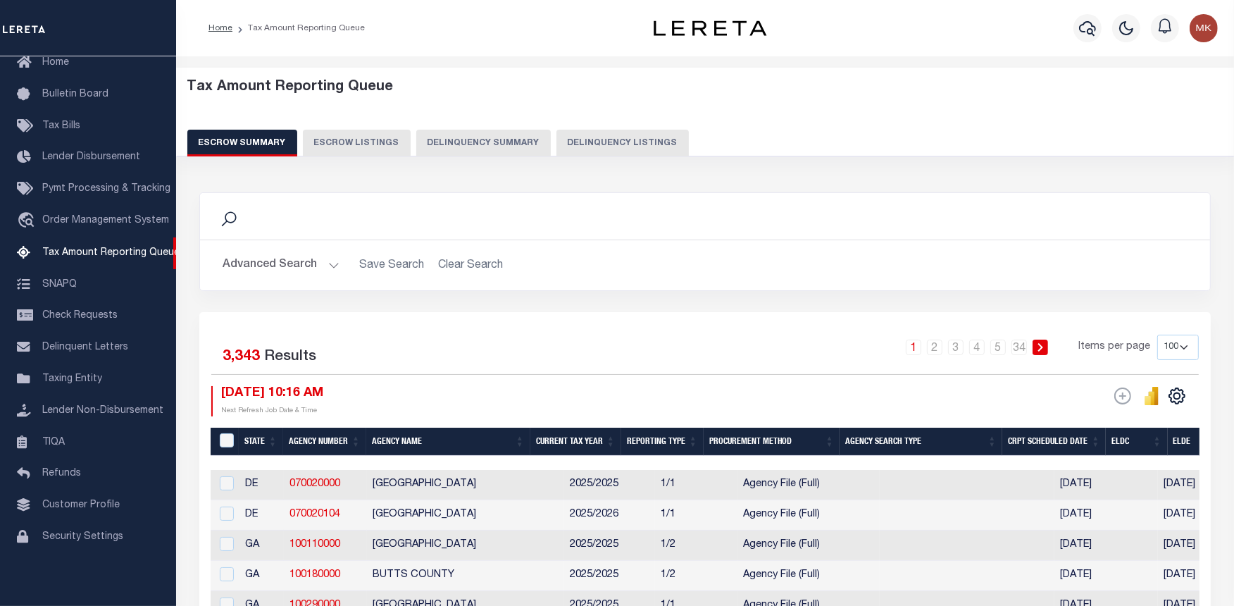
click at [589, 148] on button "Delinquency Listings" at bounding box center [622, 143] width 132 height 27
select select "100"
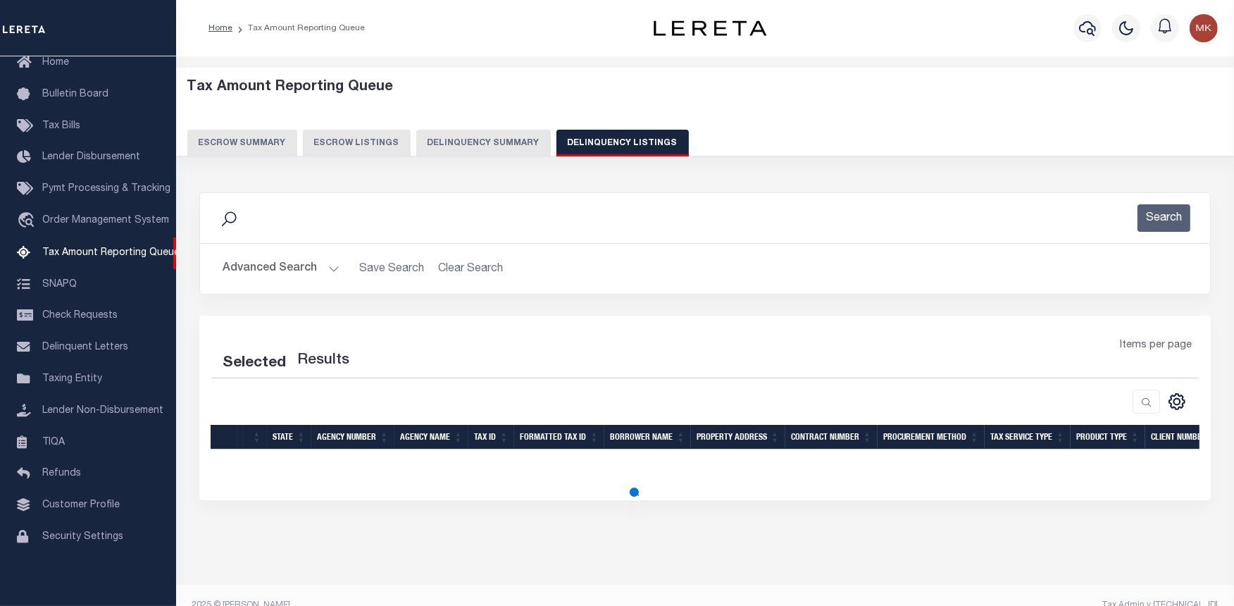
select select "100"
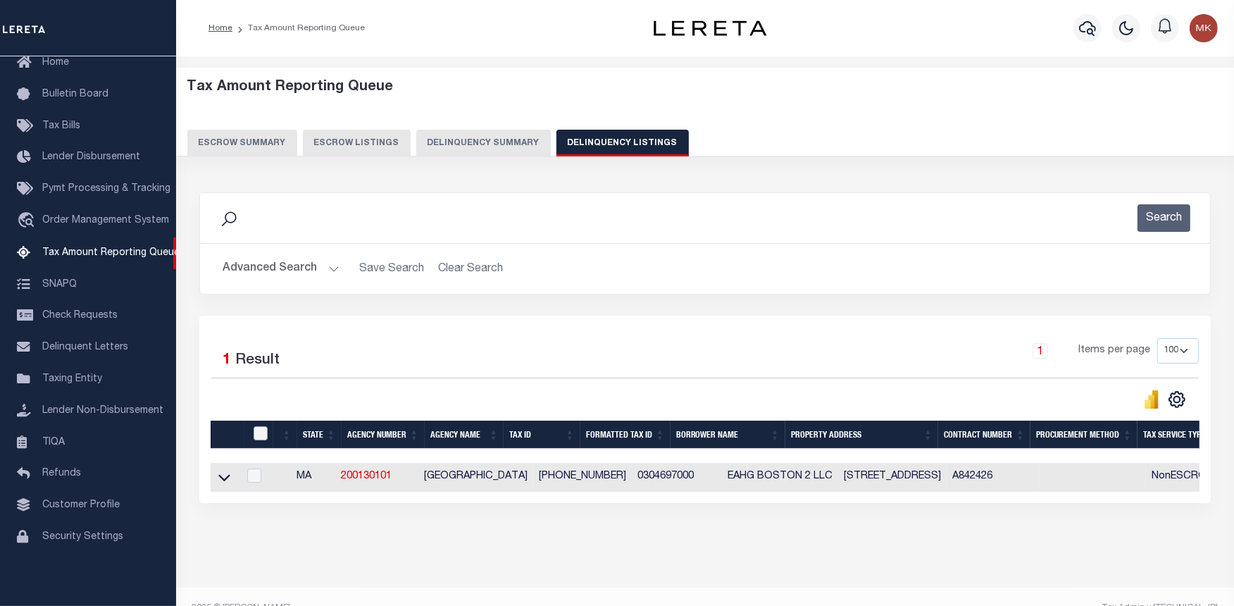
click at [261, 438] on input "checkbox" at bounding box center [261, 433] width 14 height 14
checkbox input "true"
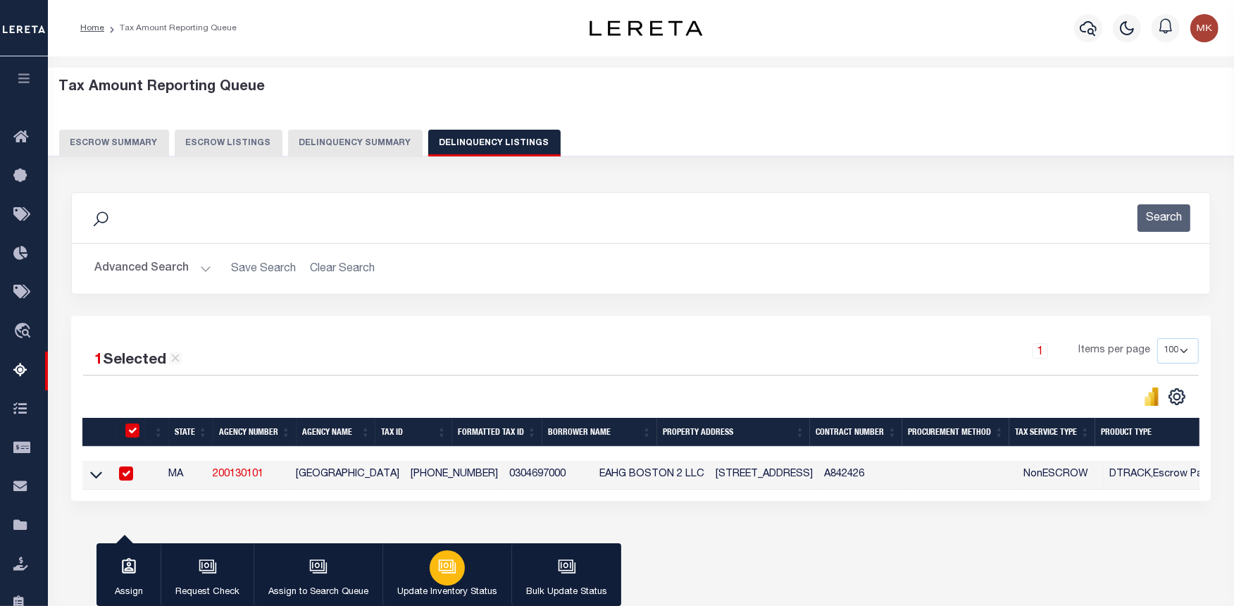
click at [438, 570] on icon "button" at bounding box center [447, 566] width 18 height 18
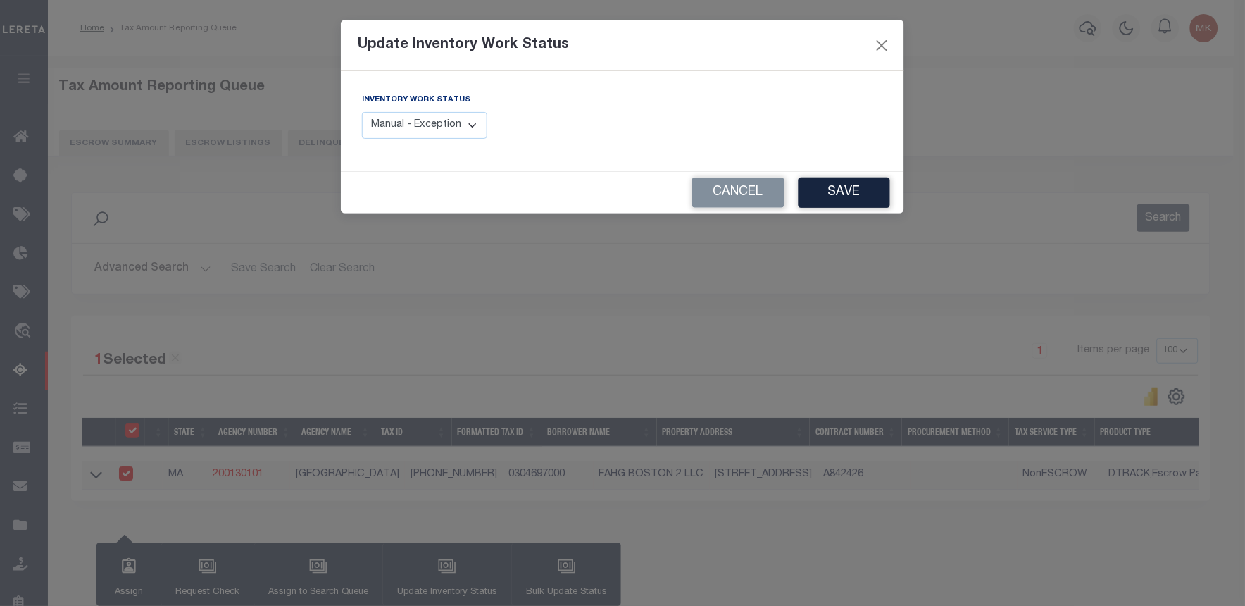
click at [397, 122] on select "Manual - Exception Pended - Awaiting Search Late Add Exception Completed" at bounding box center [424, 125] width 125 height 27
select select "4"
click at [362, 112] on select "Manual - Exception Pended - Awaiting Search Late Add Exception Completed" at bounding box center [424, 125] width 125 height 27
click at [827, 195] on button "Save" at bounding box center [845, 192] width 92 height 30
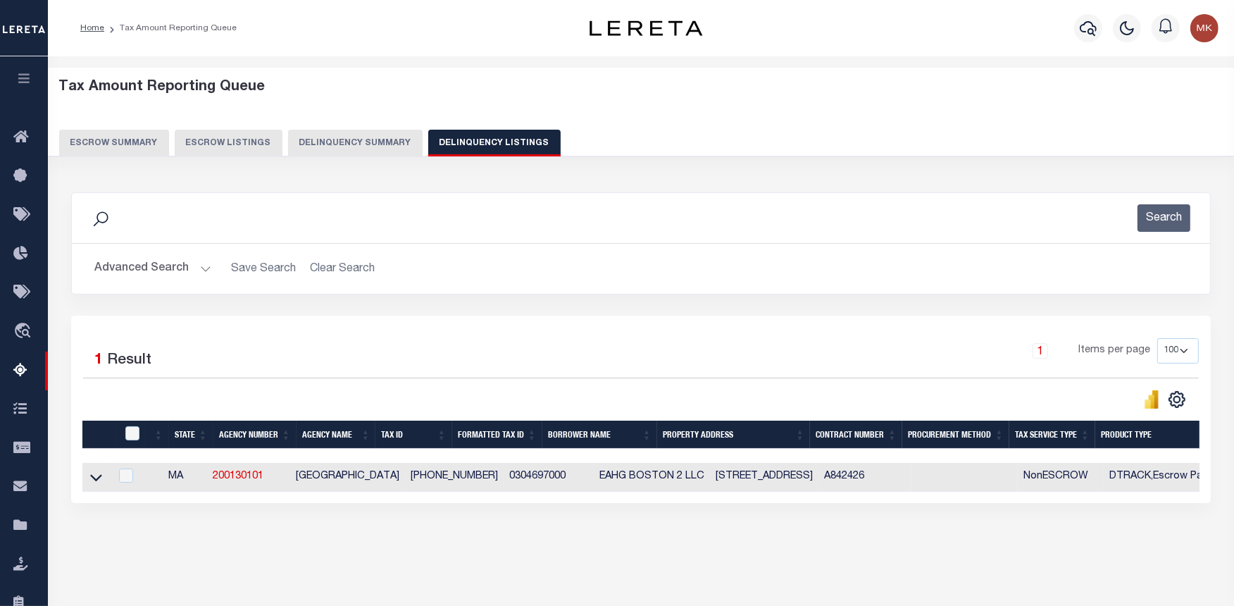
click at [202, 270] on button "Advanced Search" at bounding box center [152, 268] width 117 height 27
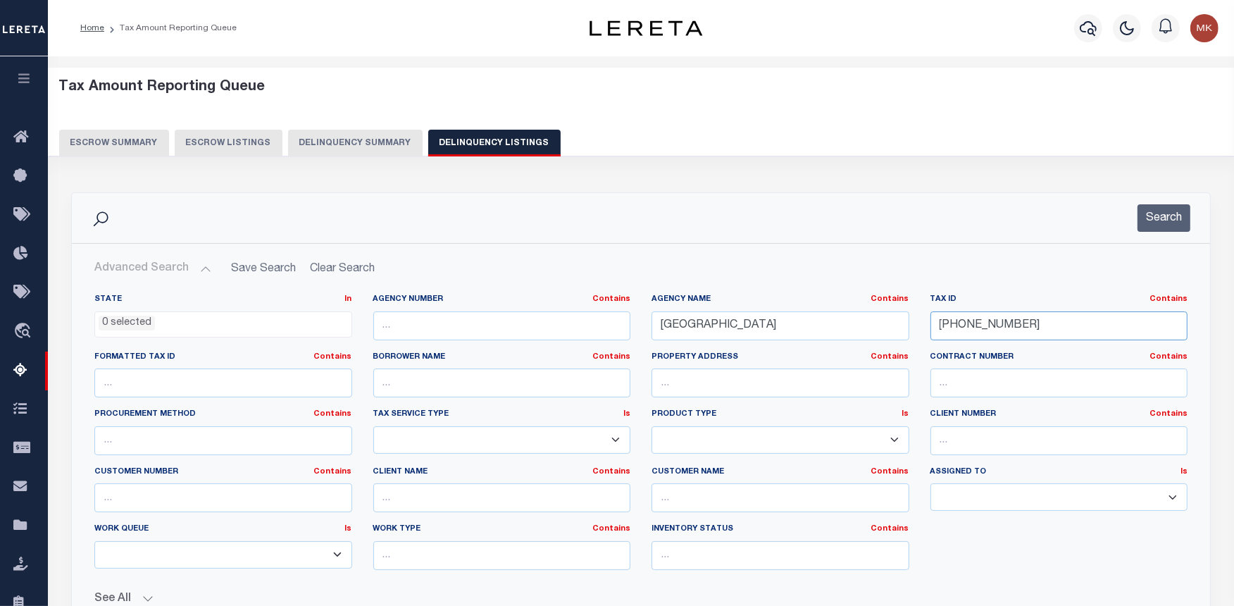
click at [988, 326] on input "03-04697-000" at bounding box center [1059, 325] width 258 height 29
paste input "832-122"
type input "[PHONE_NUMBER]"
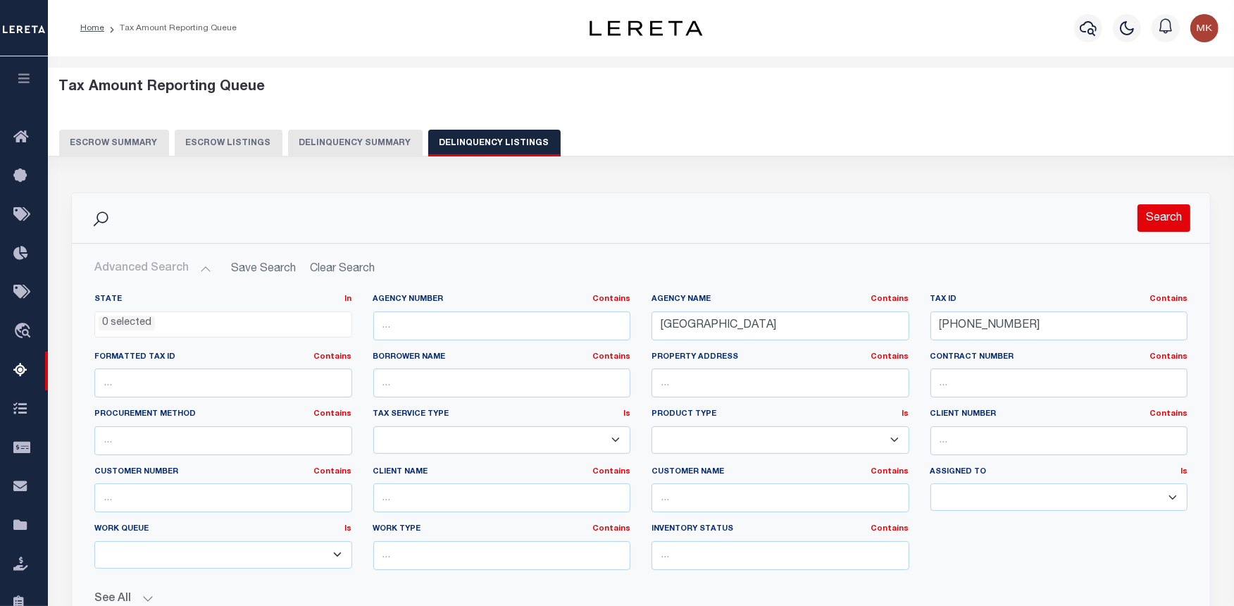
click at [1163, 218] on button "Search" at bounding box center [1163, 217] width 53 height 27
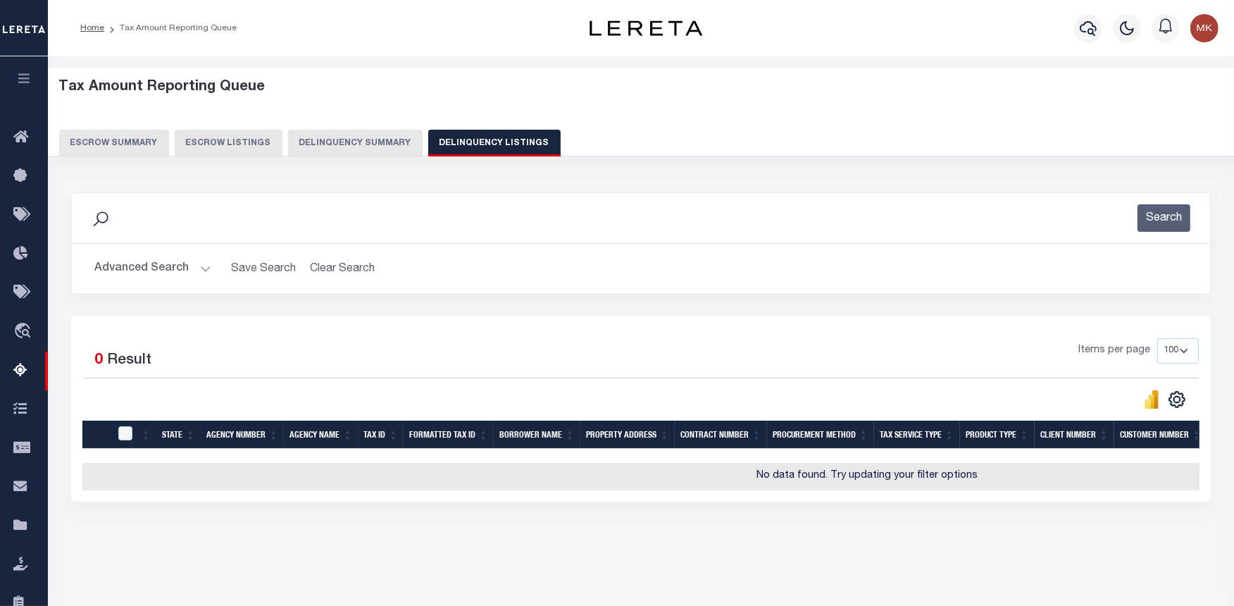
click at [199, 266] on button "Advanced Search" at bounding box center [152, 268] width 117 height 27
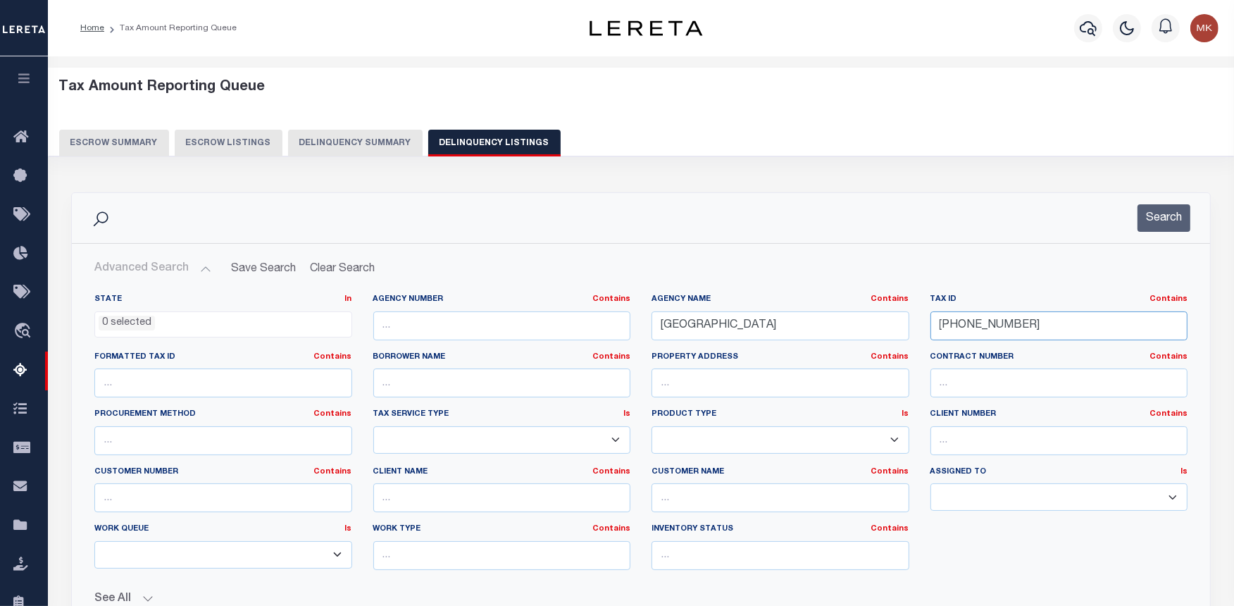
click at [959, 334] on input "[PHONE_NUMBER]" at bounding box center [1059, 325] width 258 height 29
click at [960, 325] on input "[PHONE_NUMBER]" at bounding box center [1059, 325] width 258 height 29
click at [1169, 211] on button "Search" at bounding box center [1163, 217] width 53 height 27
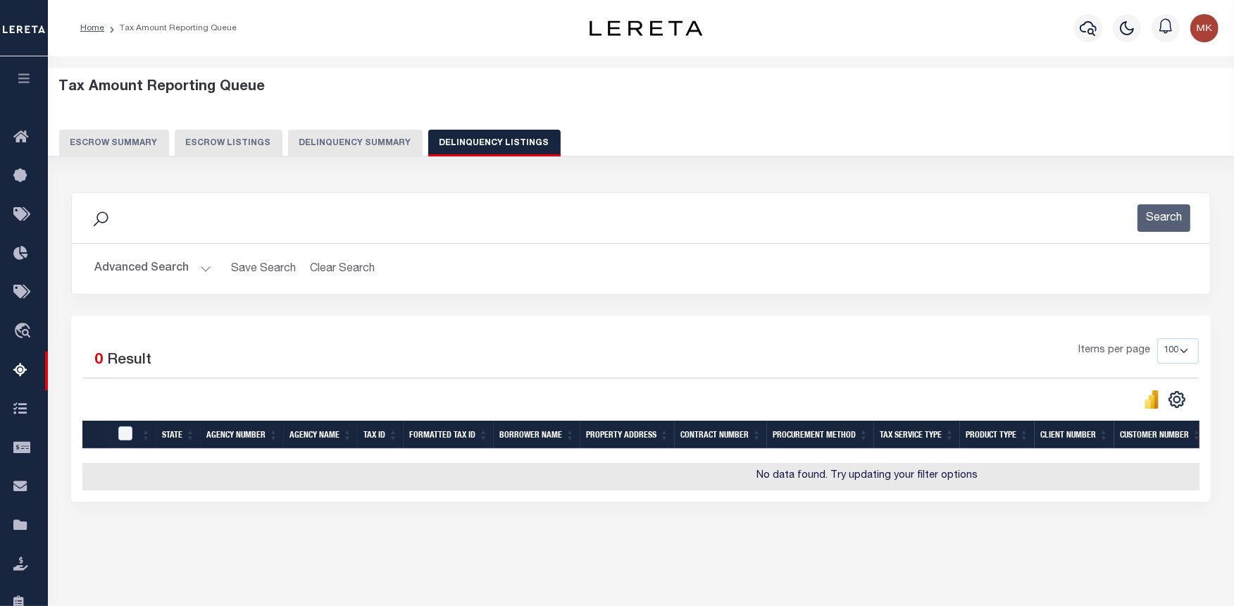
scroll to position [0, 441]
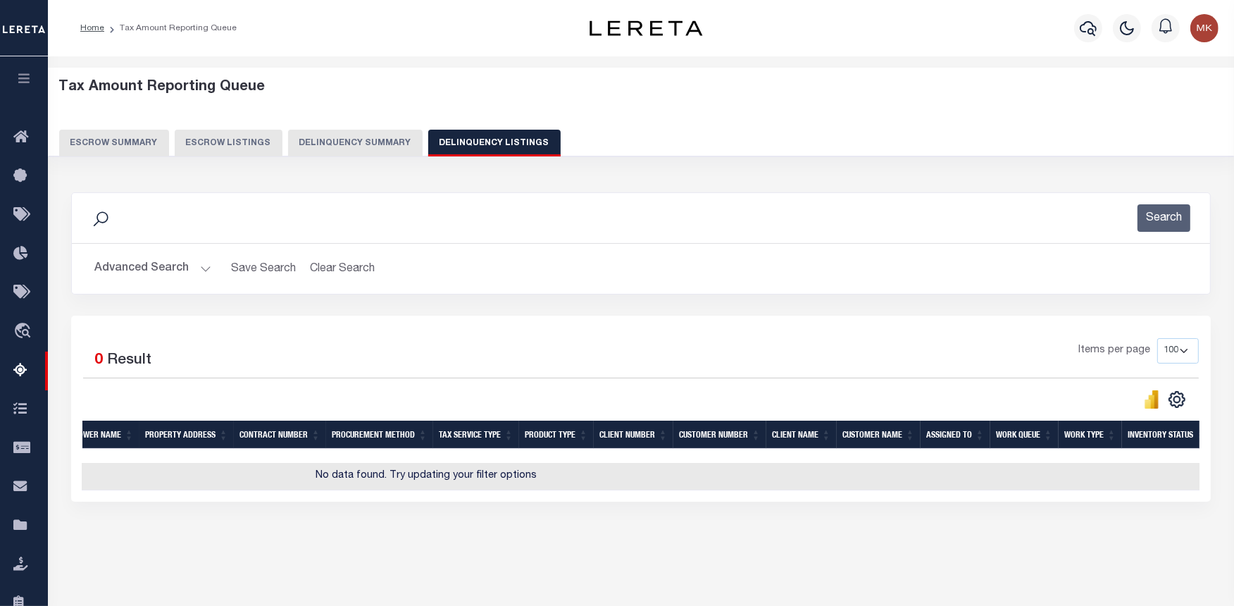
click at [121, 490] on div "State Agency Number Agency Name Tax ID Formatted Tax ID Borrower Name Property …" at bounding box center [640, 476] width 1117 height 27
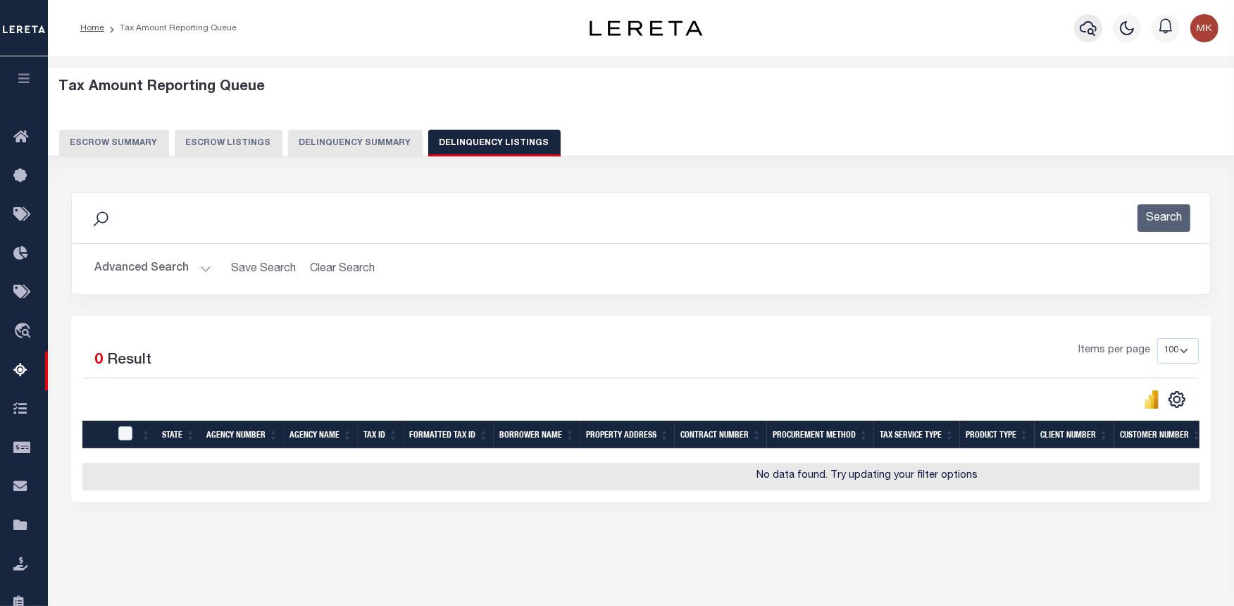
click at [1082, 25] on icon "button" at bounding box center [1088, 28] width 17 height 15
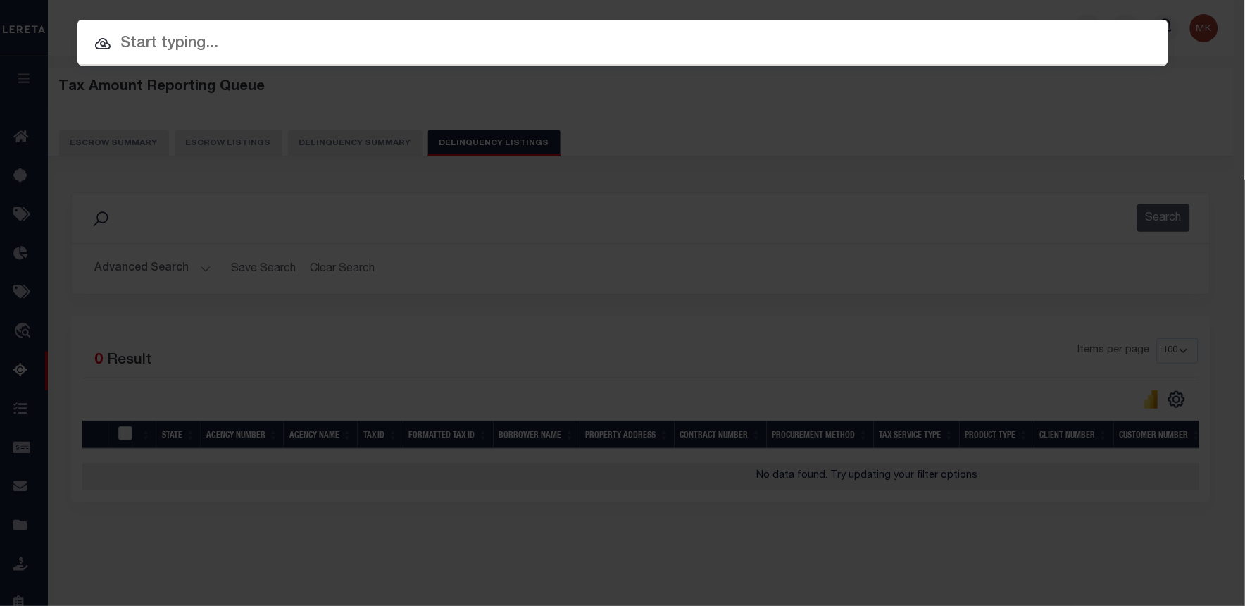
paste input "[PHONE_NUMBER]"
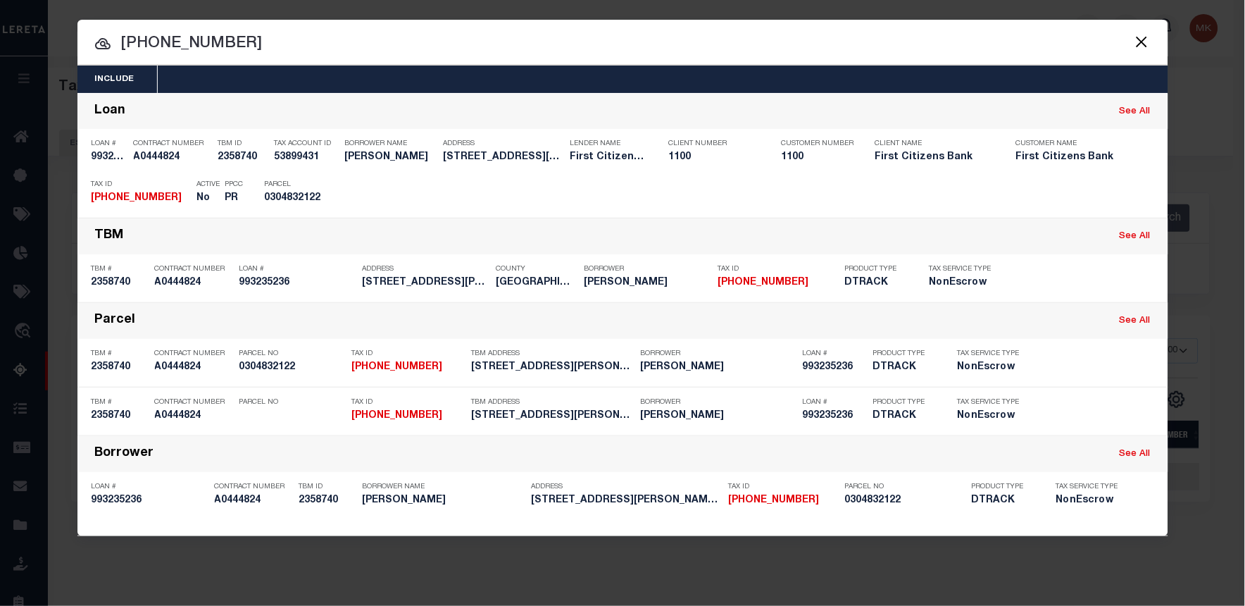
click at [144, 37] on input "[PHONE_NUMBER]" at bounding box center [622, 44] width 1091 height 25
paste input "993235236"
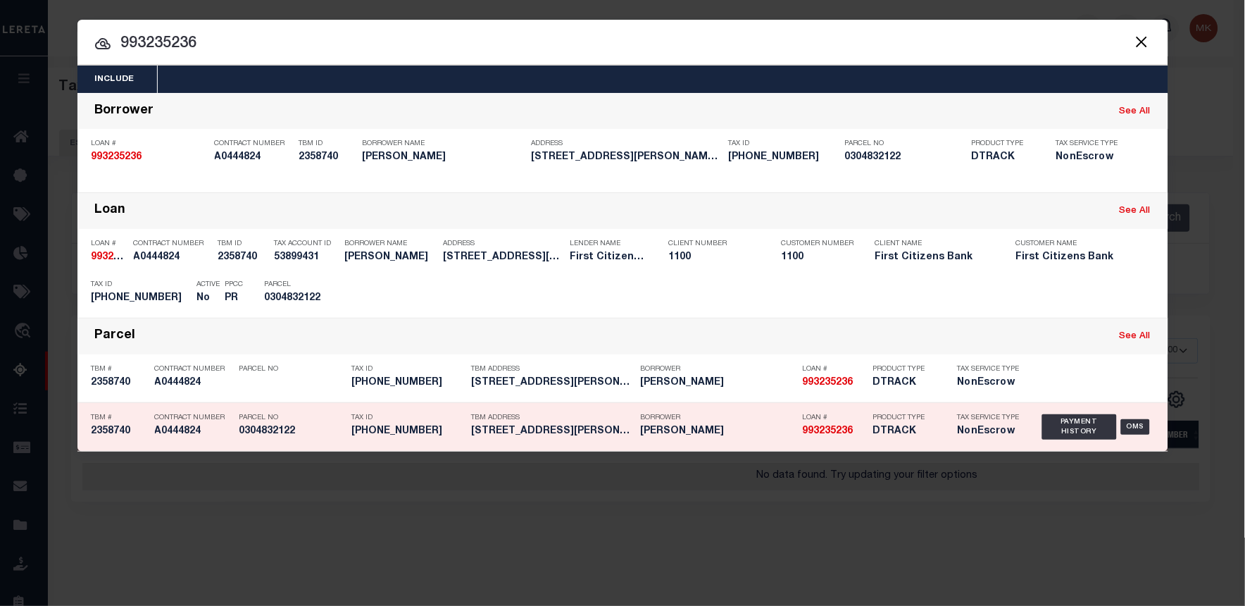
type input "993235236"
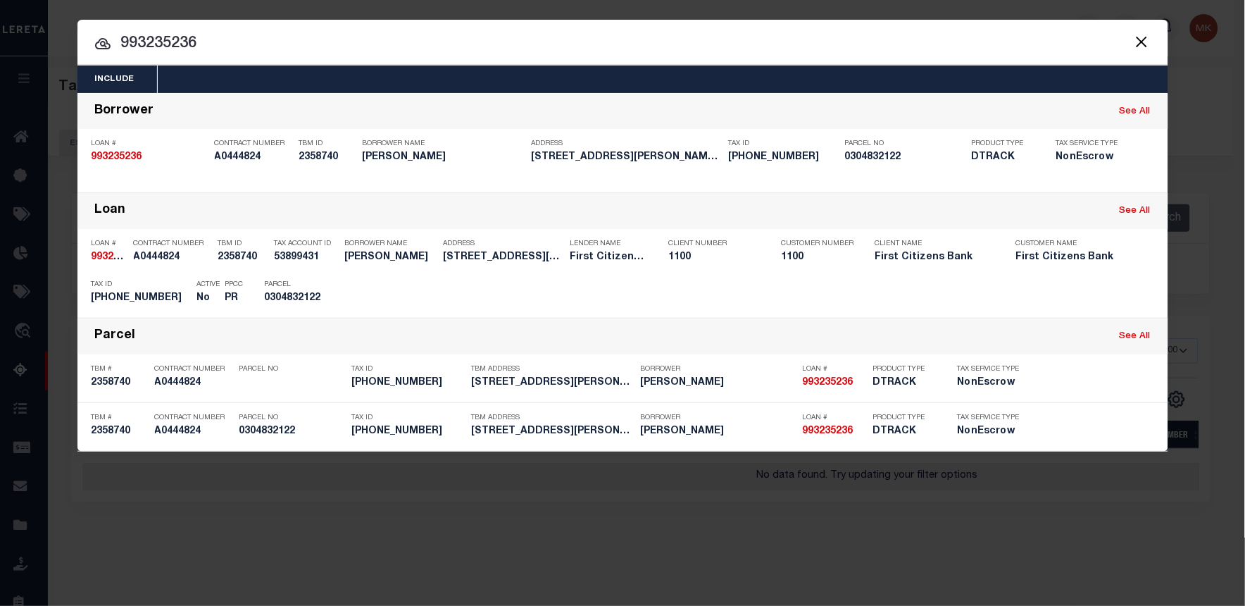
click at [1135, 48] on button "Close" at bounding box center [1142, 41] width 18 height 18
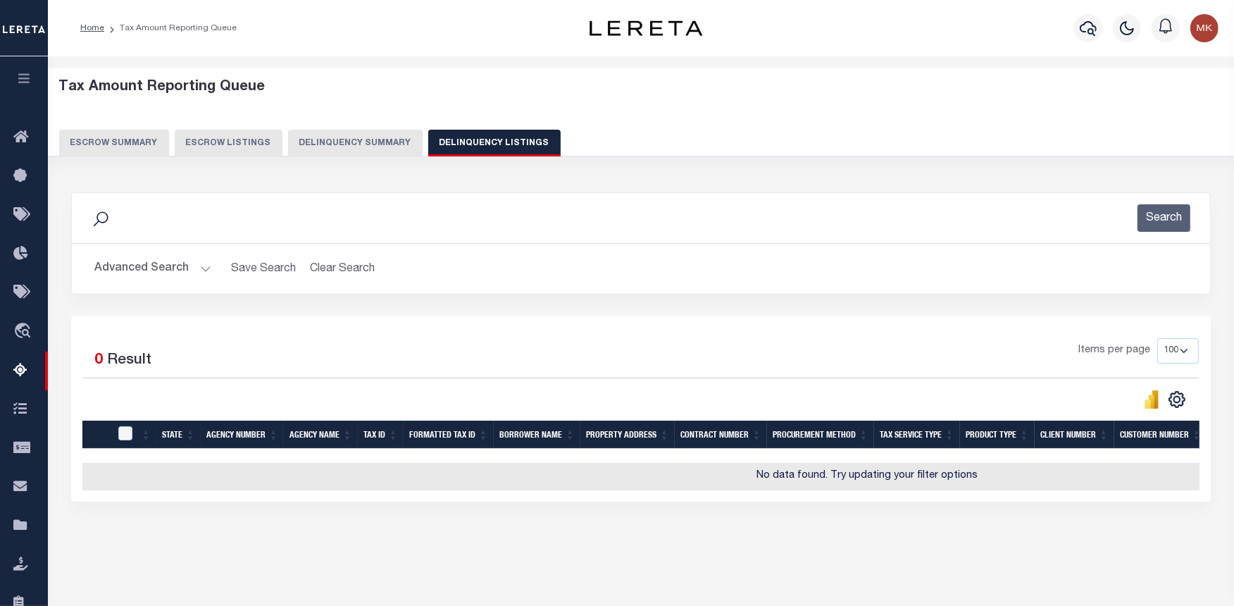
click at [204, 266] on button "Advanced Search" at bounding box center [152, 268] width 117 height 27
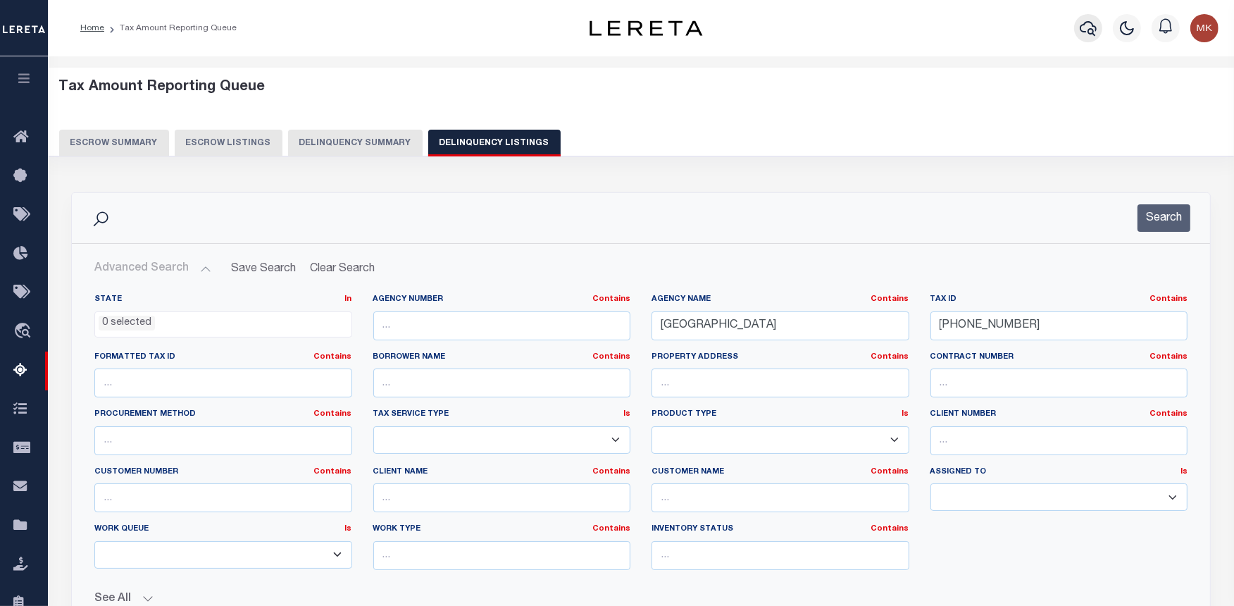
click at [1081, 25] on icon "button" at bounding box center [1088, 28] width 17 height 17
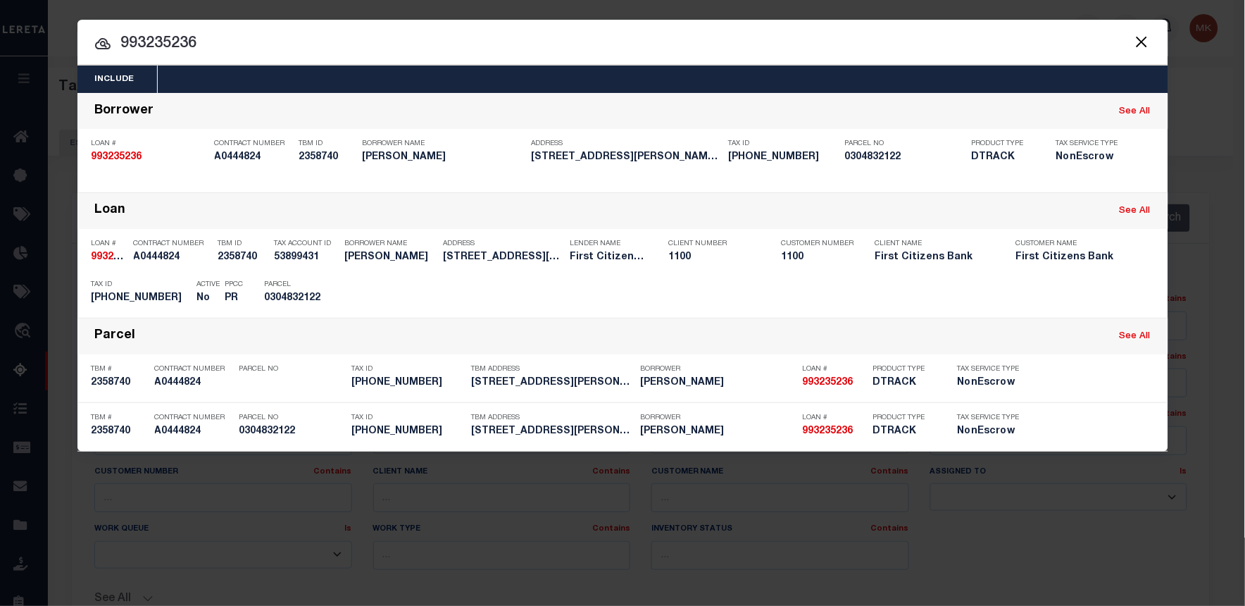
click at [1141, 43] on button "Close" at bounding box center [1142, 41] width 18 height 18
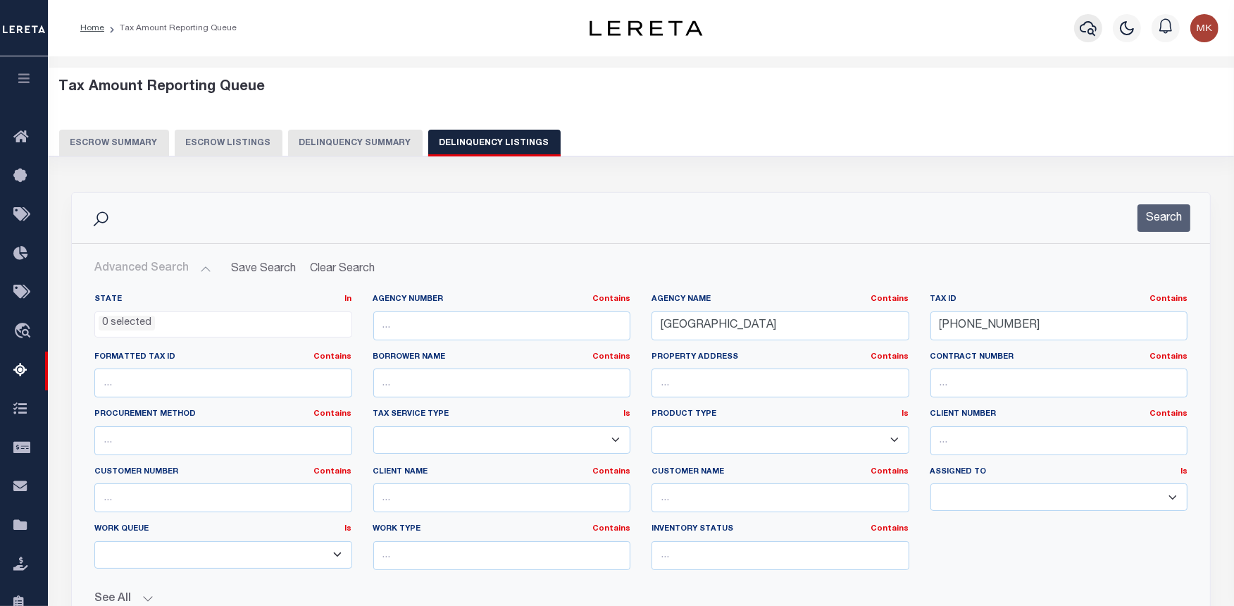
click at [1078, 32] on button "button" at bounding box center [1088, 28] width 28 height 28
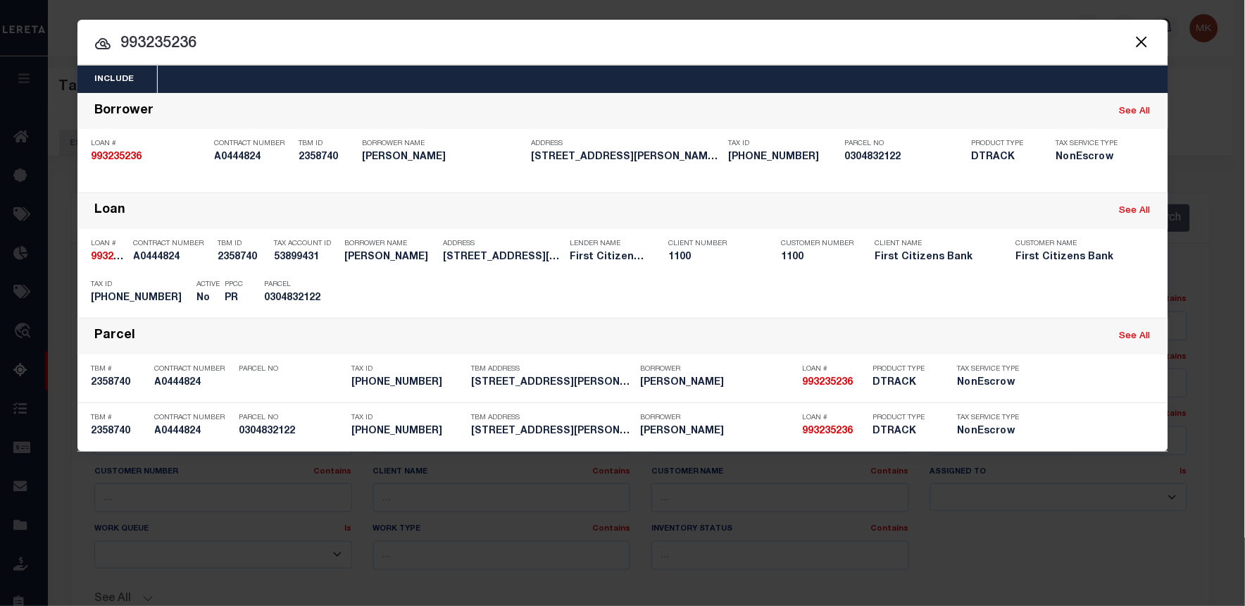
click at [168, 32] on input "993235236" at bounding box center [622, 44] width 1091 height 25
click at [167, 32] on input "993235236" at bounding box center [622, 44] width 1091 height 25
click at [1135, 44] on button "Close" at bounding box center [1142, 41] width 18 height 18
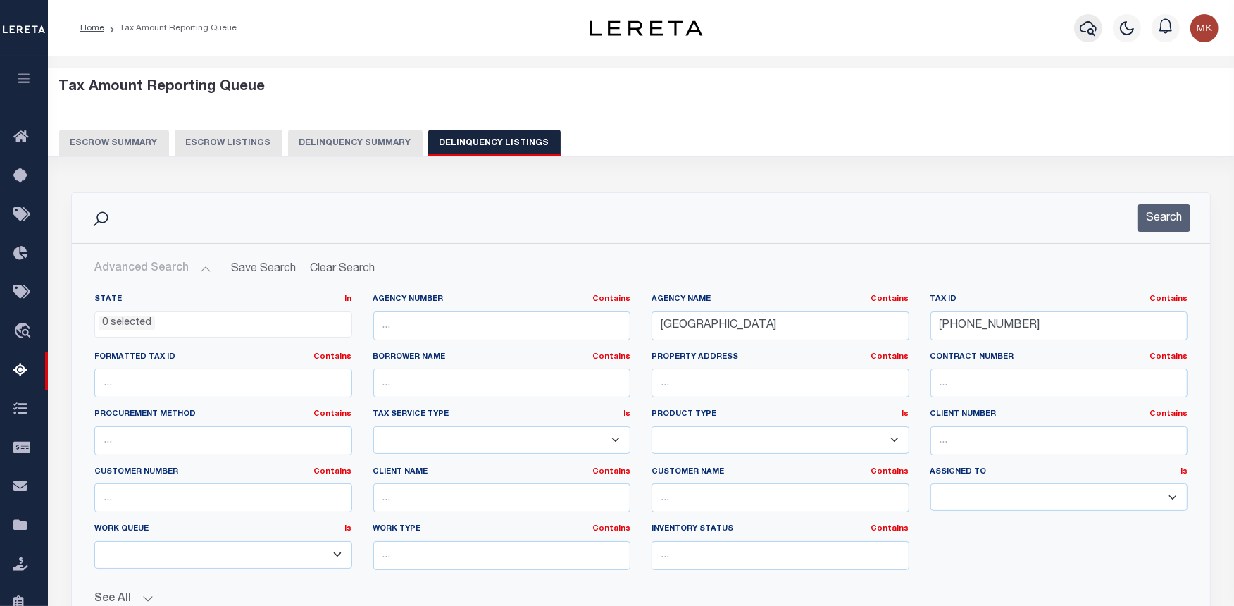
click at [1075, 24] on button "button" at bounding box center [1088, 28] width 28 height 28
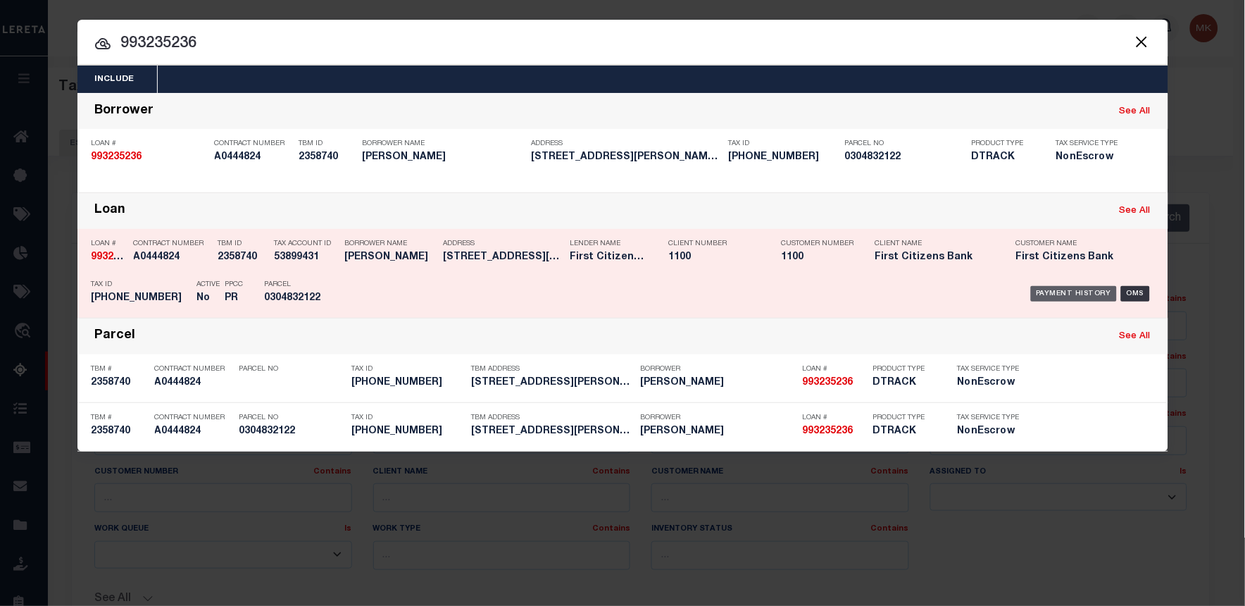
click at [1074, 290] on div "Payment History" at bounding box center [1074, 293] width 87 height 15
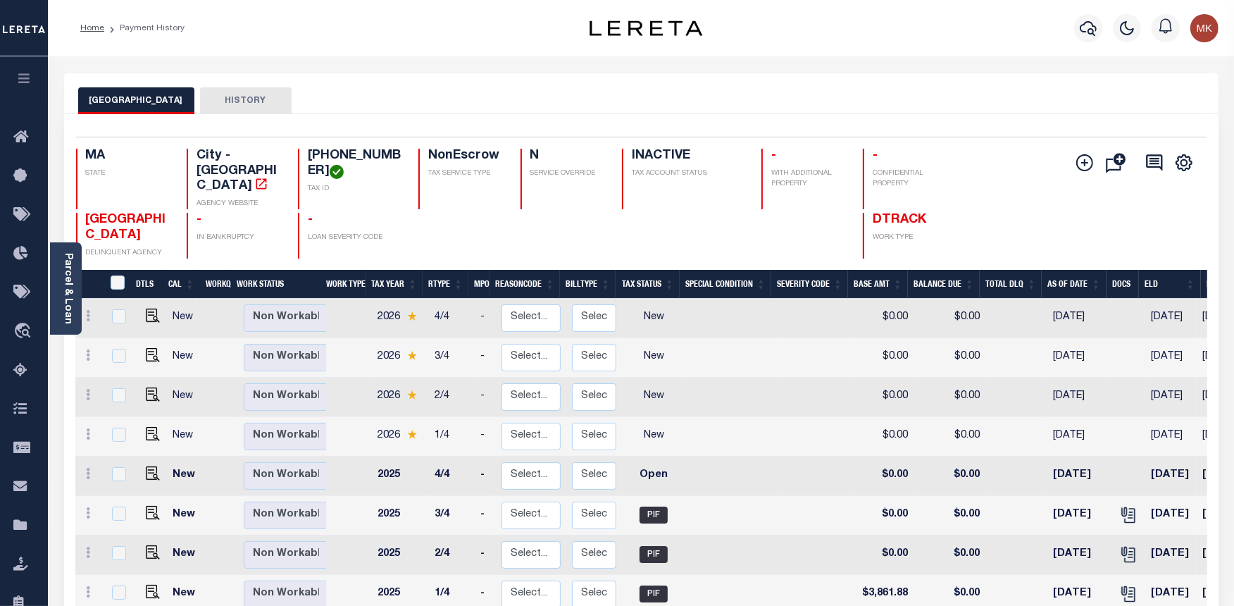
drag, startPoint x: 206, startPoint y: 474, endPoint x: 145, endPoint y: 475, distance: 61.3
click at [149, 475] on tr "New Non Workable Workable" at bounding box center [206, 475] width 263 height 39
click at [151, 466] on img "" at bounding box center [153, 473] width 14 height 14
checkbox input "true"
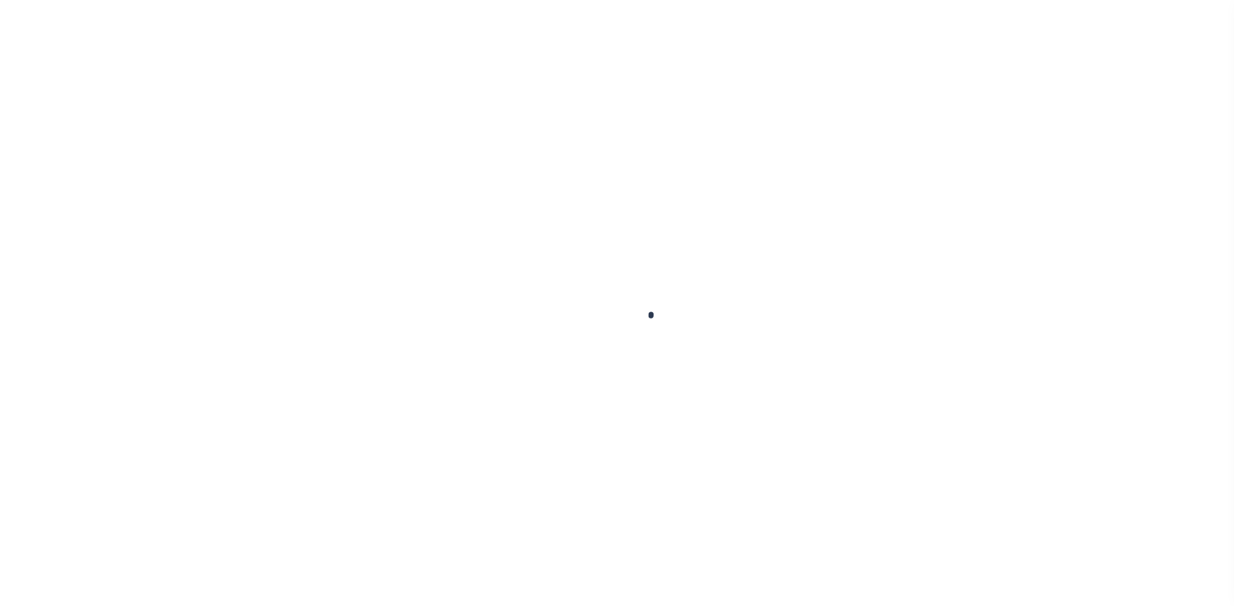
select select "OP2"
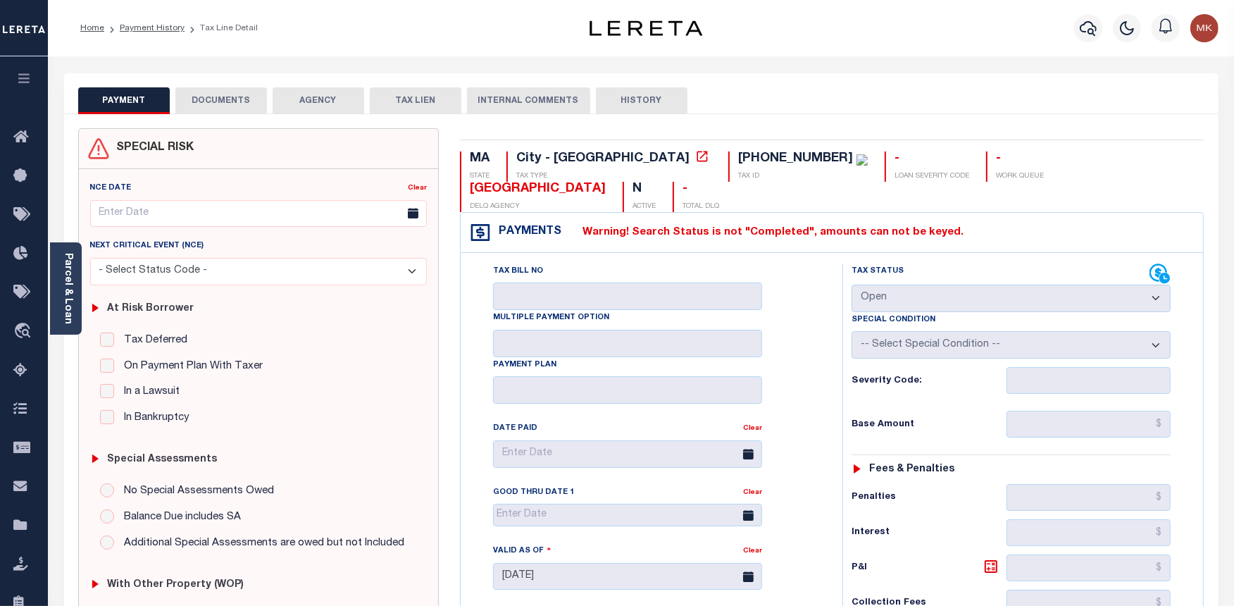
click at [169, 34] on li "Payment History" at bounding box center [144, 28] width 80 height 13
click at [159, 30] on link "Payment History" at bounding box center [152, 28] width 65 height 8
